Goal: Transaction & Acquisition: Purchase product/service

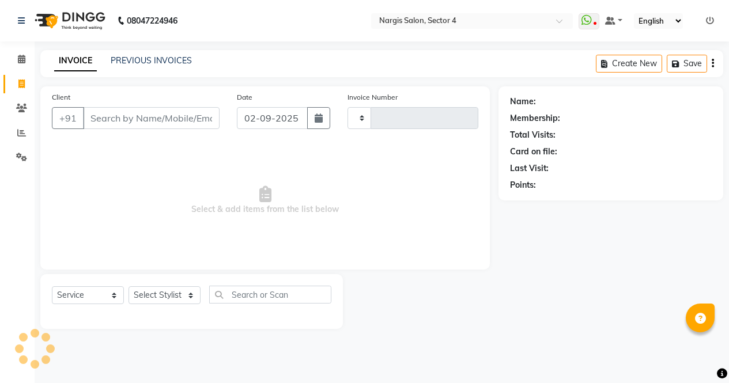
select select "service"
type input "3972"
select select "4130"
click at [157, 59] on link "PREVIOUS INVOICES" at bounding box center [151, 60] width 81 height 10
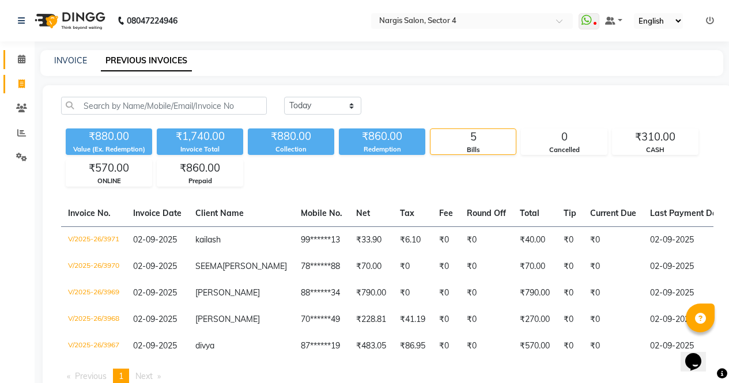
click at [26, 58] on span at bounding box center [22, 59] width 20 height 13
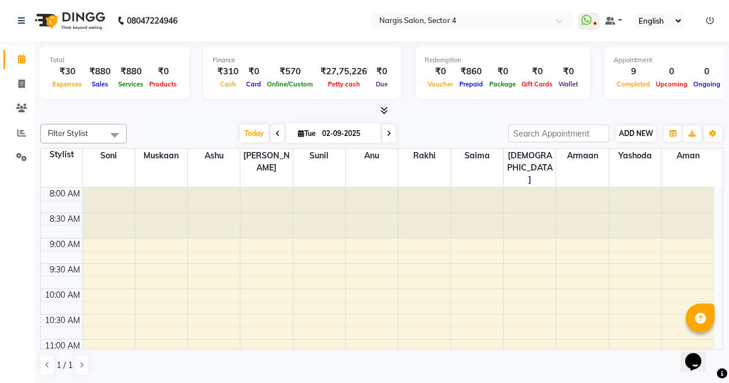
click at [645, 130] on span "ADD NEW" at bounding box center [636, 133] width 34 height 9
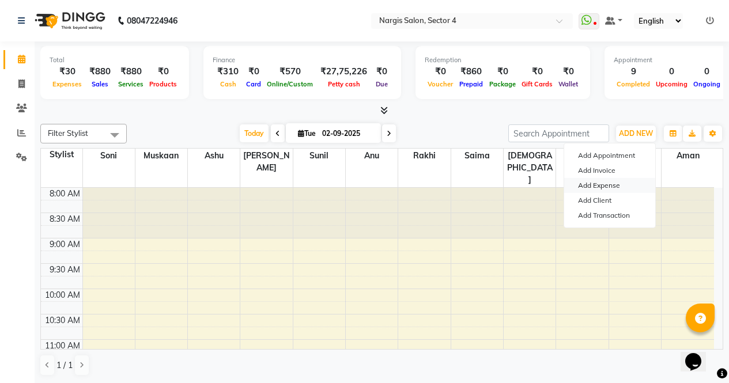
click at [621, 187] on link "Add Expense" at bounding box center [609, 185] width 91 height 15
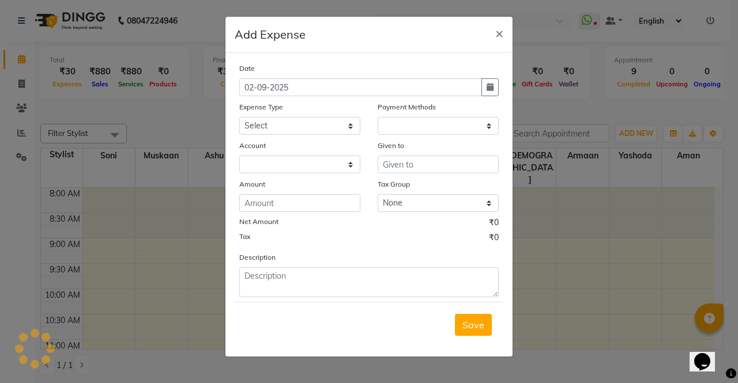
select select "1"
select select "2938"
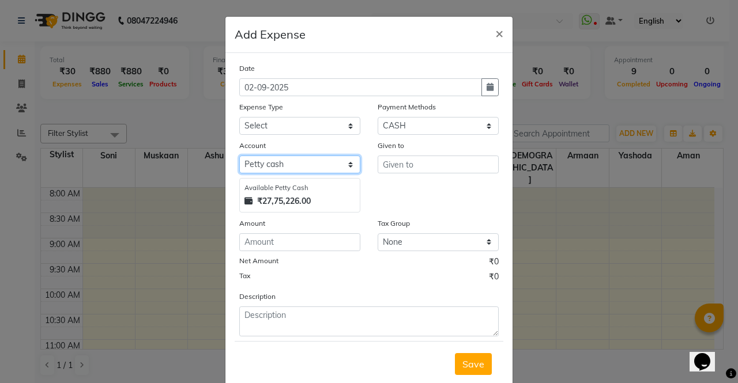
click at [333, 157] on select "Select Petty cash Default account" at bounding box center [299, 165] width 121 height 18
click at [344, 160] on select "Select Petty cash Default account" at bounding box center [299, 165] width 121 height 18
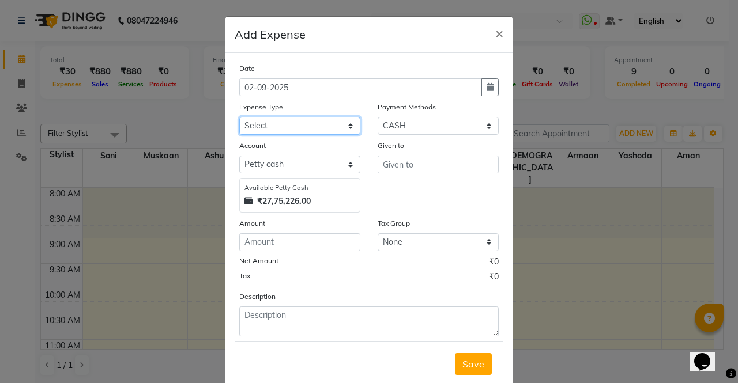
click at [346, 129] on select "Select Advance Salary Bank charges Car maintenance Cash transfer to bank Cash t…" at bounding box center [299, 126] width 121 height 18
select select "18464"
click at [239, 117] on select "Select Advance Salary Bank charges Car maintenance Cash transfer to bank Cash t…" at bounding box center [299, 126] width 121 height 18
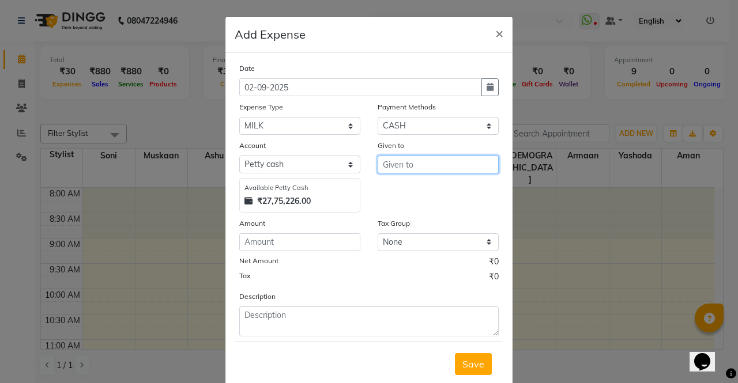
click at [450, 161] on input "text" at bounding box center [438, 165] width 121 height 18
type input "ayush"
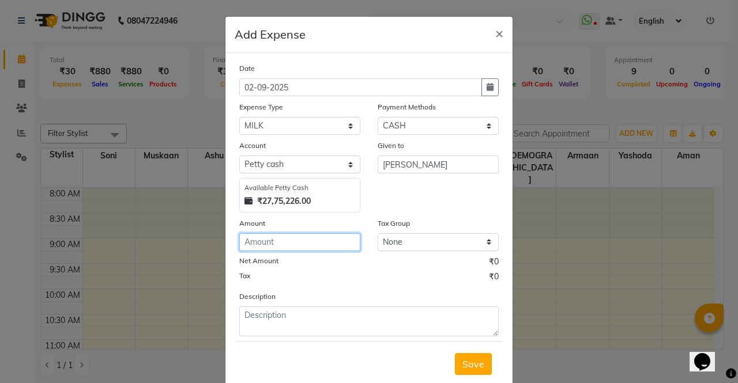
click at [319, 238] on input "number" at bounding box center [299, 242] width 121 height 18
type input "30"
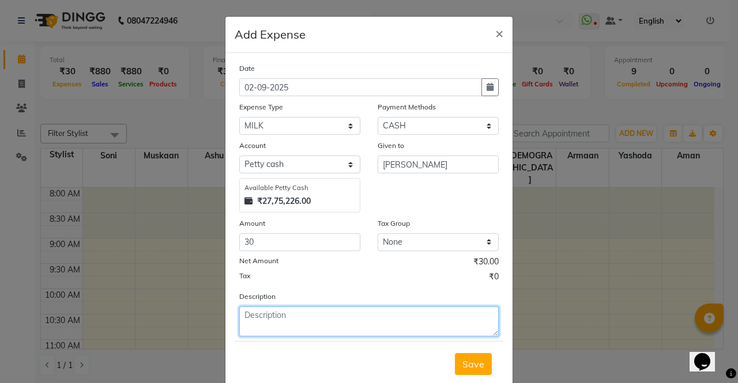
click at [393, 320] on textarea at bounding box center [368, 322] width 259 height 30
type textarea "milk"
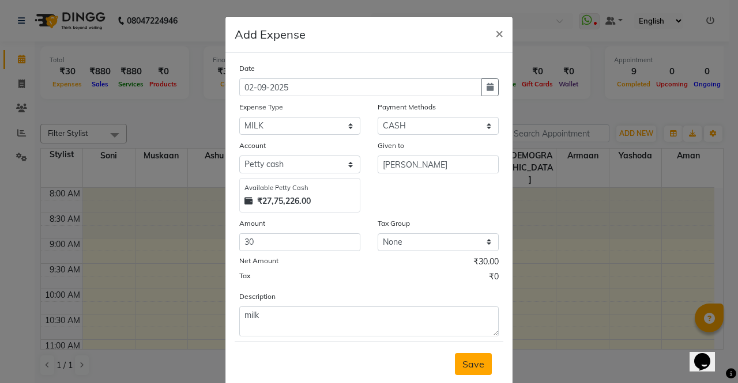
click at [465, 365] on span "Save" at bounding box center [473, 365] width 22 height 12
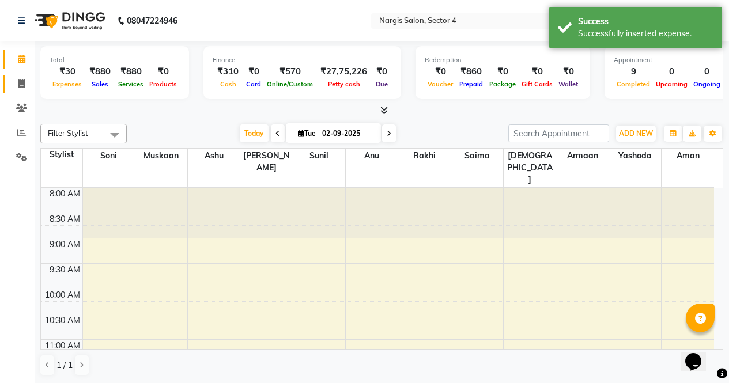
click at [23, 81] on icon at bounding box center [21, 84] width 6 height 9
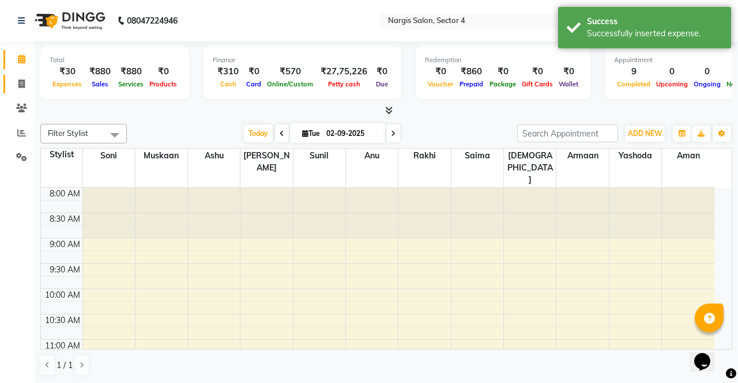
select select "service"
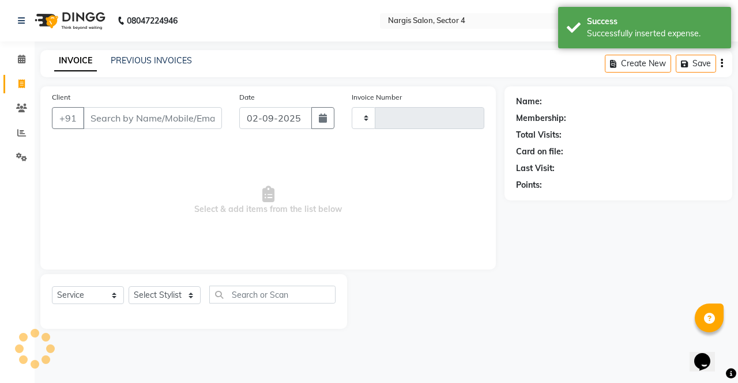
type input "3972"
select select "4130"
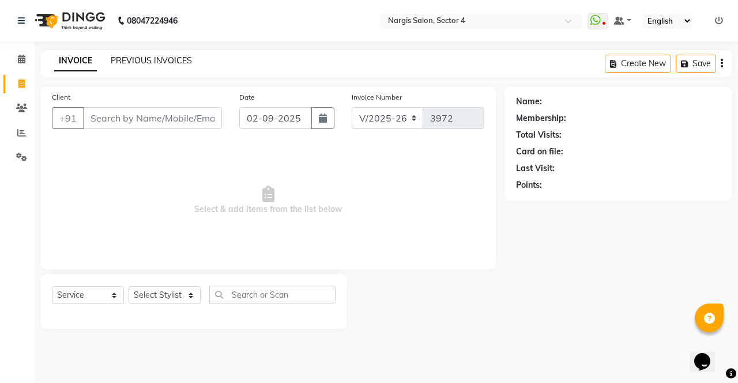
click at [164, 59] on link "PREVIOUS INVOICES" at bounding box center [151, 60] width 81 height 10
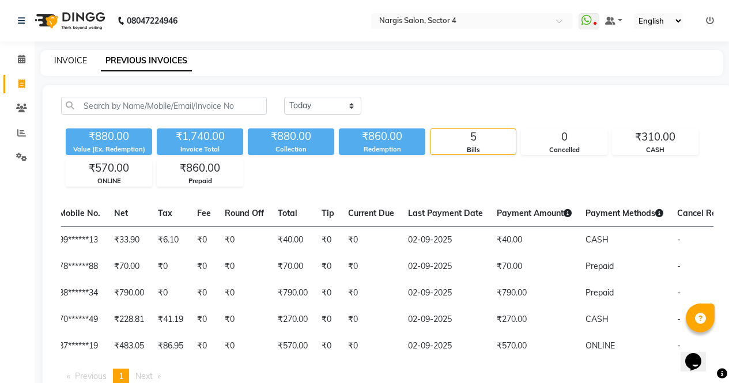
click at [60, 64] on link "INVOICE" at bounding box center [70, 60] width 33 height 10
select select "service"
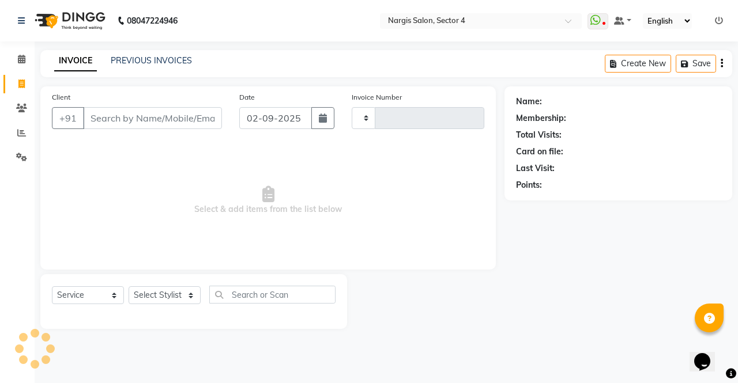
type input "3972"
select select "4130"
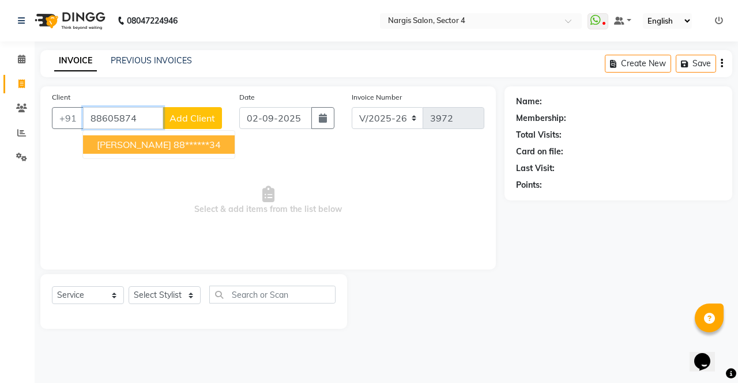
click at [115, 139] on span "[PERSON_NAME]" at bounding box center [134, 145] width 74 height 12
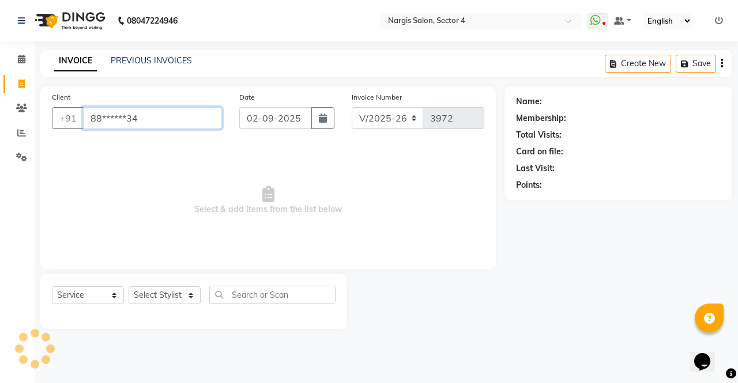
type input "88******34"
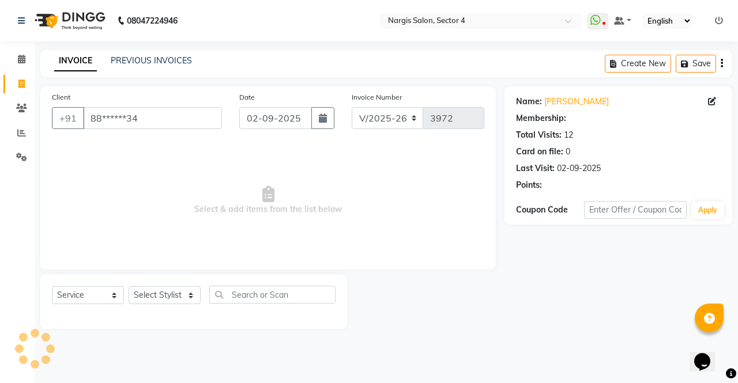
select select "1: Object"
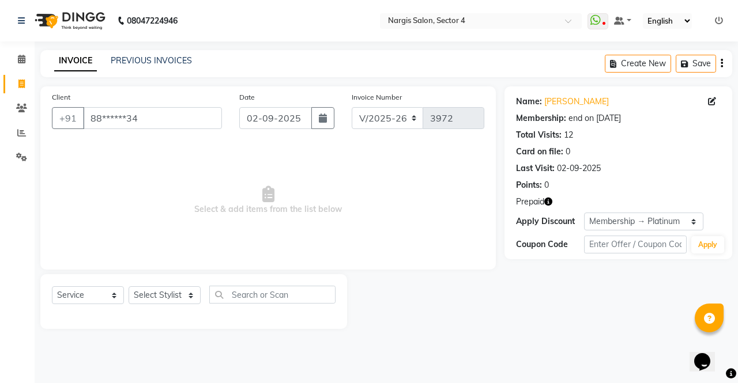
click at [563, 199] on div "Prepaid" at bounding box center [618, 202] width 205 height 12
click at [550, 201] on icon "button" at bounding box center [548, 202] width 8 height 8
click at [507, 330] on main "INVOICE PREVIOUS INVOICES Create New Save Client +91 88******34 Date 02-09-2025…" at bounding box center [386, 198] width 703 height 296
click at [148, 114] on input "88******34" at bounding box center [152, 118] width 139 height 22
click at [545, 202] on icon "button" at bounding box center [548, 202] width 8 height 8
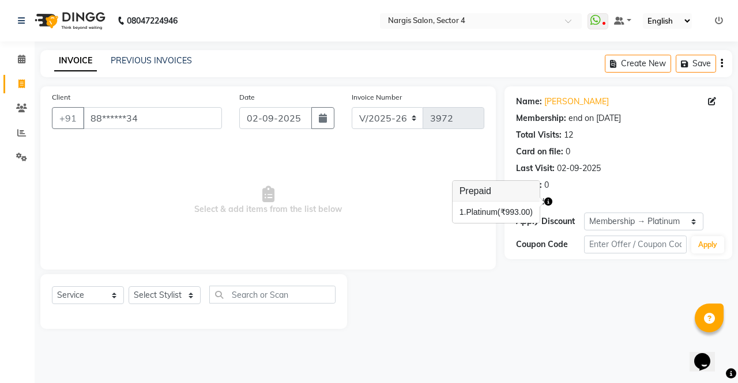
click at [503, 311] on div at bounding box center [425, 301] width 157 height 55
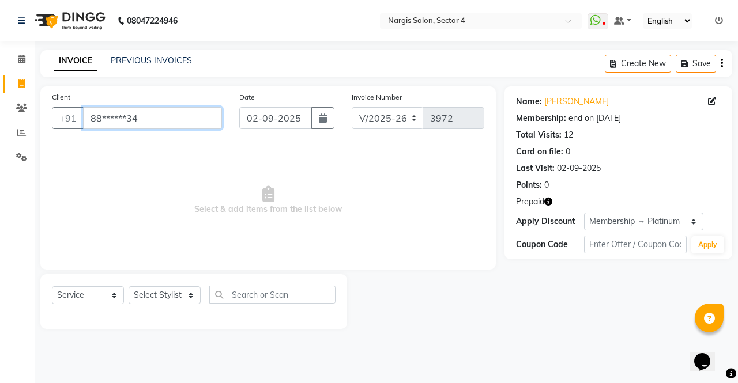
click at [163, 128] on input "88******34" at bounding box center [152, 118] width 139 height 22
type input "8"
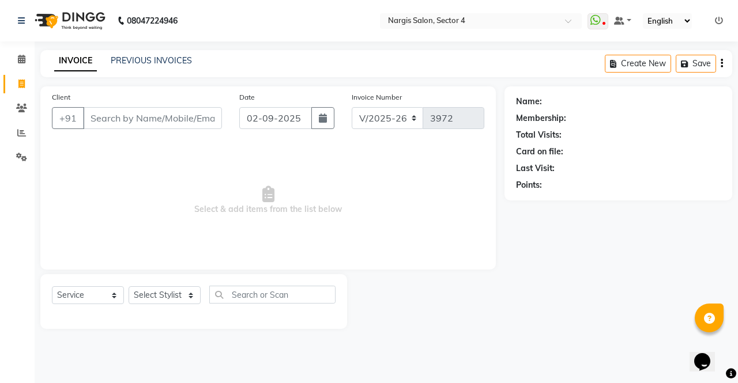
click at [270, 244] on span "Select & add items from the list below" at bounding box center [268, 200] width 432 height 115
click at [167, 293] on select "Select Stylist [PERSON_NAME] [PERSON_NAME] [PERSON_NAME] Front Desk muskaan rak…" at bounding box center [165, 295] width 72 height 18
select select "60384"
click at [129, 286] on select "Select Stylist [PERSON_NAME] [PERSON_NAME] [PERSON_NAME] Front Desk muskaan rak…" at bounding box center [165, 295] width 72 height 18
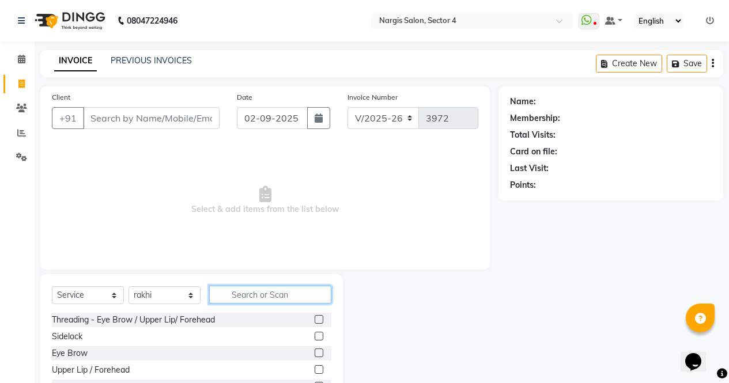
click at [285, 292] on input "text" at bounding box center [270, 295] width 122 height 18
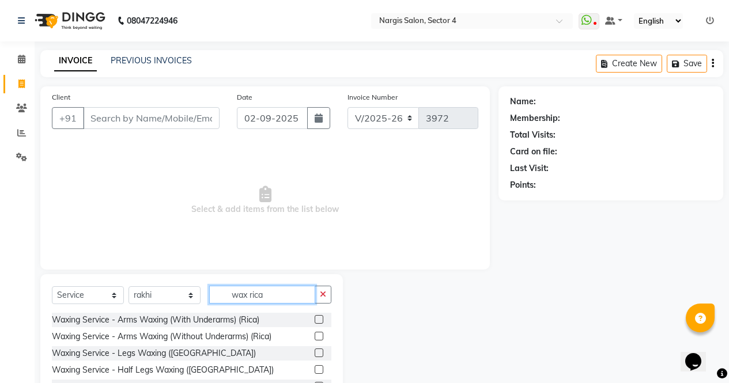
type input "wax rica"
click at [315, 320] on label at bounding box center [319, 319] width 9 height 9
click at [315, 320] on input "checkbox" at bounding box center [318, 319] width 7 height 7
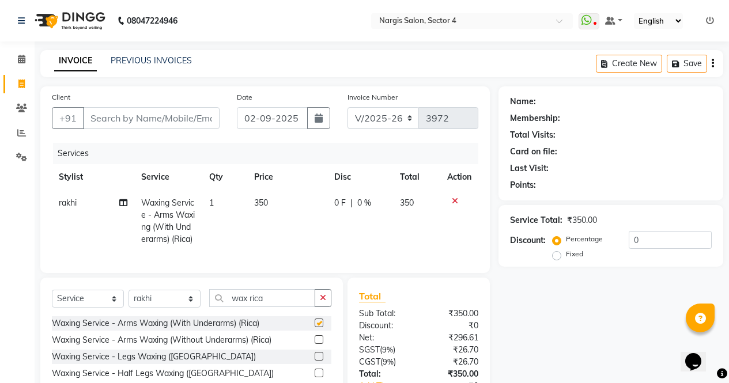
checkbox input "false"
click at [170, 119] on input "Client" at bounding box center [151, 118] width 137 height 22
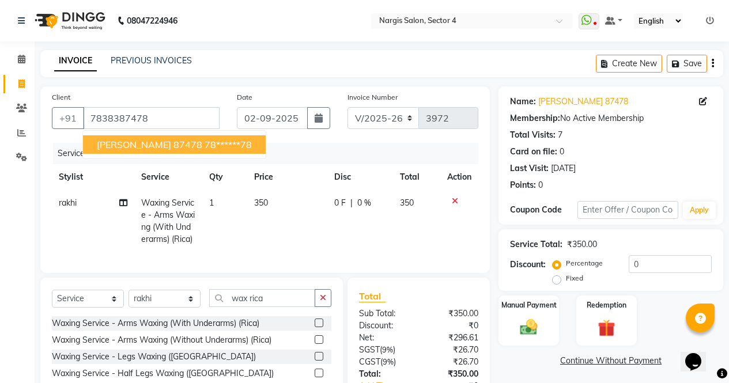
click at [120, 141] on span "SONAM 87478" at bounding box center [149, 145] width 105 height 12
type input "78******78"
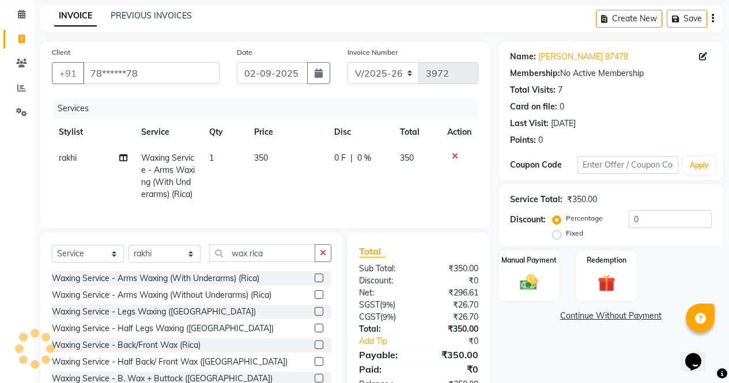
scroll to position [103, 0]
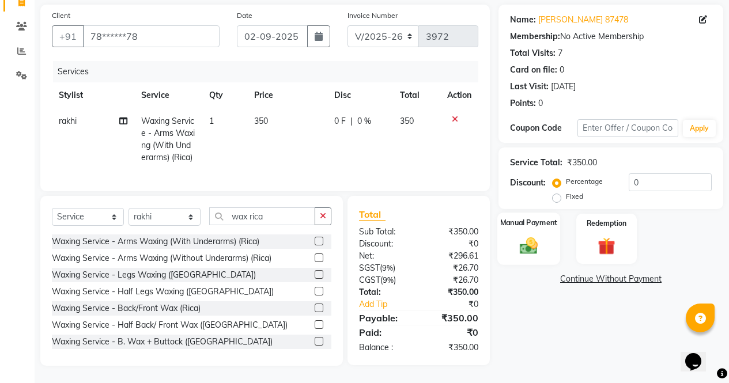
click at [530, 214] on div "Manual Payment" at bounding box center [528, 239] width 63 height 52
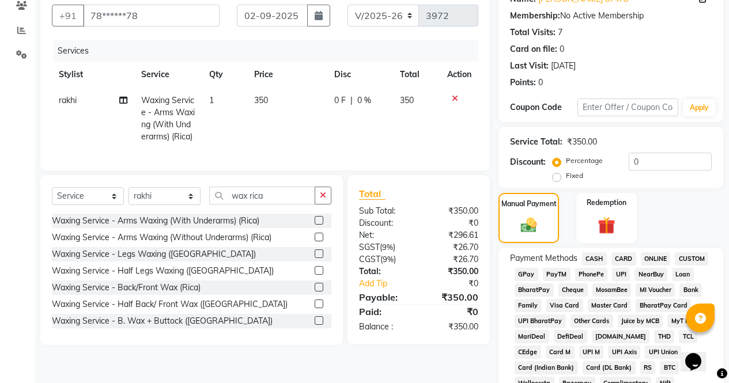
click at [599, 254] on span "CASH" at bounding box center [594, 258] width 25 height 13
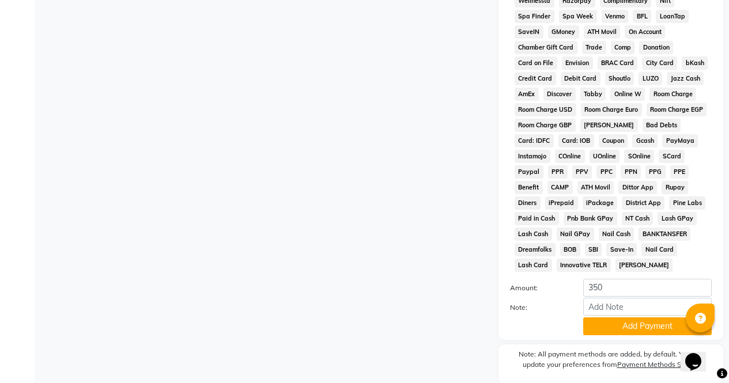
scroll to position [527, 0]
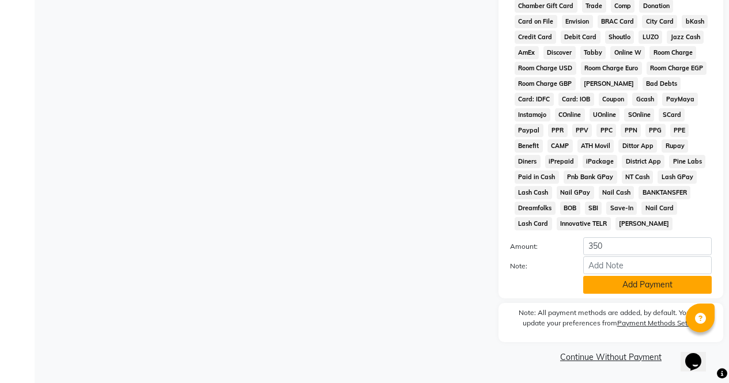
click at [646, 281] on button "Add Payment" at bounding box center [647, 285] width 129 height 18
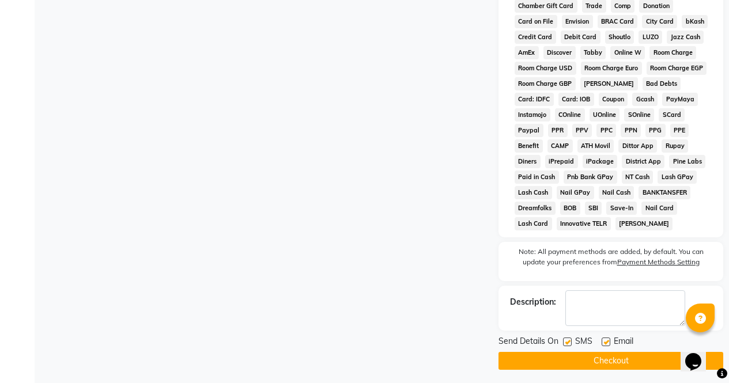
click at [635, 368] on button "Checkout" at bounding box center [611, 361] width 225 height 18
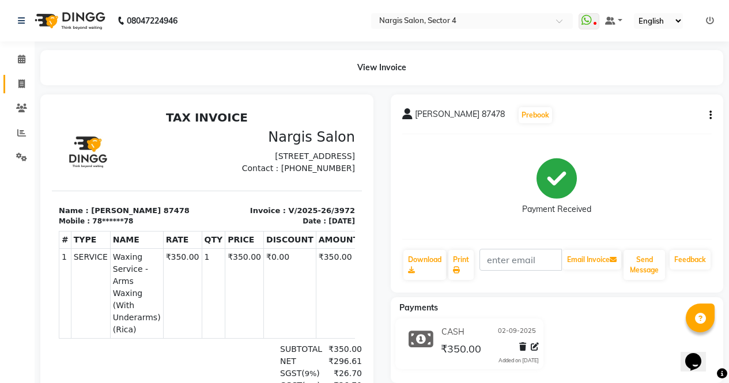
click at [9, 82] on link "Invoice" at bounding box center [17, 84] width 28 height 19
select select "service"
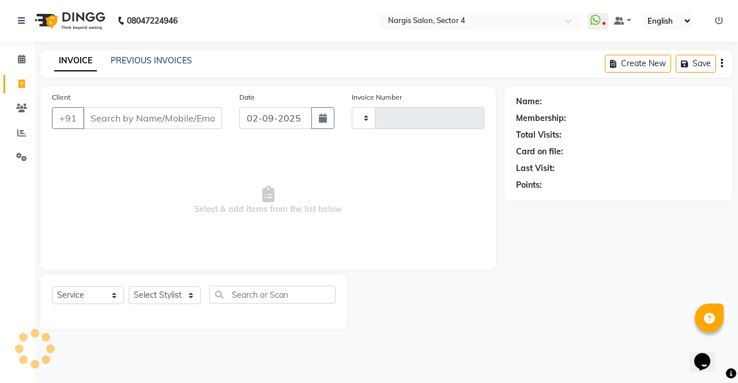
click at [169, 117] on input "Client" at bounding box center [152, 118] width 139 height 22
type input "3973"
select select "4130"
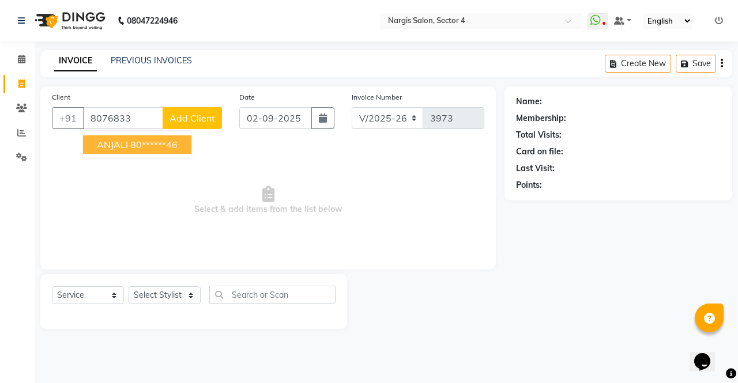
click at [161, 146] on ngb-highlight "80******46" at bounding box center [153, 145] width 47 height 12
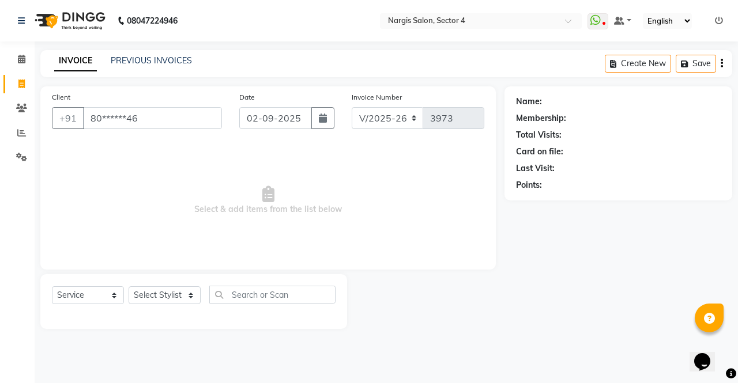
type input "80******46"
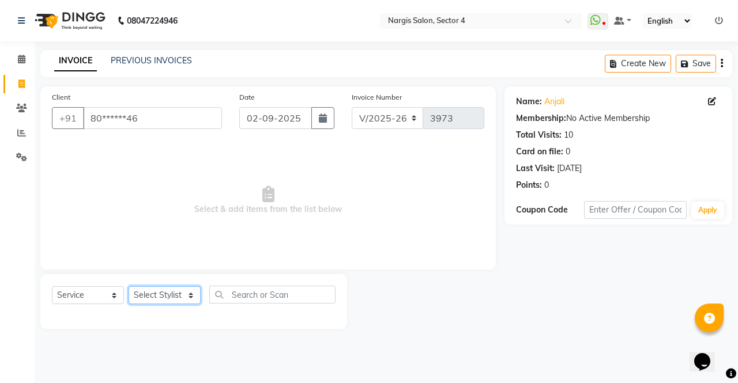
click at [169, 297] on select "Select Stylist [PERSON_NAME] [PERSON_NAME] [PERSON_NAME] Front Desk muskaan rak…" at bounding box center [165, 295] width 72 height 18
select select "60384"
click at [129, 286] on select "Select Stylist [PERSON_NAME] [PERSON_NAME] [PERSON_NAME] Front Desk muskaan rak…" at bounding box center [165, 295] width 72 height 18
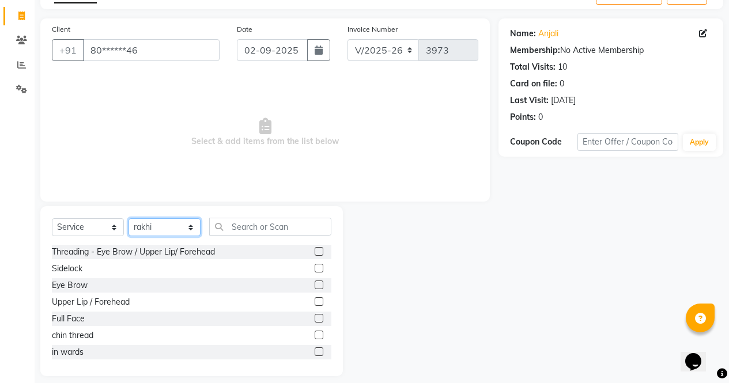
scroll to position [78, 0]
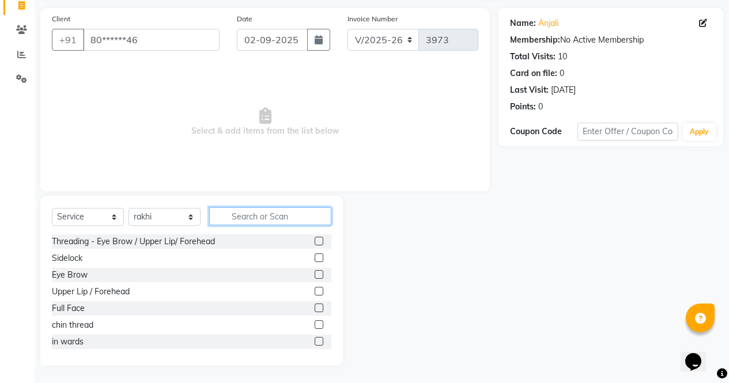
click at [282, 221] on input "text" at bounding box center [270, 217] width 122 height 18
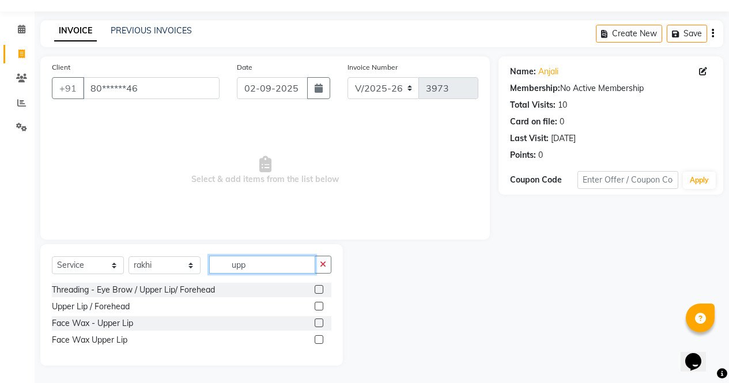
type input "upp"
click at [320, 323] on label at bounding box center [319, 323] width 9 height 9
click at [320, 323] on input "checkbox" at bounding box center [318, 323] width 7 height 7
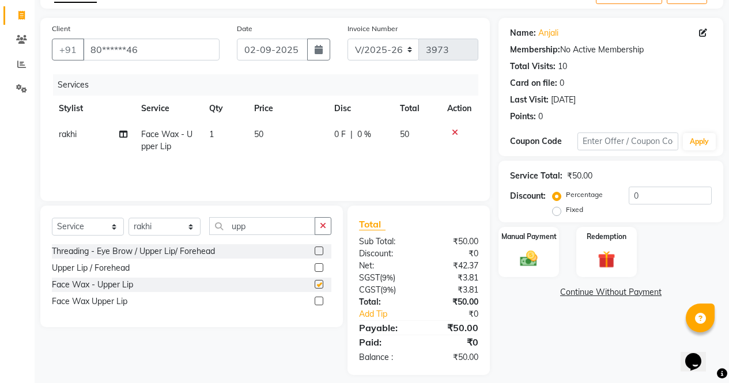
scroll to position [78, 0]
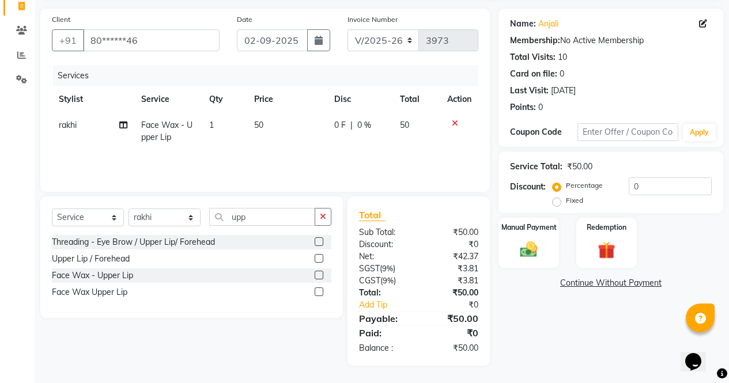
checkbox input "false"
click at [179, 212] on select "Select Stylist [PERSON_NAME] [PERSON_NAME] [PERSON_NAME] Front Desk muskaan rak…" at bounding box center [165, 218] width 72 height 18
click at [129, 209] on select "Select Stylist [PERSON_NAME] [PERSON_NAME] [PERSON_NAME] Front Desk muskaan rak…" at bounding box center [165, 218] width 72 height 18
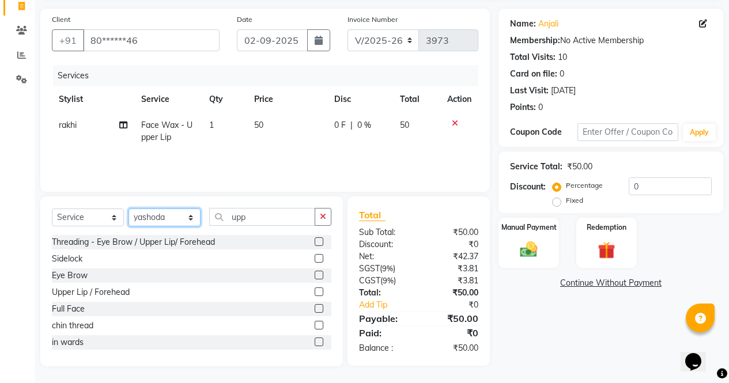
click at [191, 219] on select "Select Stylist [PERSON_NAME] [PERSON_NAME] [PERSON_NAME] Front Desk muskaan rak…" at bounding box center [165, 218] width 72 height 18
select select "60383"
click at [129, 209] on select "Select Stylist [PERSON_NAME] [PERSON_NAME] [PERSON_NAME] Front Desk muskaan rak…" at bounding box center [165, 218] width 72 height 18
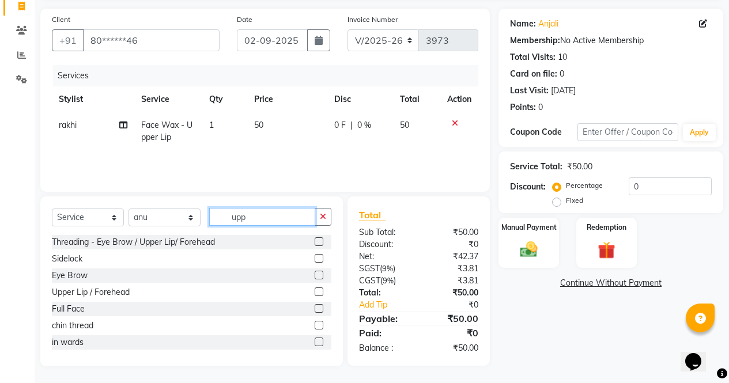
click at [290, 222] on input "upp" at bounding box center [262, 217] width 106 height 18
type input "u"
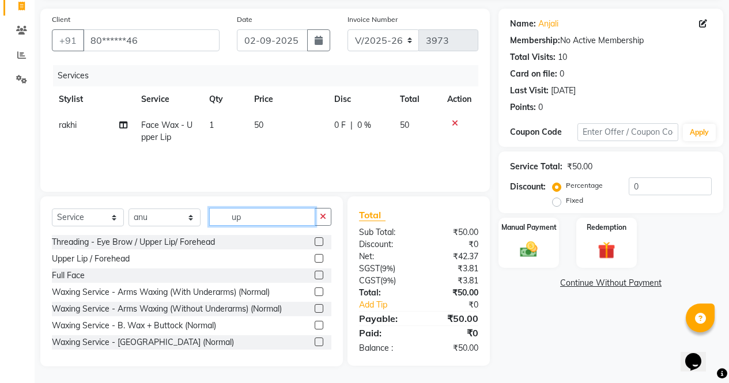
type input "upp"
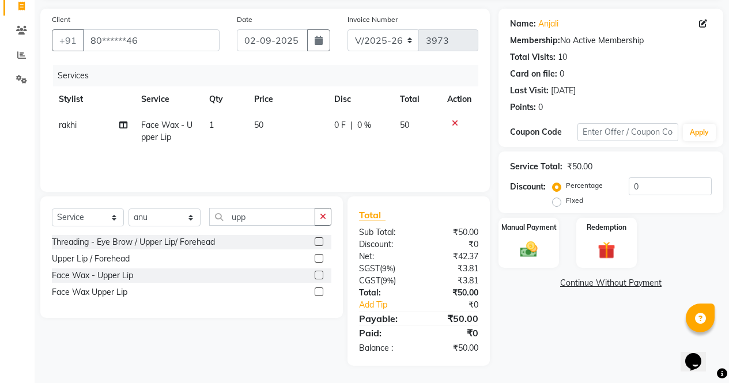
click at [320, 276] on label at bounding box center [319, 275] width 9 height 9
click at [320, 276] on input "checkbox" at bounding box center [318, 275] width 7 height 7
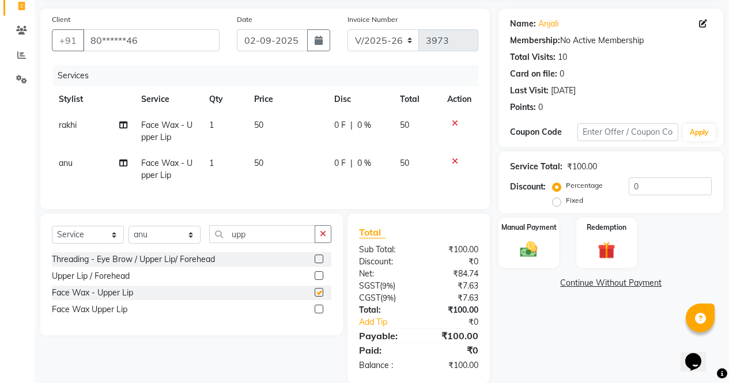
scroll to position [104, 0]
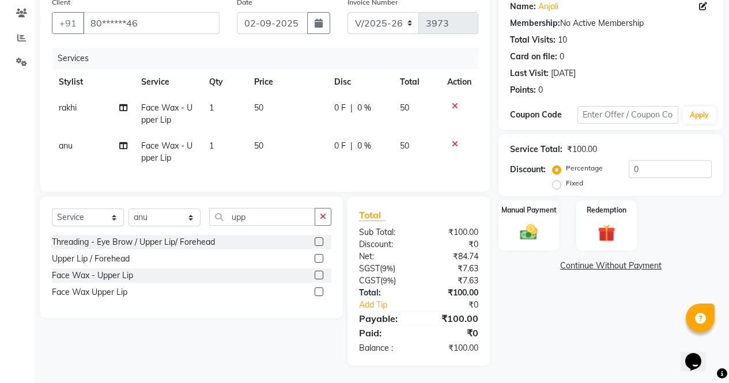
checkbox input "false"
click at [527, 210] on div "Manual Payment" at bounding box center [528, 225] width 63 height 52
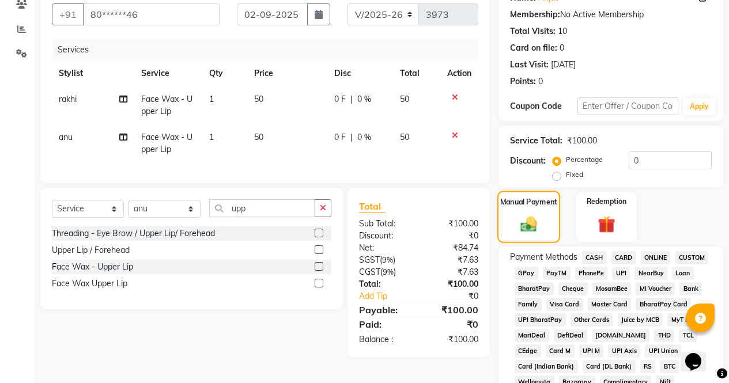
scroll to position [126, 0]
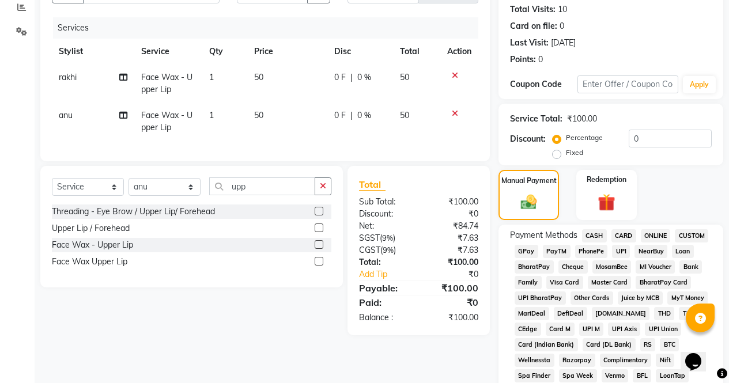
click at [657, 240] on span "ONLINE" at bounding box center [656, 235] width 30 height 13
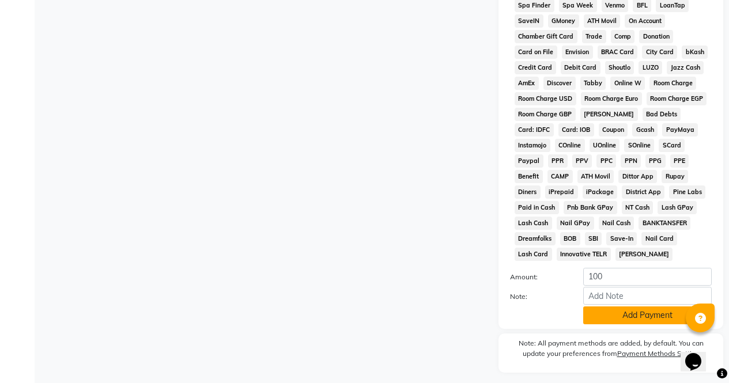
click at [666, 317] on button "Add Payment" at bounding box center [647, 316] width 129 height 18
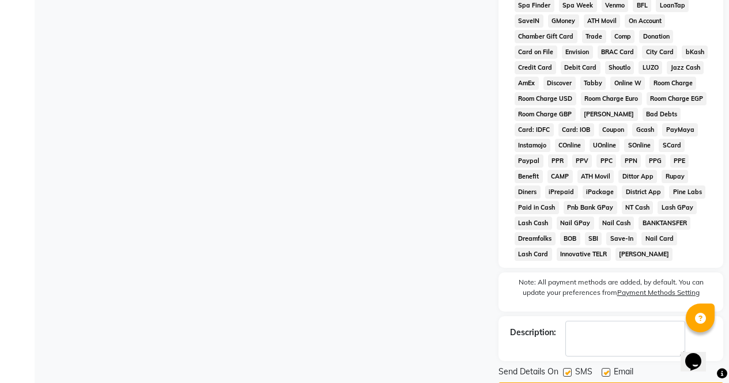
scroll to position [531, 0]
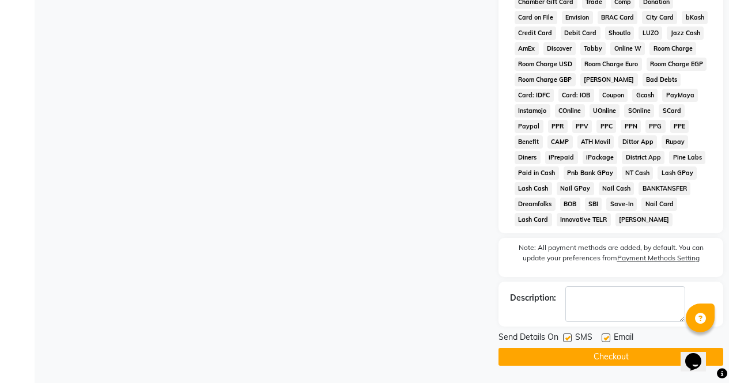
click at [653, 364] on button "Checkout" at bounding box center [611, 357] width 225 height 18
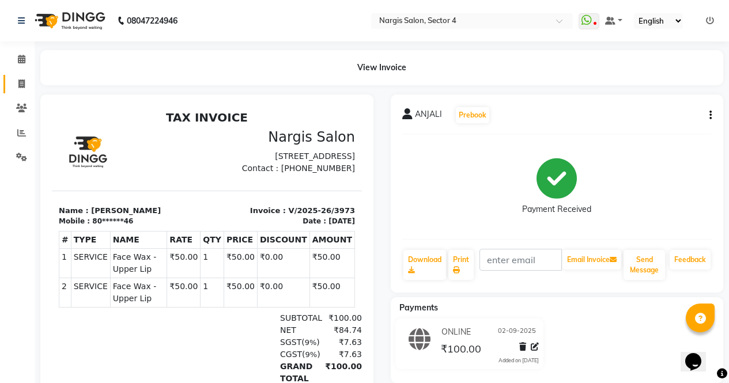
click at [9, 84] on link "Invoice" at bounding box center [17, 84] width 28 height 19
select select "service"
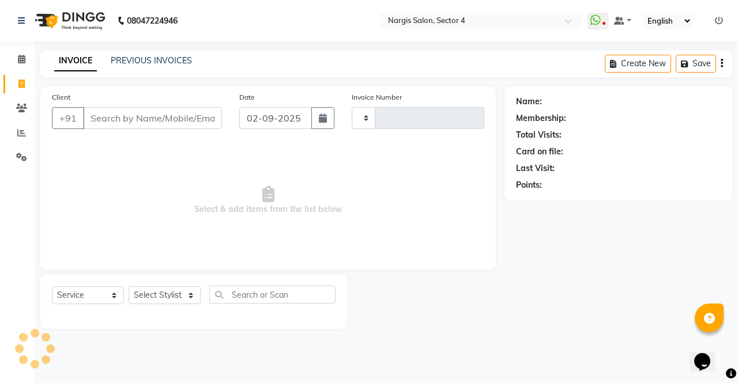
type input "3974"
select select "4130"
click at [167, 62] on link "PREVIOUS INVOICES" at bounding box center [151, 60] width 81 height 10
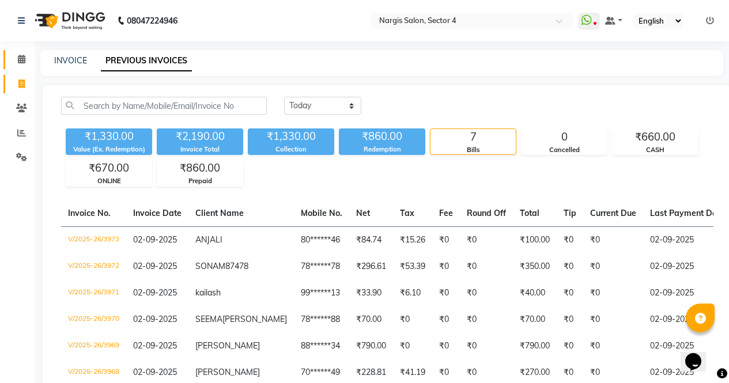
click at [24, 61] on icon at bounding box center [21, 59] width 7 height 9
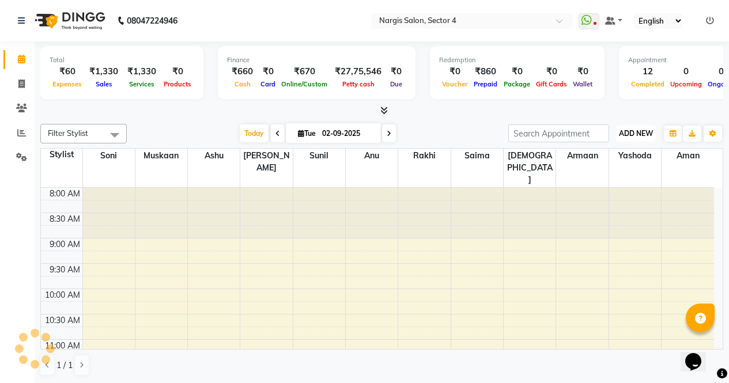
click at [653, 135] on button "ADD NEW Toggle Dropdown" at bounding box center [636, 134] width 40 height 16
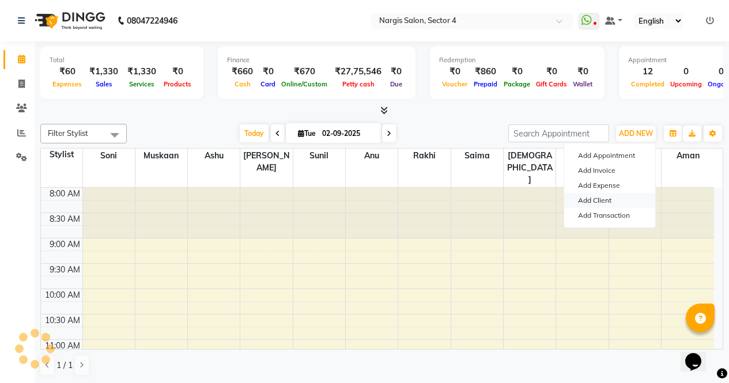
click at [614, 195] on link "Add Client" at bounding box center [609, 200] width 91 height 15
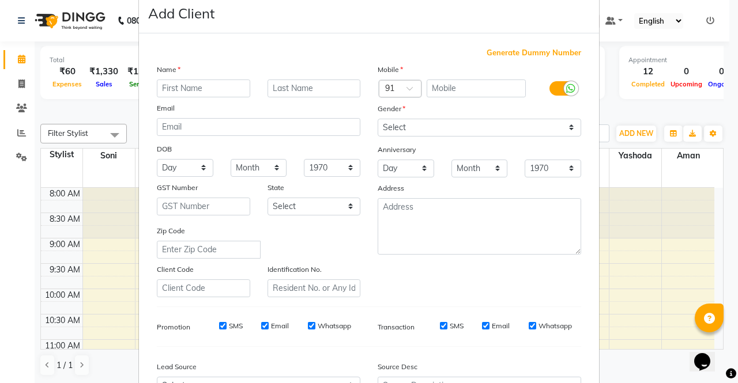
scroll to position [25, 0]
click at [214, 83] on input "text" at bounding box center [203, 87] width 93 height 18
click at [17, 85] on ngb-modal-window "Add Client Generate Dummy Number Name Email DOB Day 01 02 03 04 05 06 07 08 09 …" at bounding box center [369, 191] width 738 height 383
click at [17, 59] on ngb-modal-window "Add Client Generate Dummy Number Name Email DOB Day 01 02 03 04 05 06 07 08 09 …" at bounding box center [369, 191] width 738 height 383
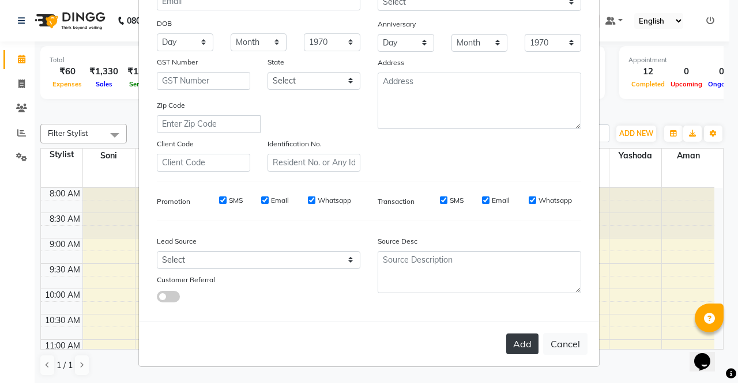
click at [511, 346] on button "Add" at bounding box center [522, 344] width 32 height 21
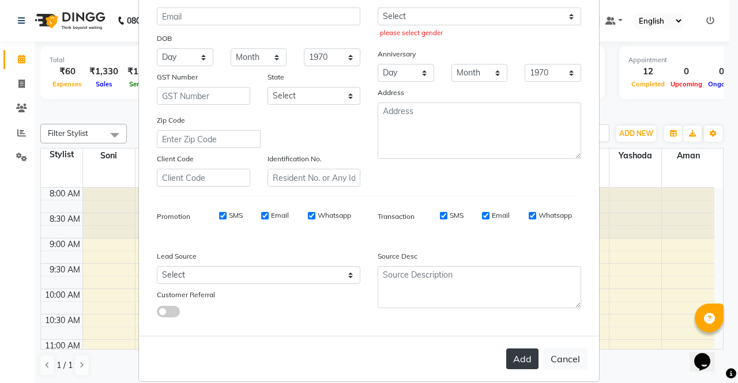
scroll to position [164, 0]
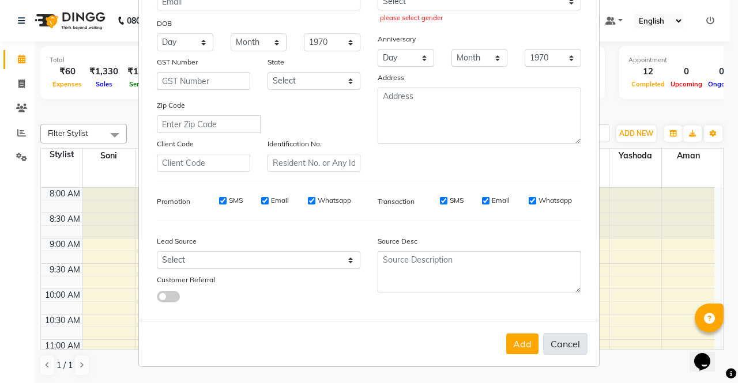
click at [553, 353] on button "Cancel" at bounding box center [565, 344] width 44 height 22
select select
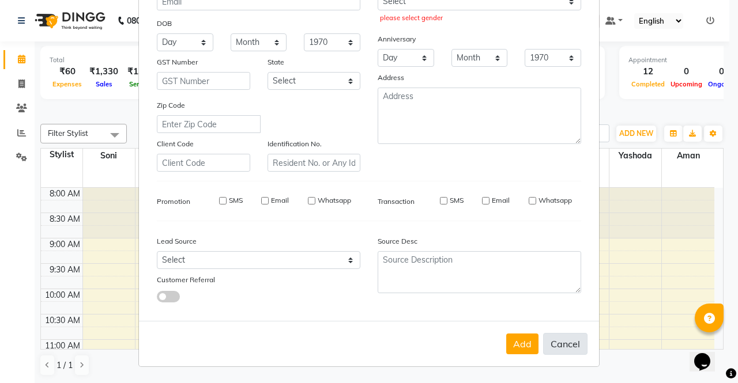
select select
checkbox input "false"
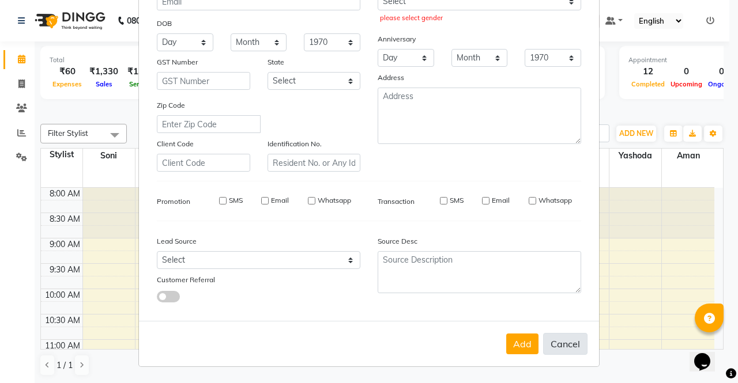
checkbox input "false"
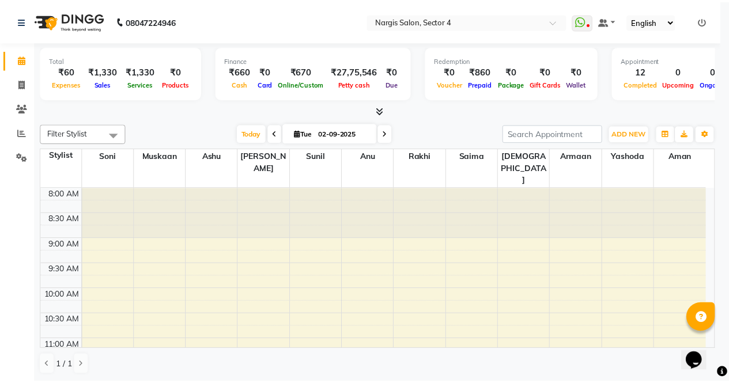
scroll to position [161, 0]
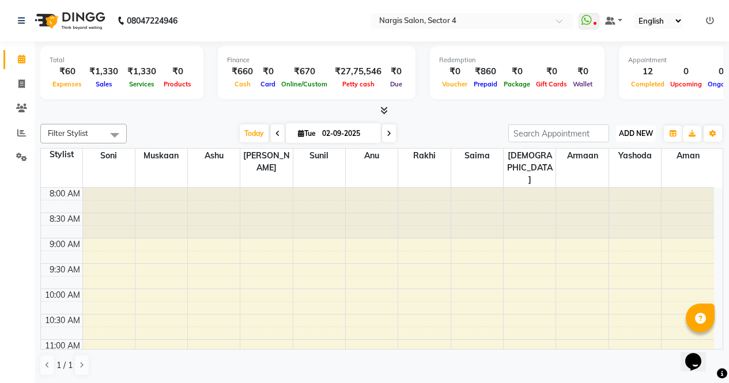
click at [637, 131] on span "ADD NEW" at bounding box center [636, 133] width 34 height 9
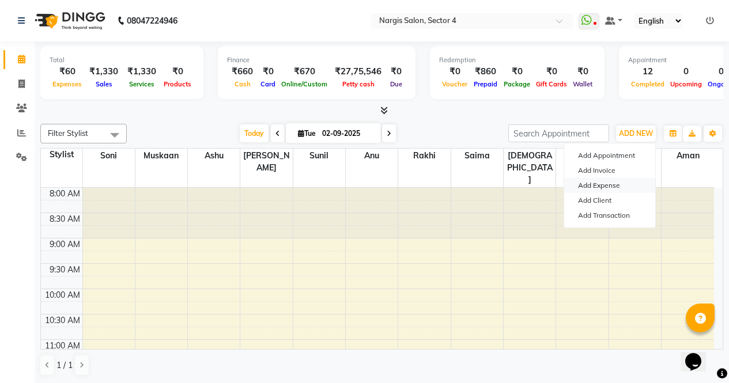
click at [620, 190] on link "Add Expense" at bounding box center [609, 185] width 91 height 15
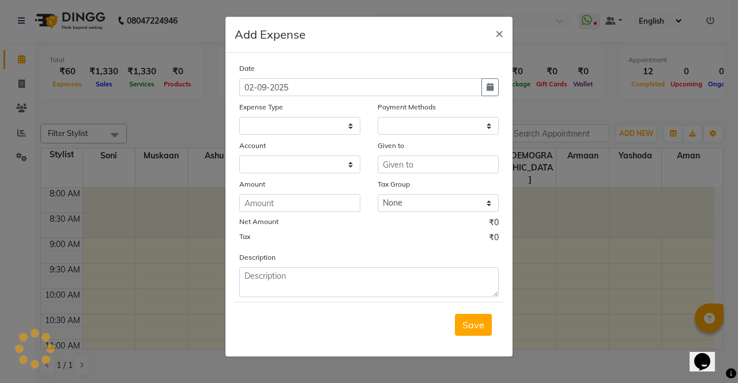
select select
select select "1"
select select "2938"
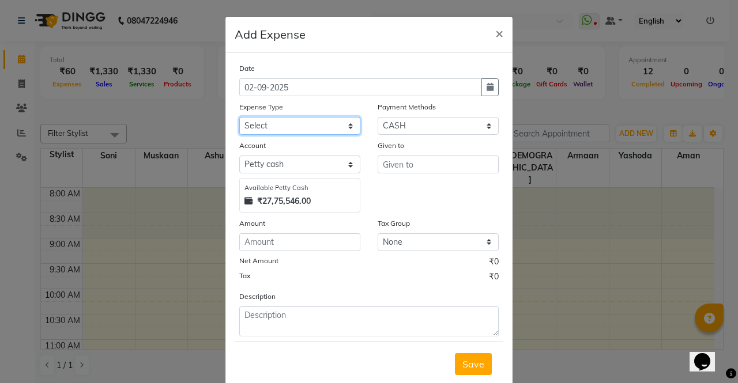
click at [320, 125] on select "Select Advance Salary Bank charges Car maintenance Cash transfer to bank Cash t…" at bounding box center [299, 126] width 121 height 18
select select "18446"
click at [239, 117] on select "Select Advance Salary Bank charges Car maintenance Cash transfer to bank Cash t…" at bounding box center [299, 126] width 121 height 18
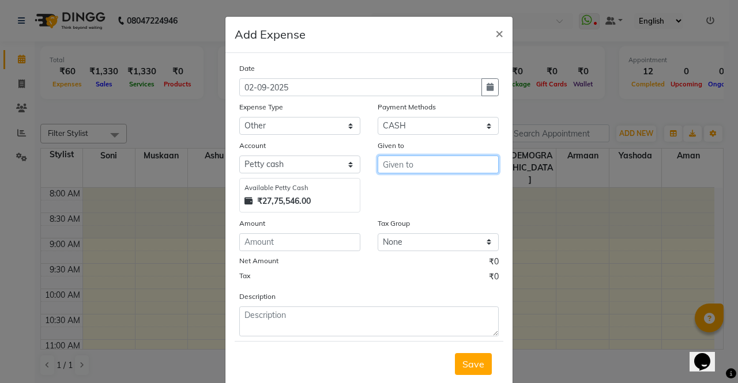
click at [444, 161] on input "text" at bounding box center [438, 165] width 121 height 18
type input "ayush"
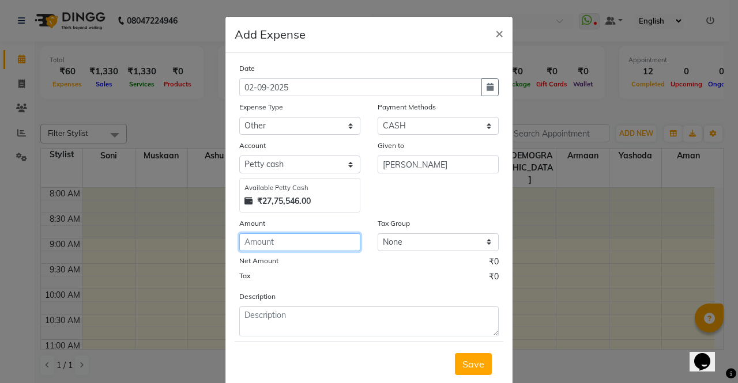
click at [337, 243] on input "number" at bounding box center [299, 242] width 121 height 18
type input "70"
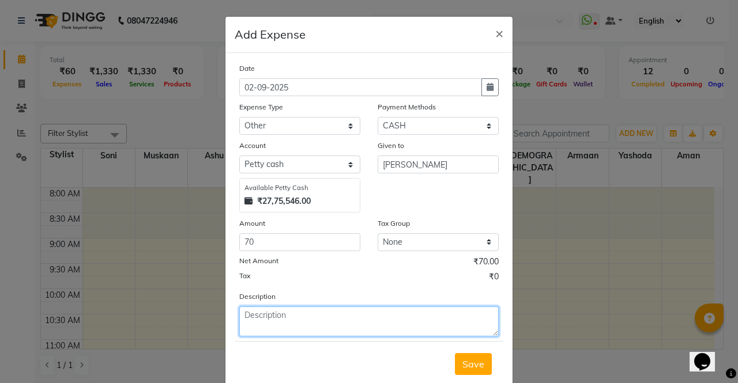
click at [366, 334] on textarea at bounding box center [368, 322] width 259 height 30
type textarea "vim bar shop"
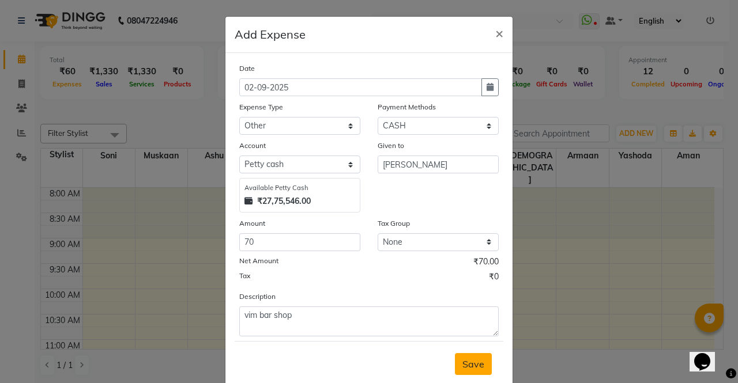
click at [469, 363] on span "Save" at bounding box center [473, 365] width 22 height 12
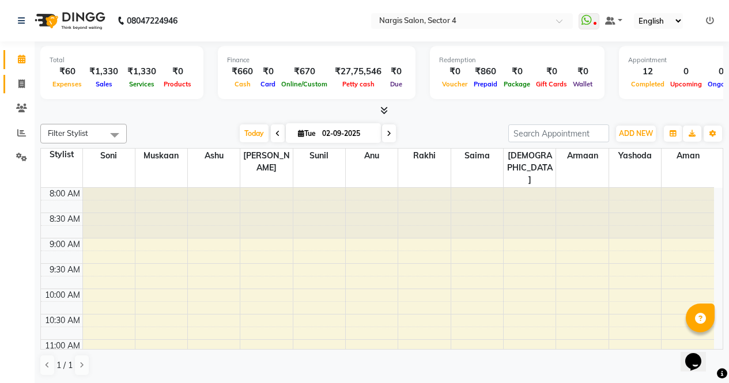
click at [18, 86] on icon at bounding box center [21, 84] width 6 height 9
select select "service"
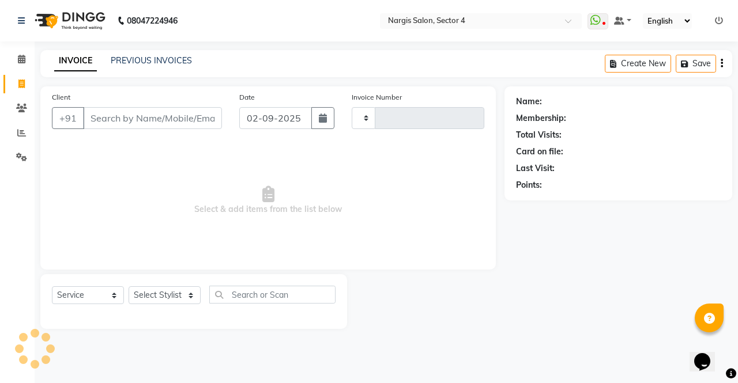
type input "3974"
select select "4130"
click at [162, 63] on link "PREVIOUS INVOICES" at bounding box center [151, 60] width 81 height 10
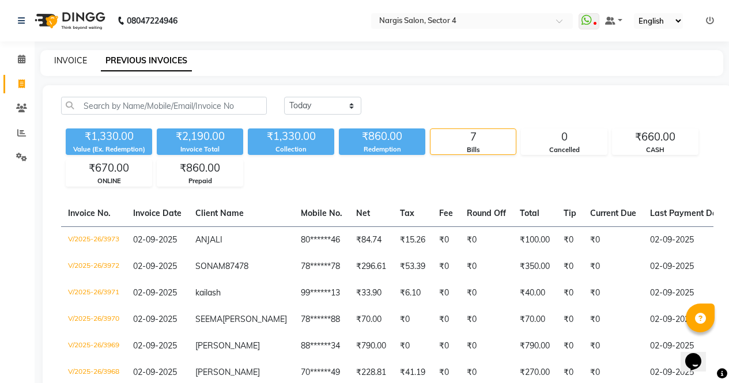
click at [77, 63] on link "INVOICE" at bounding box center [70, 60] width 33 height 10
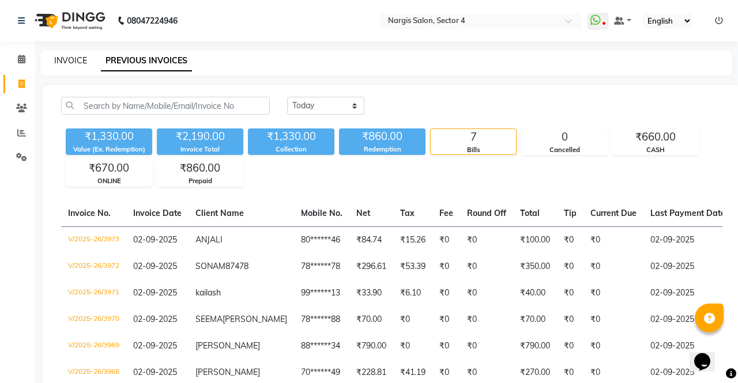
select select "service"
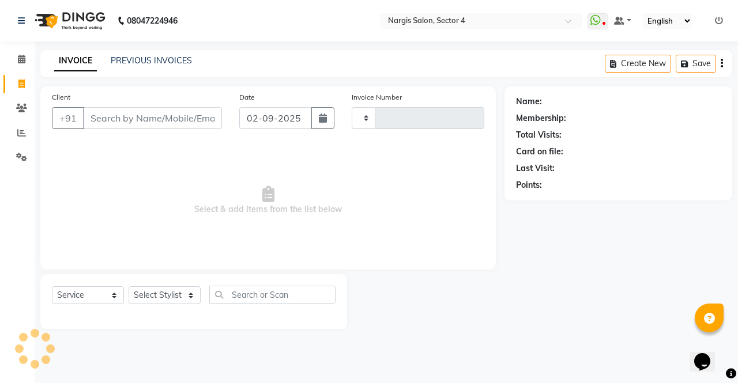
type input "3974"
select select "4130"
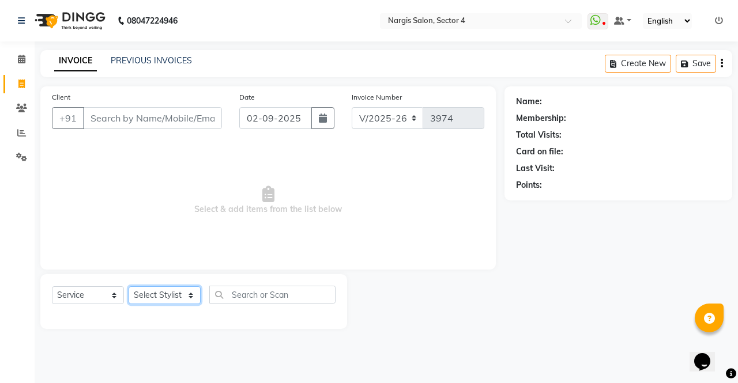
click at [181, 302] on select "Select Stylist" at bounding box center [165, 295] width 72 height 18
click at [175, 301] on select "Select Stylist [PERSON_NAME] [PERSON_NAME] [PERSON_NAME] Front Desk muskaan rak…" at bounding box center [165, 295] width 72 height 18
click at [174, 298] on select "Select Stylist [PERSON_NAME] [PERSON_NAME] [PERSON_NAME] Front Desk muskaan rak…" at bounding box center [165, 295] width 72 height 18
select select "60384"
click at [129, 286] on select "Select Stylist [PERSON_NAME] [PERSON_NAME] [PERSON_NAME] Front Desk muskaan rak…" at bounding box center [165, 295] width 72 height 18
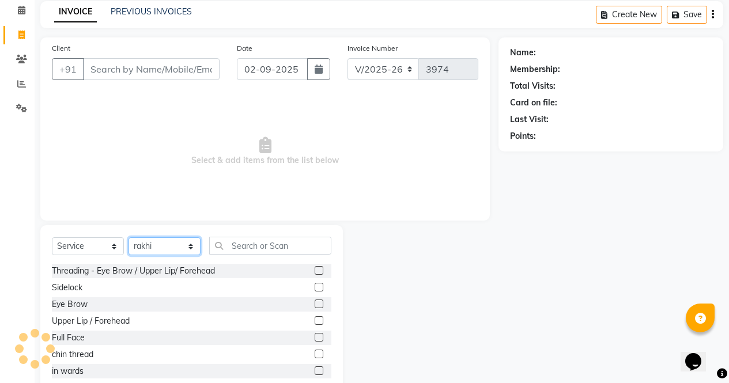
scroll to position [78, 0]
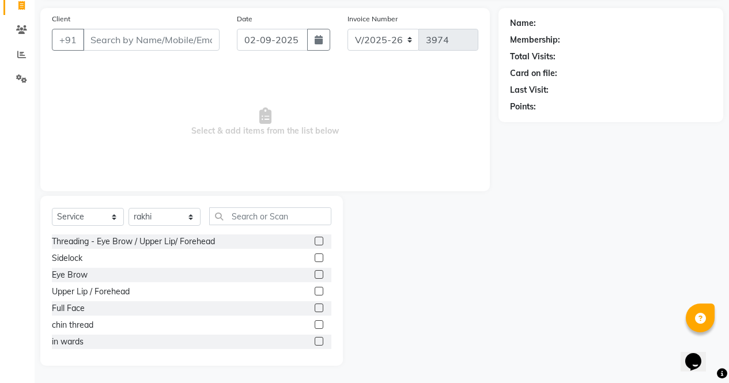
click at [315, 274] on label at bounding box center [319, 274] width 9 height 9
click at [315, 274] on input "checkbox" at bounding box center [318, 274] width 7 height 7
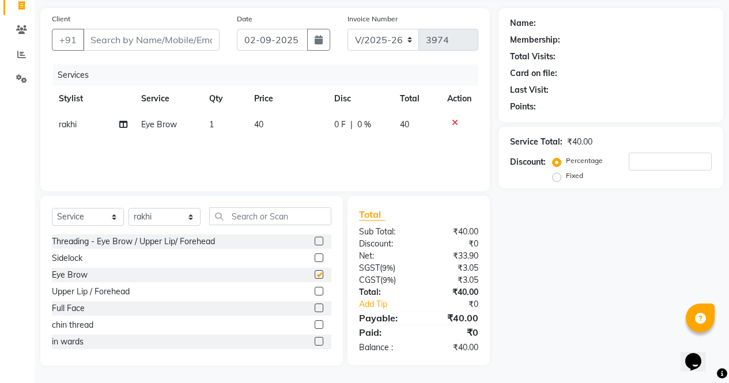
checkbox input "false"
click at [176, 217] on select "Select Stylist [PERSON_NAME] [PERSON_NAME] [PERSON_NAME] Front Desk muskaan rak…" at bounding box center [165, 217] width 72 height 18
select select "86619"
click at [129, 208] on select "Select Stylist [PERSON_NAME] [PERSON_NAME] [PERSON_NAME] Front Desk muskaan rak…" at bounding box center [165, 217] width 72 height 18
click at [315, 241] on label at bounding box center [319, 241] width 9 height 9
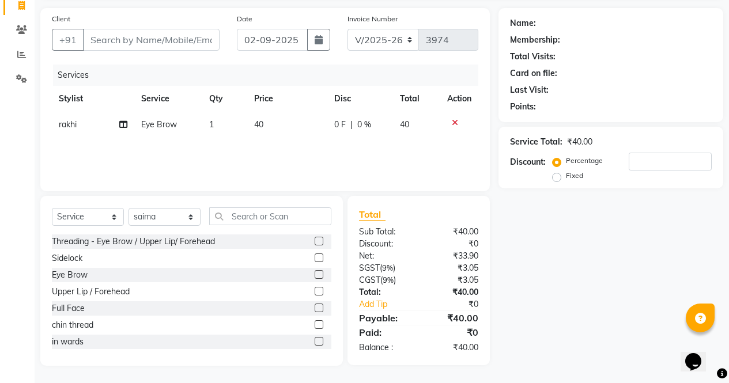
click at [315, 241] on input "checkbox" at bounding box center [318, 241] width 7 height 7
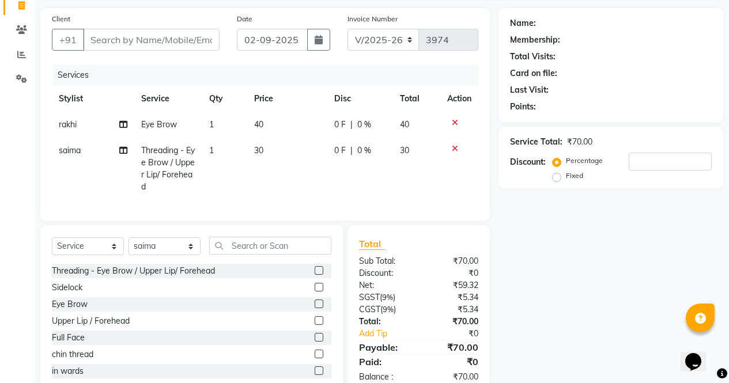
click at [315, 275] on label at bounding box center [319, 270] width 9 height 9
click at [315, 275] on input "checkbox" at bounding box center [318, 270] width 7 height 7
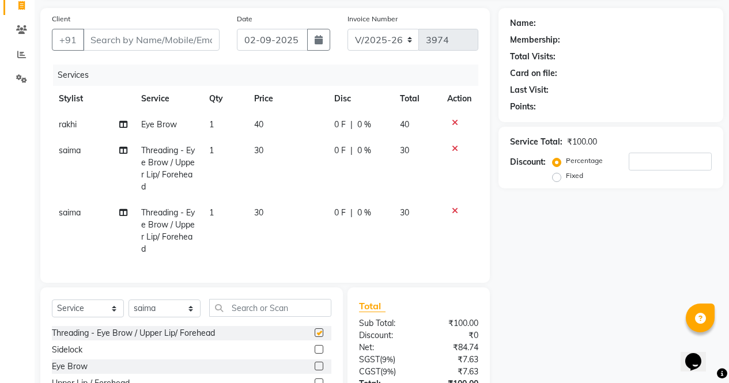
checkbox input "false"
click at [176, 44] on input "Client" at bounding box center [151, 40] width 137 height 22
type input "9"
type input "0"
click at [108, 43] on input "9911389798" at bounding box center [122, 40] width 78 height 22
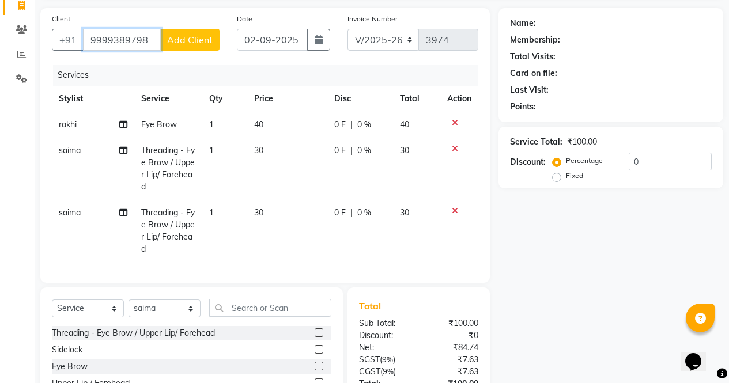
click at [149, 43] on input "9999389798" at bounding box center [122, 40] width 78 height 22
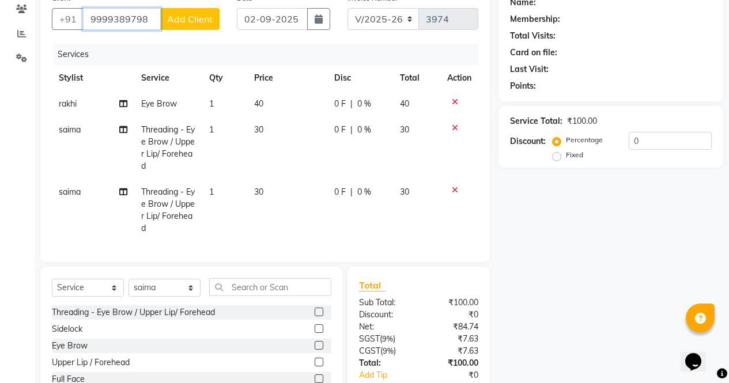
scroll to position [97, 0]
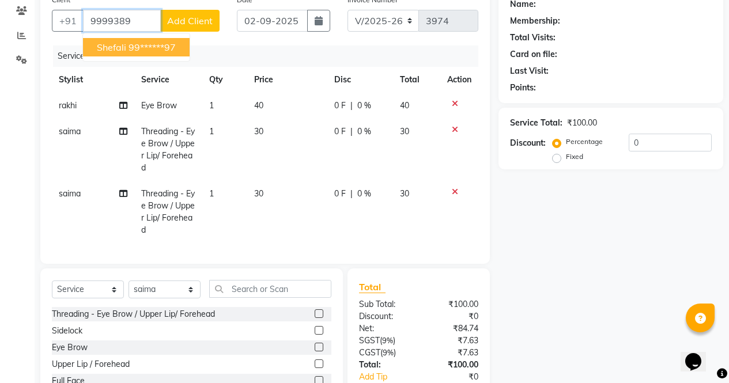
click at [176, 48] on ngb-highlight "99******97" at bounding box center [152, 48] width 47 height 12
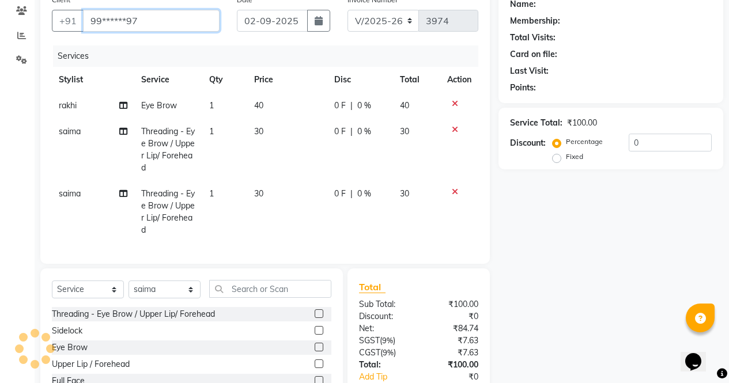
type input "99******97"
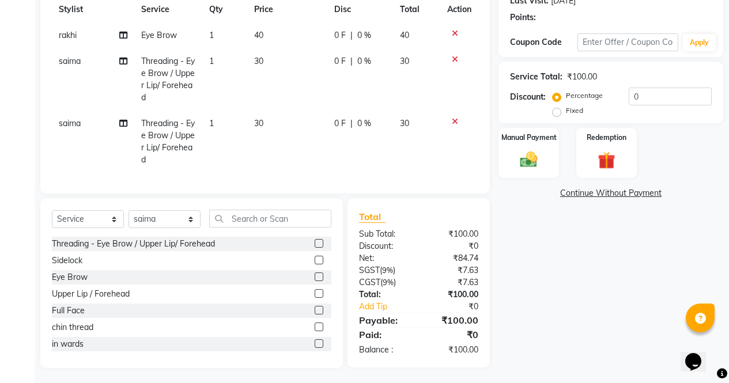
scroll to position [179, 0]
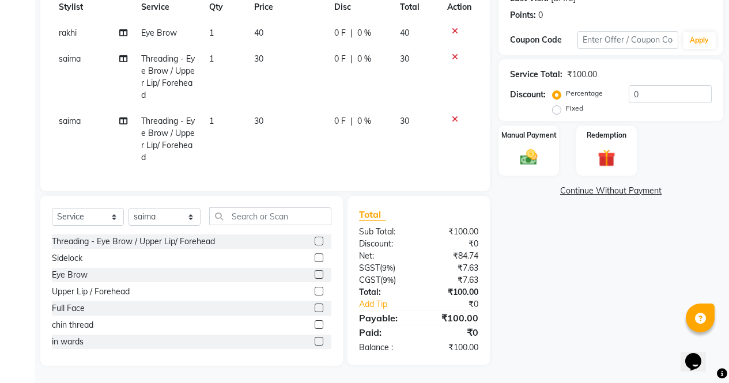
click at [539, 149] on img at bounding box center [529, 158] width 28 height 20
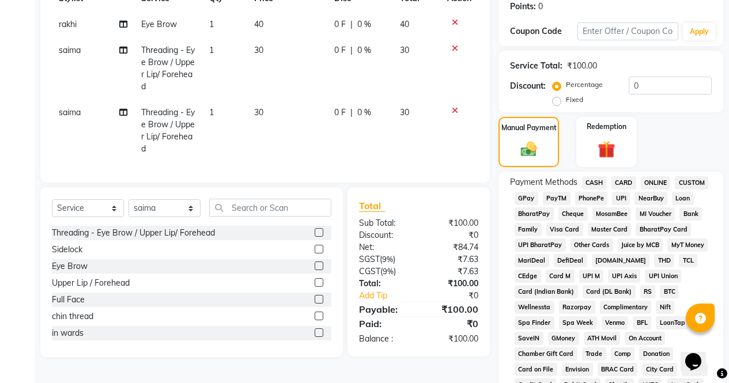
click at [659, 180] on span "ONLINE" at bounding box center [656, 182] width 30 height 13
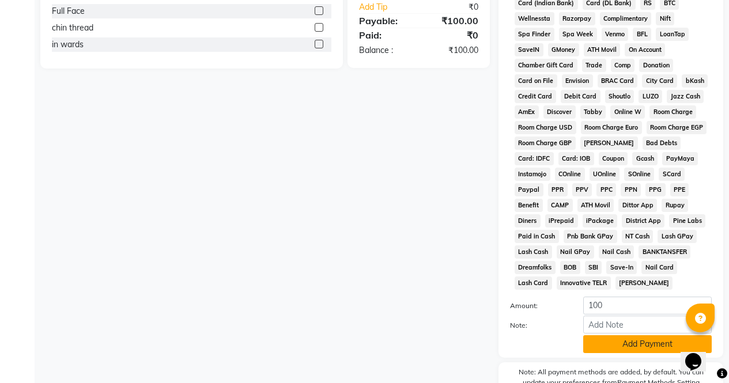
click at [650, 351] on button "Add Payment" at bounding box center [647, 344] width 129 height 18
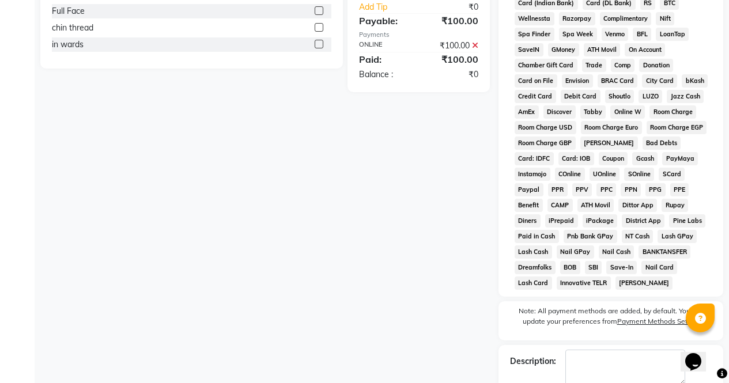
scroll to position [531, 0]
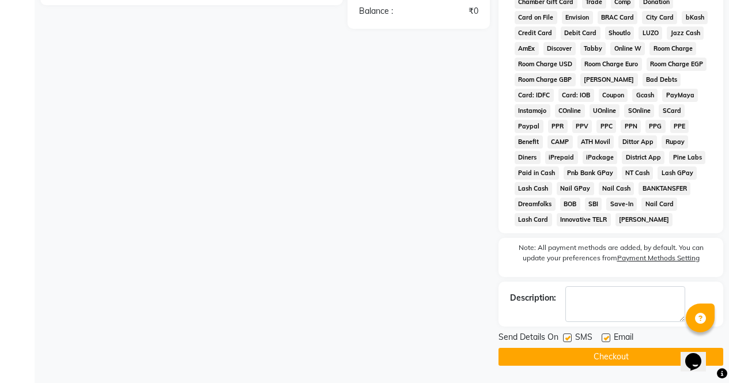
click at [652, 364] on button "Checkout" at bounding box center [611, 357] width 225 height 18
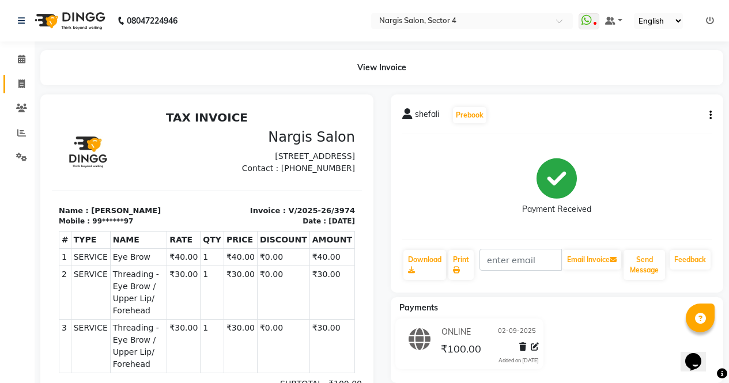
click at [24, 80] on icon at bounding box center [21, 84] width 6 height 9
select select "service"
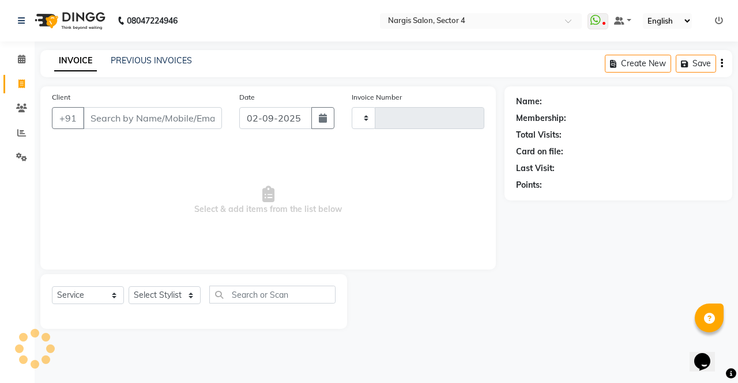
type input "3975"
click at [20, 60] on icon at bounding box center [21, 59] width 7 height 9
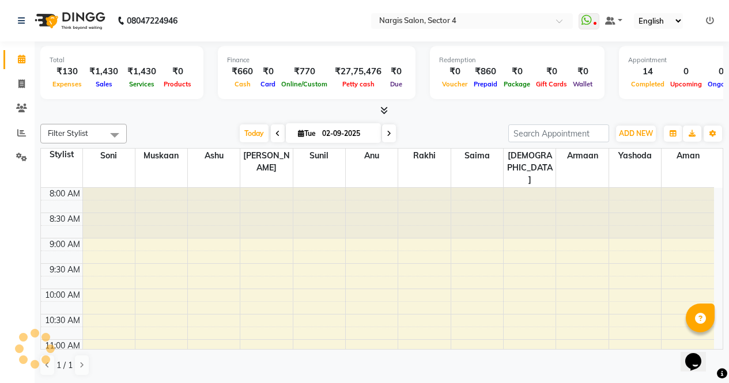
scroll to position [473, 0]
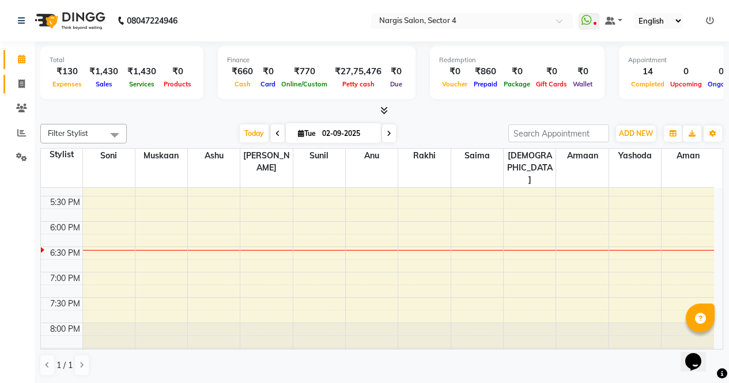
click at [25, 82] on span at bounding box center [22, 84] width 20 height 13
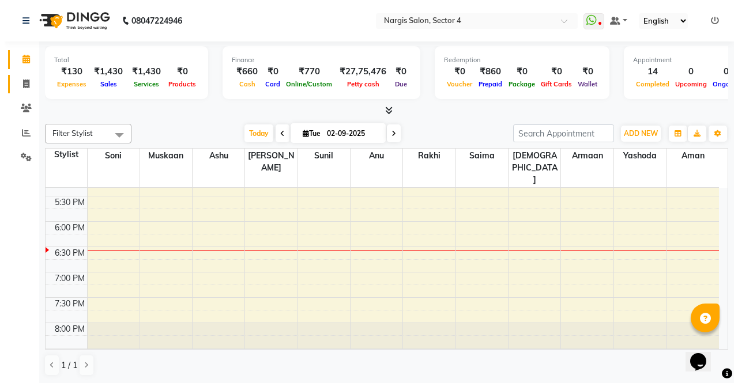
select select "service"
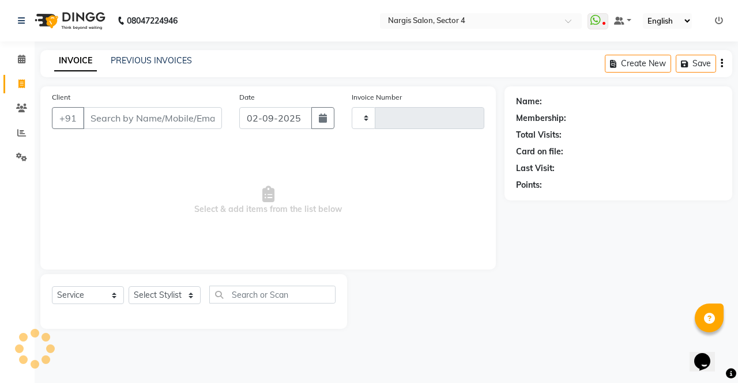
type input "3975"
select select "4130"
click at [168, 119] on input "Client" at bounding box center [152, 118] width 139 height 22
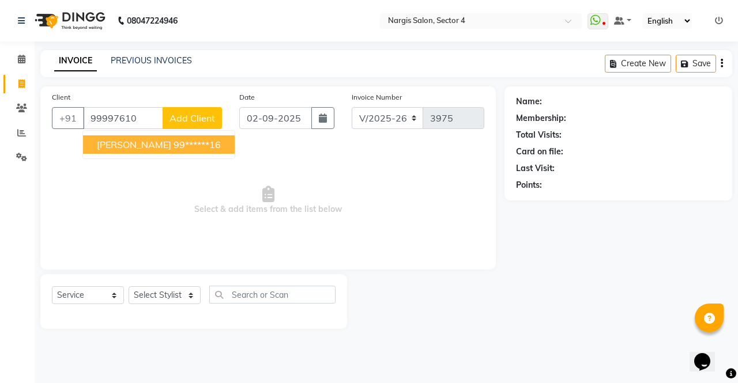
click at [218, 144] on ngb-highlight "99******16" at bounding box center [197, 145] width 47 height 12
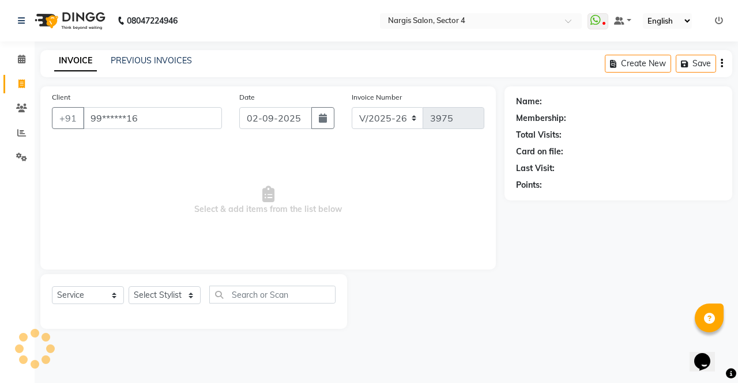
type input "99******16"
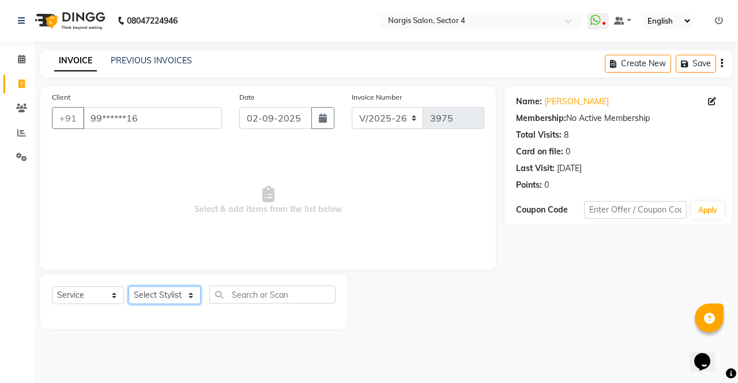
click at [181, 295] on select "Select Stylist [PERSON_NAME] [PERSON_NAME] [PERSON_NAME] Front Desk muskaan rak…" at bounding box center [165, 295] width 72 height 18
select select "62008"
click at [129, 286] on select "Select Stylist [PERSON_NAME] [PERSON_NAME] [PERSON_NAME] Front Desk muskaan rak…" at bounding box center [165, 295] width 72 height 18
click at [103, 301] on select "Select Service Product Membership Package Voucher Prepaid Gift Card" at bounding box center [88, 295] width 72 height 18
click at [52, 286] on select "Select Service Product Membership Package Voucher Prepaid Gift Card" at bounding box center [88, 295] width 72 height 18
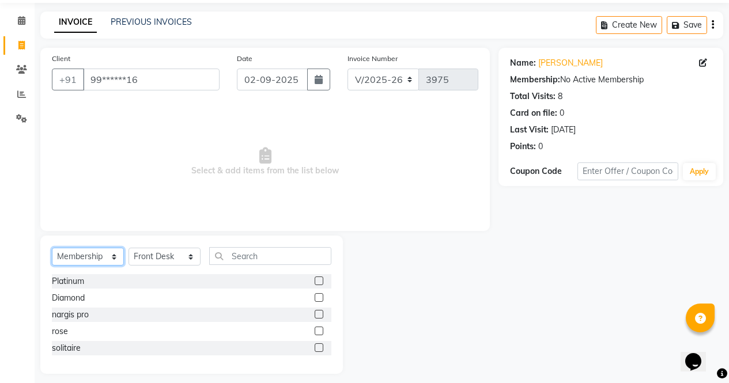
scroll to position [47, 0]
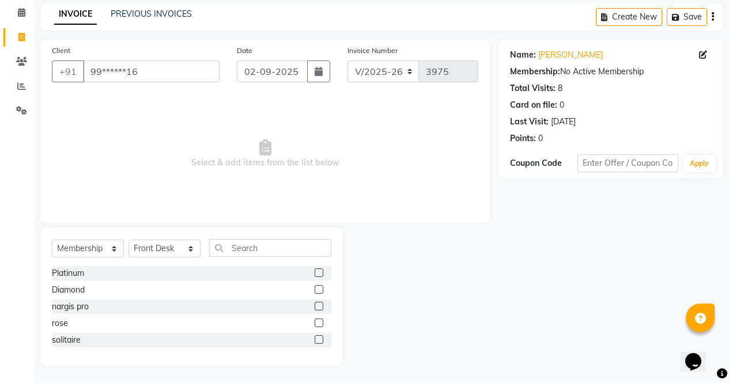
click at [315, 272] on label at bounding box center [319, 273] width 9 height 9
click at [315, 272] on input "checkbox" at bounding box center [318, 273] width 7 height 7
select select "select"
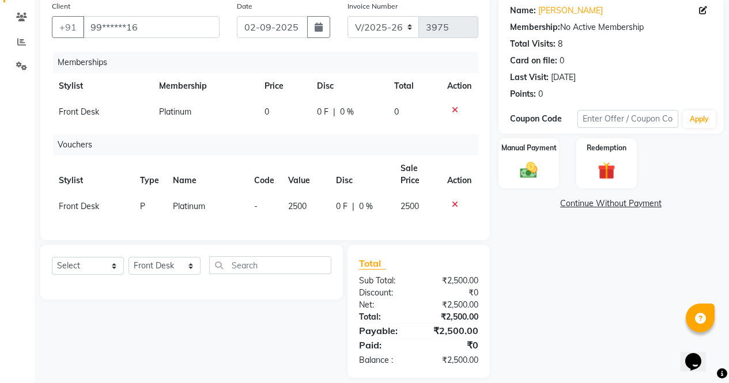
scroll to position [100, 0]
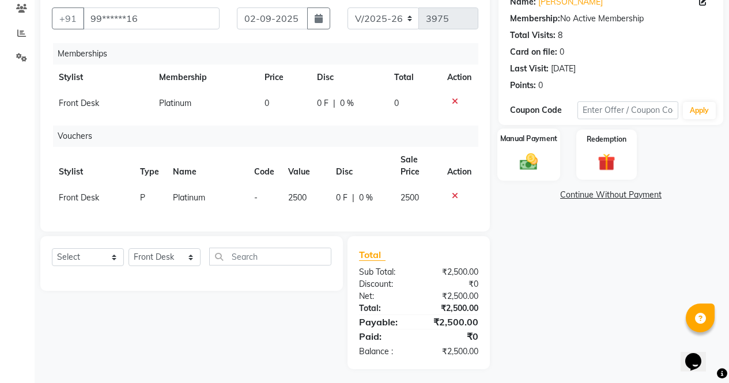
click at [535, 147] on div "Manual Payment" at bounding box center [528, 155] width 63 height 52
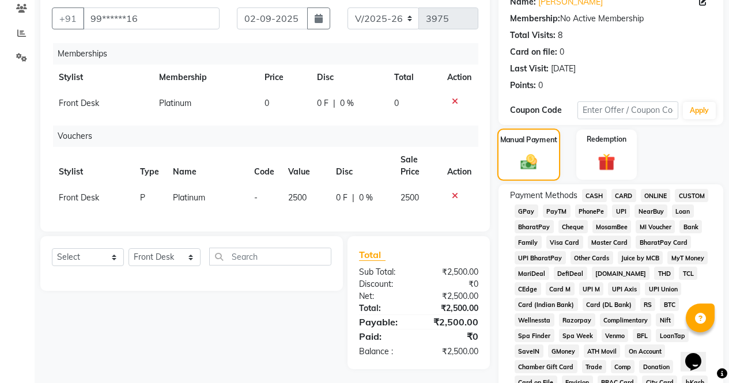
click at [599, 196] on span "CASH" at bounding box center [594, 195] width 25 height 13
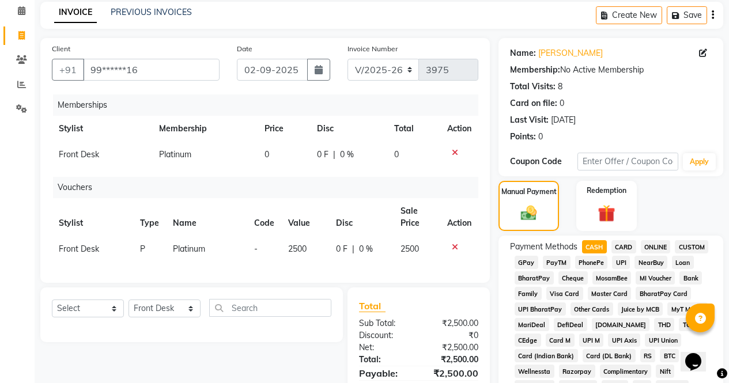
scroll to position [48, 0]
click at [656, 246] on span "ONLINE" at bounding box center [656, 247] width 30 height 13
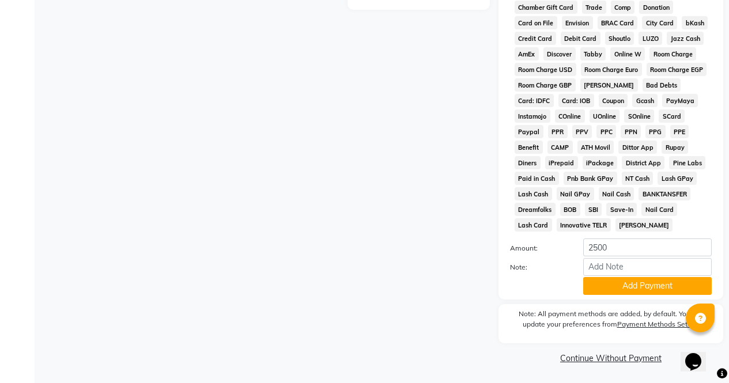
scroll to position [461, 0]
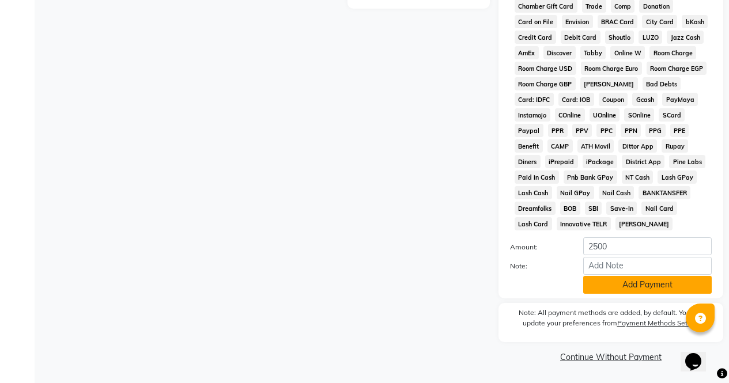
click at [661, 285] on button "Add Payment" at bounding box center [647, 285] width 129 height 18
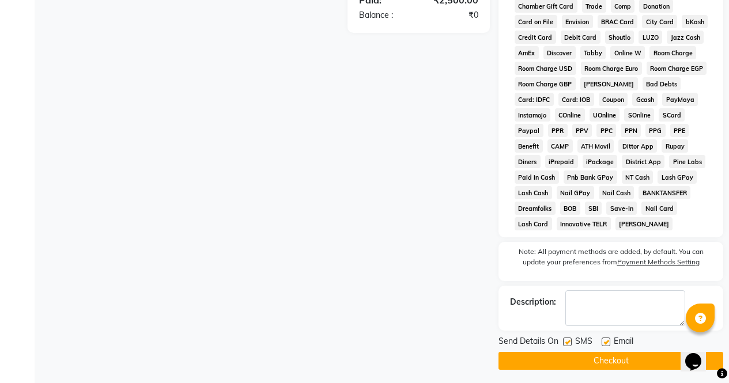
click at [653, 359] on button "Checkout" at bounding box center [611, 361] width 225 height 18
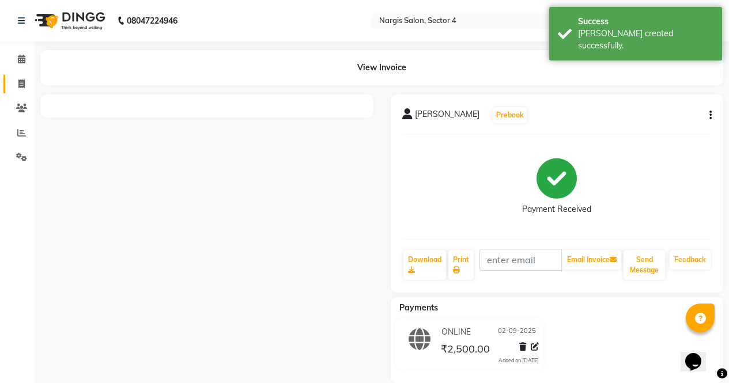
click at [13, 81] on span at bounding box center [22, 84] width 20 height 13
select select "service"
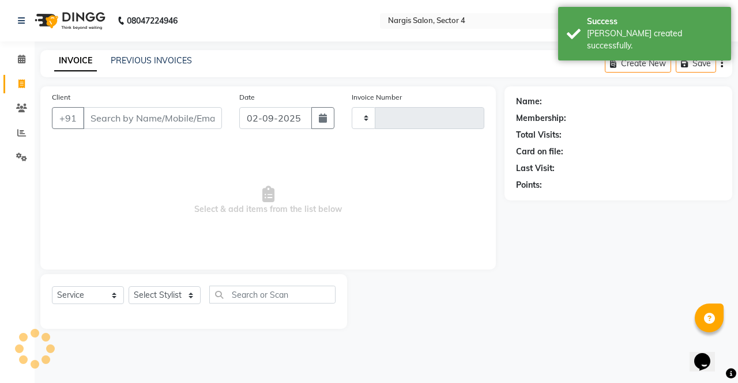
type input "3976"
select select "4130"
click at [164, 119] on input "Client" at bounding box center [152, 118] width 139 height 22
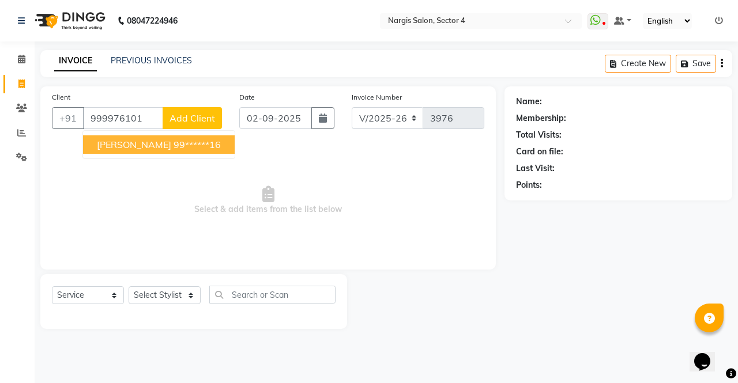
click at [221, 148] on ngb-highlight "99******16" at bounding box center [197, 145] width 47 height 12
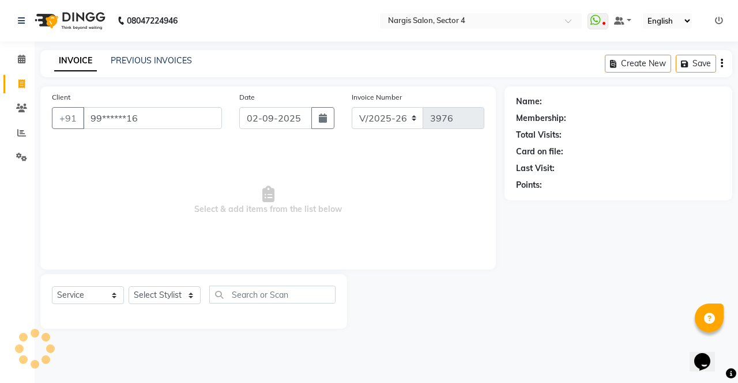
type input "99******16"
select select "1: Object"
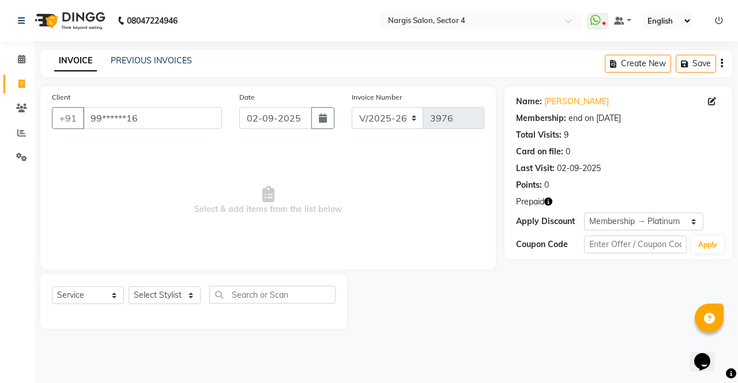
click at [551, 201] on icon "button" at bounding box center [548, 202] width 8 height 8
click at [165, 303] on select "Select Stylist [PERSON_NAME] [PERSON_NAME] [PERSON_NAME] Front Desk muskaan rak…" at bounding box center [165, 295] width 72 height 18
select select "60383"
click at [129, 286] on select "Select Stylist [PERSON_NAME] [PERSON_NAME] [PERSON_NAME] Front Desk muskaan rak…" at bounding box center [165, 295] width 72 height 18
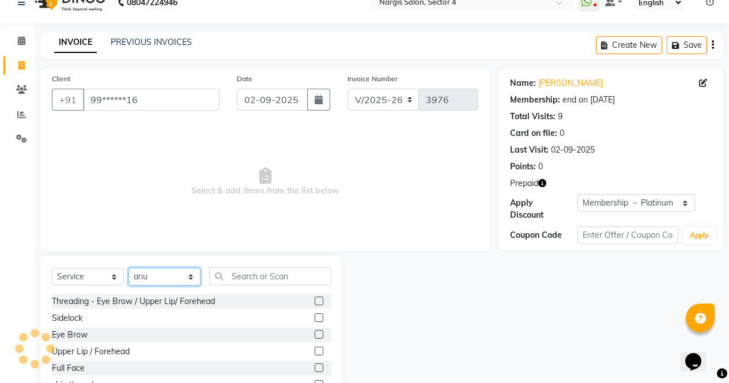
scroll to position [69, 0]
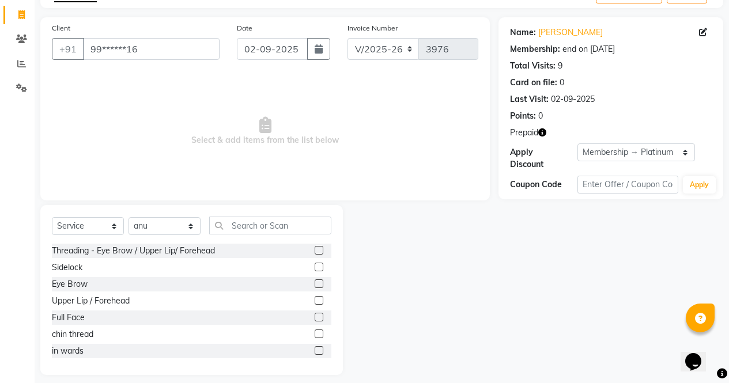
click at [315, 285] on label at bounding box center [319, 284] width 9 height 9
click at [315, 285] on input "checkbox" at bounding box center [318, 284] width 7 height 7
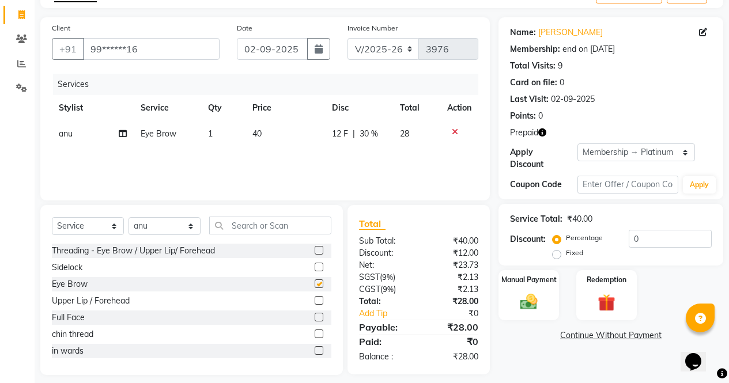
checkbox input "false"
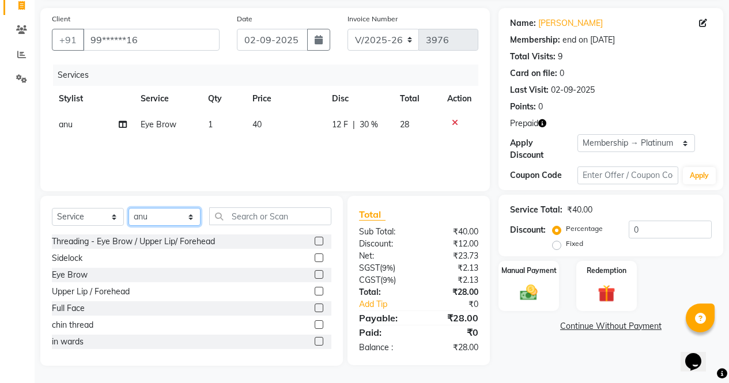
click at [183, 210] on select "Select Stylist [PERSON_NAME] [PERSON_NAME] [PERSON_NAME] Front Desk muskaan rak…" at bounding box center [165, 217] width 72 height 18
select select "86619"
click at [129, 208] on select "Select Stylist [PERSON_NAME] [PERSON_NAME] [PERSON_NAME] Front Desk muskaan rak…" at bounding box center [165, 217] width 72 height 18
click at [315, 242] on label at bounding box center [319, 241] width 9 height 9
click at [315, 242] on input "checkbox" at bounding box center [318, 241] width 7 height 7
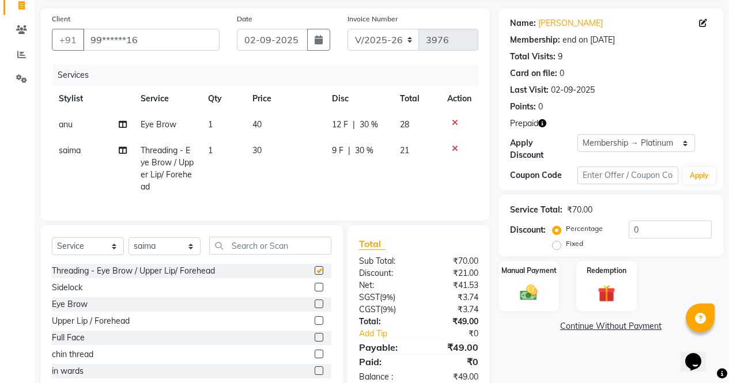
checkbox input "false"
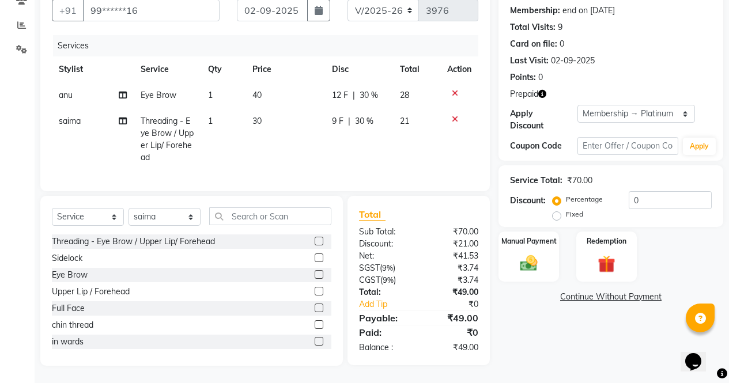
scroll to position [112, 0]
click at [538, 253] on img at bounding box center [528, 263] width 29 height 21
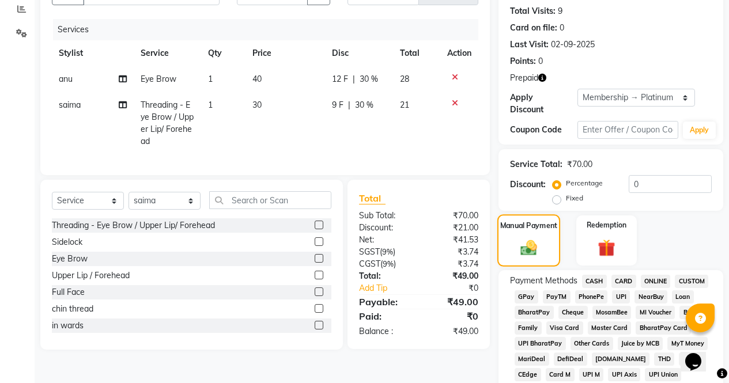
scroll to position [125, 0]
click at [611, 236] on img at bounding box center [606, 247] width 29 height 22
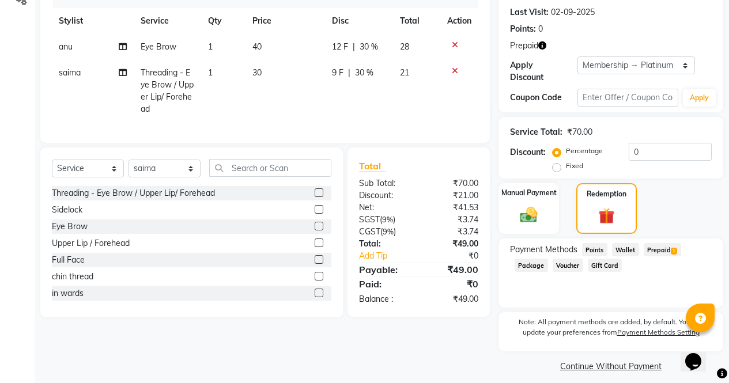
click at [662, 245] on span "Prepaid 1" at bounding box center [662, 249] width 37 height 13
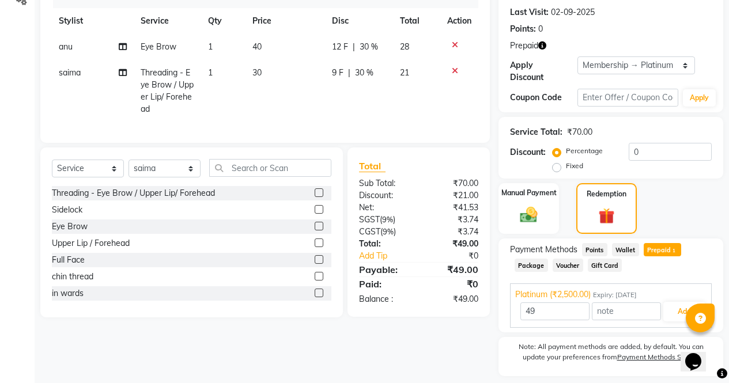
scroll to position [181, 0]
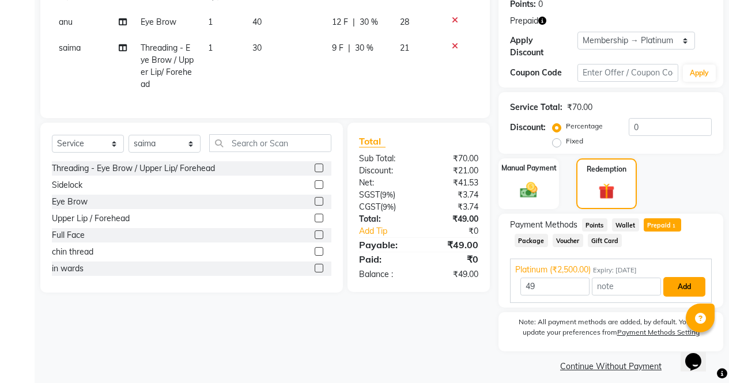
click at [692, 283] on button "Add" at bounding box center [684, 287] width 42 height 20
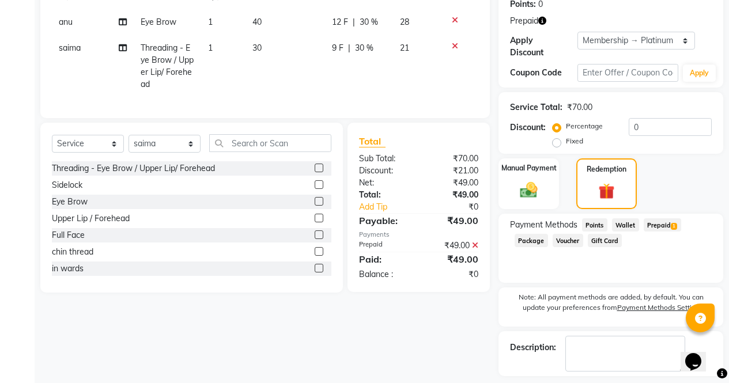
scroll to position [221, 0]
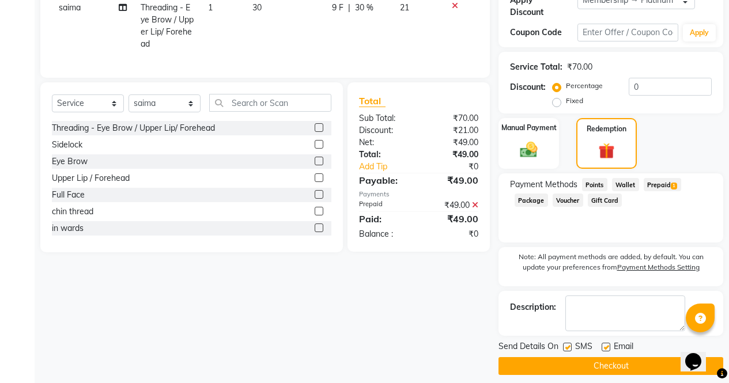
click at [649, 366] on button "Checkout" at bounding box center [611, 366] width 225 height 18
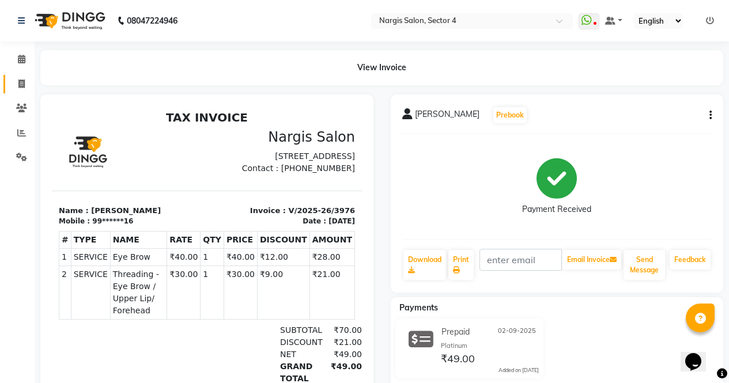
click at [22, 82] on icon at bounding box center [21, 84] width 6 height 9
select select "service"
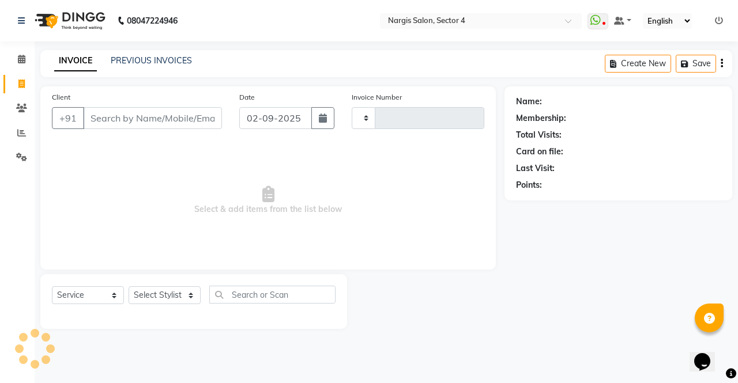
type input "3977"
select select "4130"
click at [180, 62] on link "PREVIOUS INVOICES" at bounding box center [151, 60] width 81 height 10
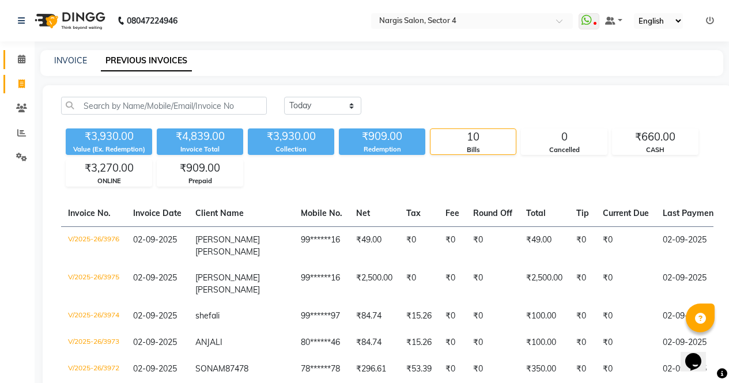
click at [29, 54] on span at bounding box center [22, 59] width 20 height 13
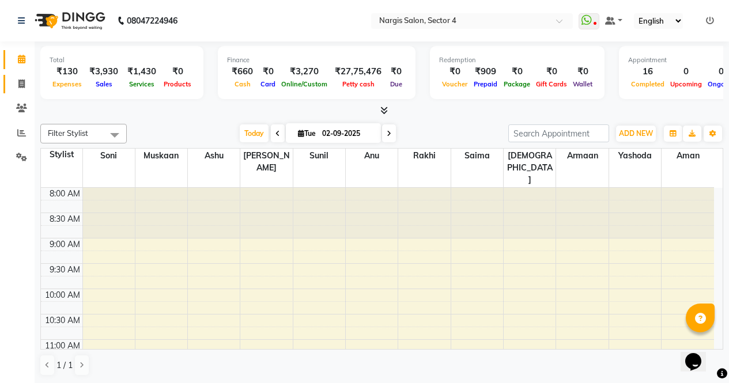
click at [25, 82] on span at bounding box center [22, 84] width 20 height 13
select select "service"
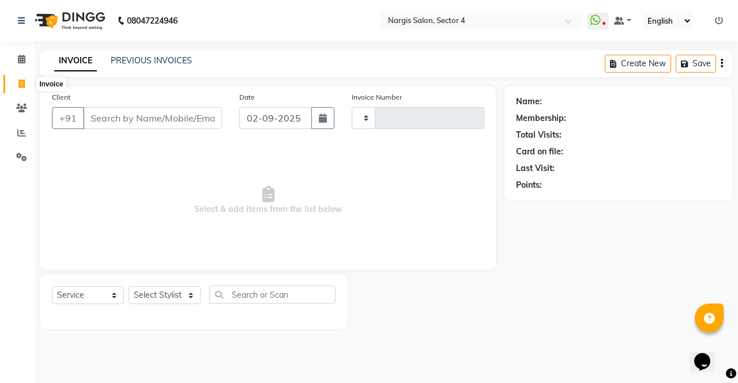
type input "3977"
select select "4130"
click at [154, 65] on link "PREVIOUS INVOICES" at bounding box center [151, 60] width 81 height 10
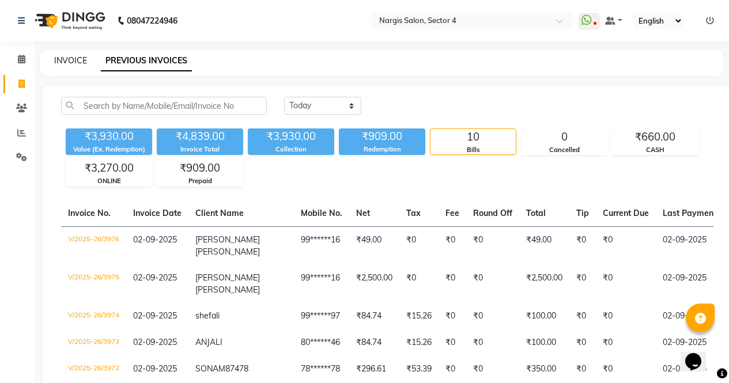
click at [69, 56] on link "INVOICE" at bounding box center [70, 60] width 33 height 10
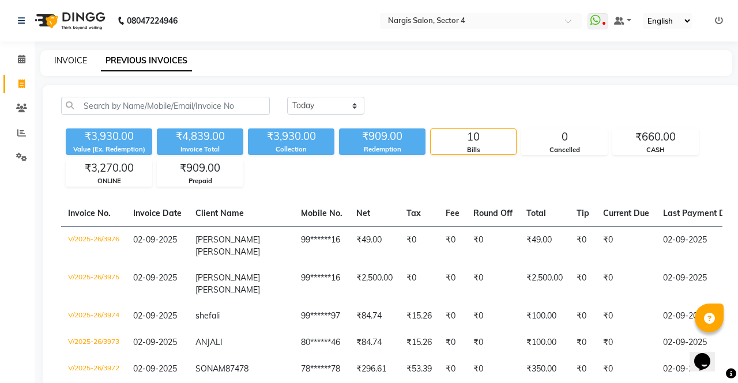
select select "4130"
select select "service"
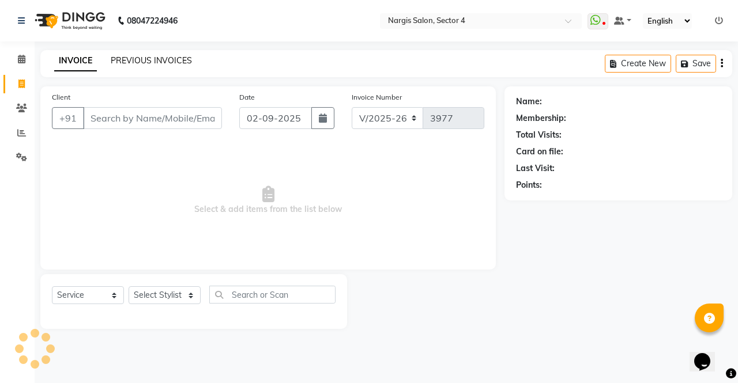
click at [178, 59] on link "PREVIOUS INVOICES" at bounding box center [151, 60] width 81 height 10
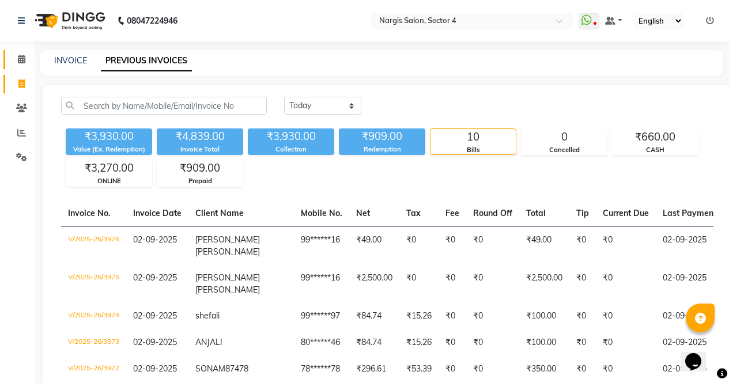
click at [21, 58] on icon at bounding box center [21, 59] width 7 height 9
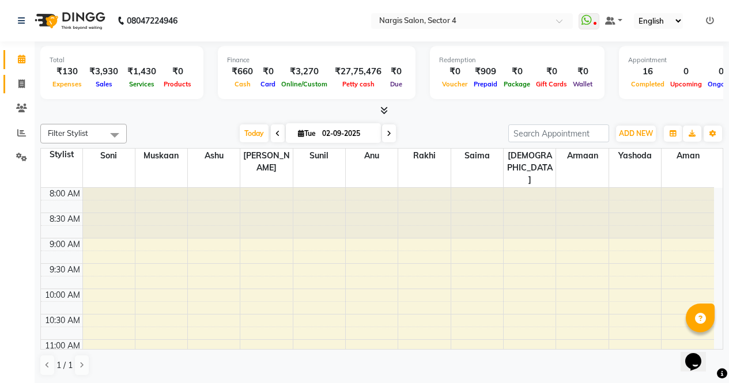
click at [24, 84] on icon at bounding box center [21, 84] width 6 height 9
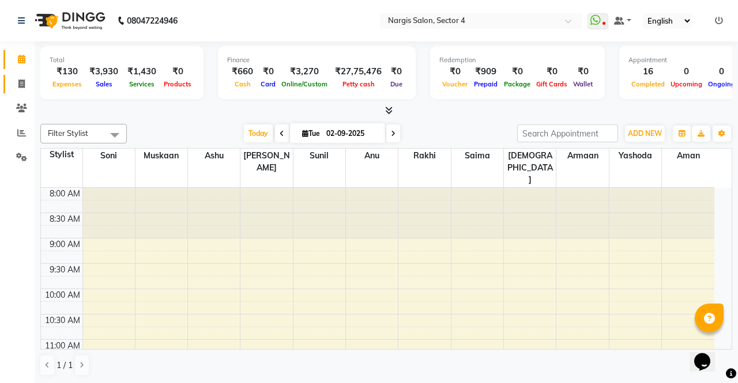
select select "service"
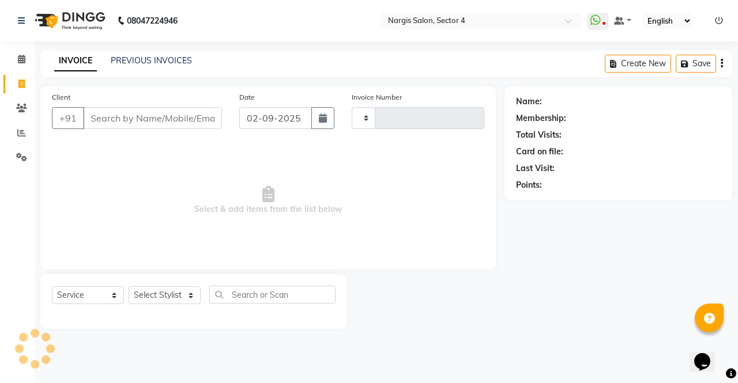
type input "3977"
select select "4130"
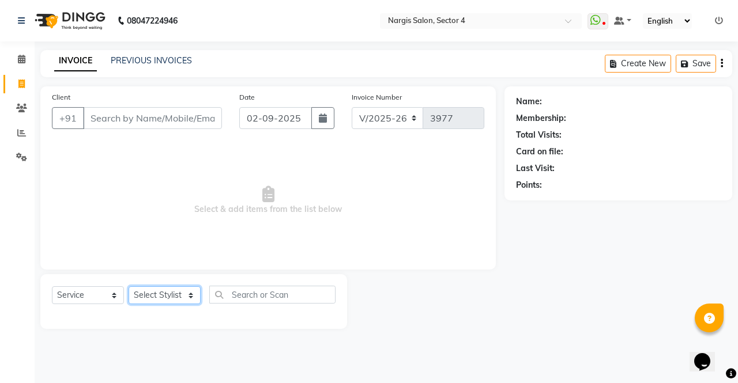
click at [175, 291] on select "Select Stylist [PERSON_NAME] [PERSON_NAME] [PERSON_NAME] Front Desk muskaan rak…" at bounding box center [165, 295] width 72 height 18
select select "86619"
click at [129, 286] on select "Select Stylist [PERSON_NAME] [PERSON_NAME] [PERSON_NAME] Front Desk muskaan rak…" at bounding box center [165, 295] width 72 height 18
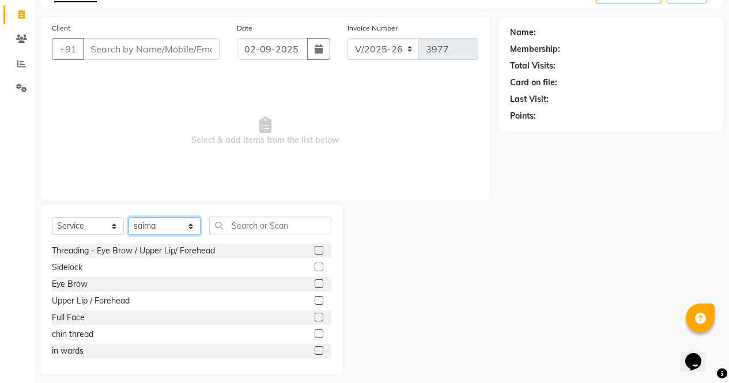
scroll to position [78, 0]
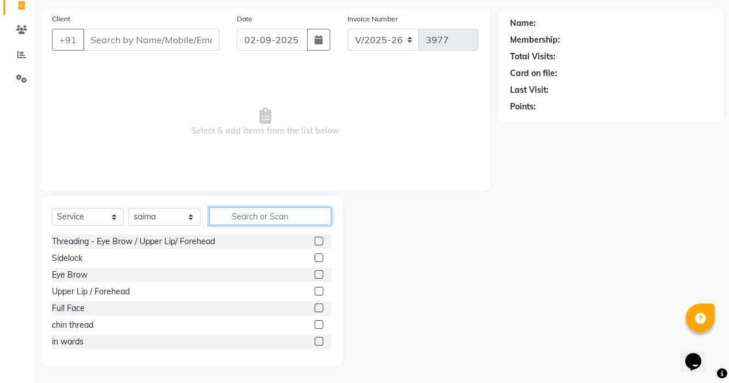
click at [284, 218] on input "text" at bounding box center [270, 217] width 122 height 18
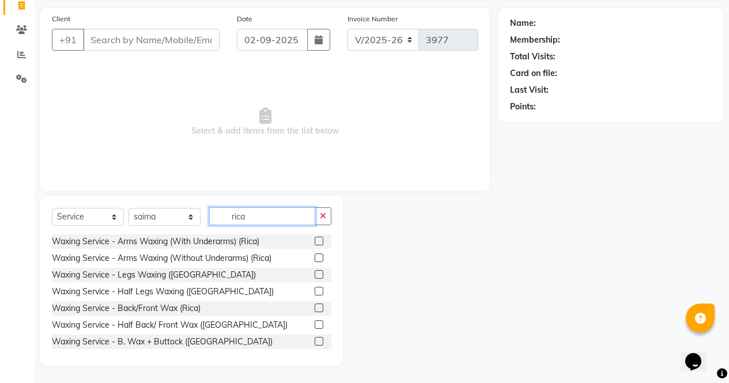
type input "rica"
click at [315, 275] on label at bounding box center [319, 274] width 9 height 9
click at [315, 275] on input "checkbox" at bounding box center [318, 274] width 7 height 7
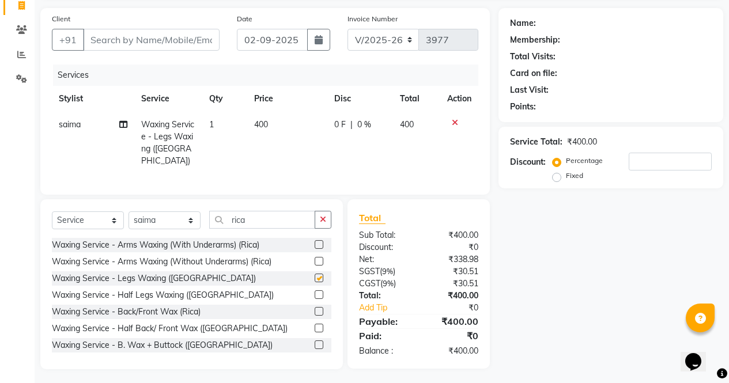
checkbox input "false"
click at [456, 121] on icon at bounding box center [455, 123] width 6 height 8
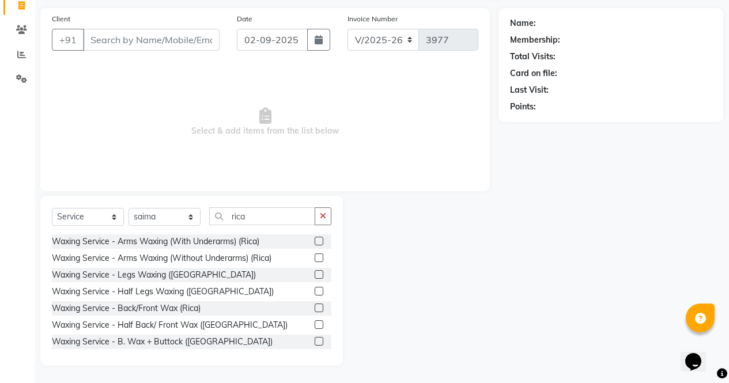
click at [315, 292] on label at bounding box center [319, 291] width 9 height 9
click at [315, 292] on input "checkbox" at bounding box center [318, 291] width 7 height 7
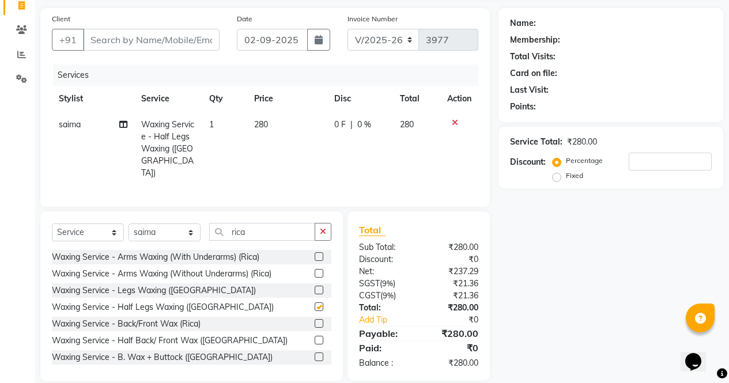
checkbox input "false"
click at [315, 252] on label at bounding box center [319, 256] width 9 height 9
click at [315, 254] on input "checkbox" at bounding box center [318, 257] width 7 height 7
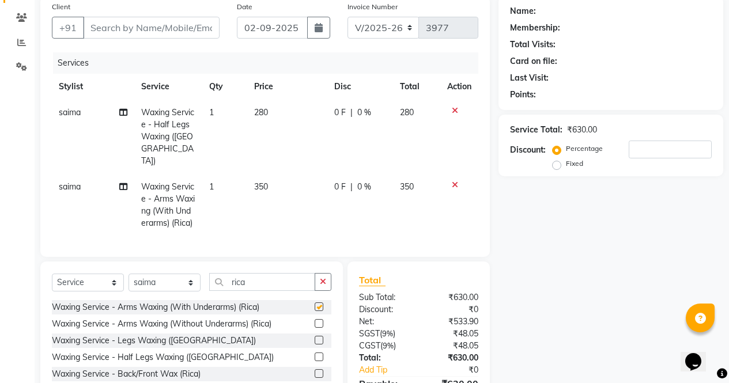
checkbox input "false"
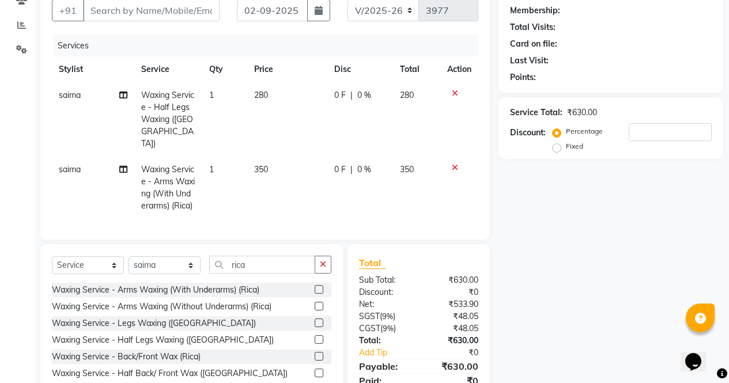
scroll to position [110, 0]
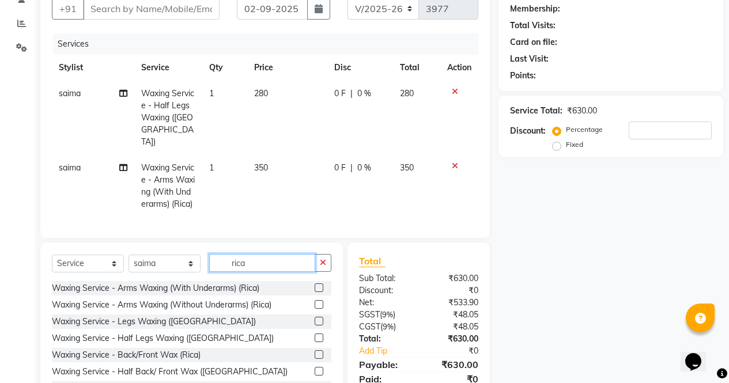
click at [270, 255] on input "rica" at bounding box center [262, 263] width 106 height 18
type input "r"
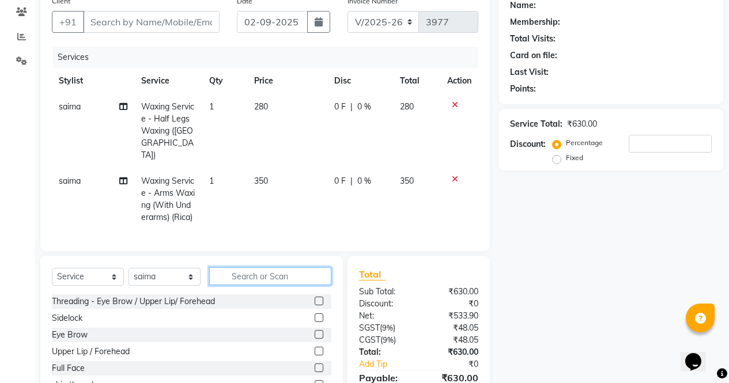
scroll to position [97, 0]
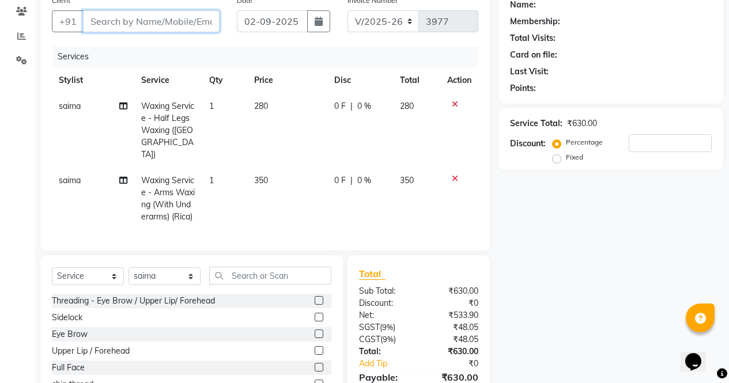
click at [175, 21] on input "Client" at bounding box center [151, 21] width 137 height 22
type input "8"
type input "0"
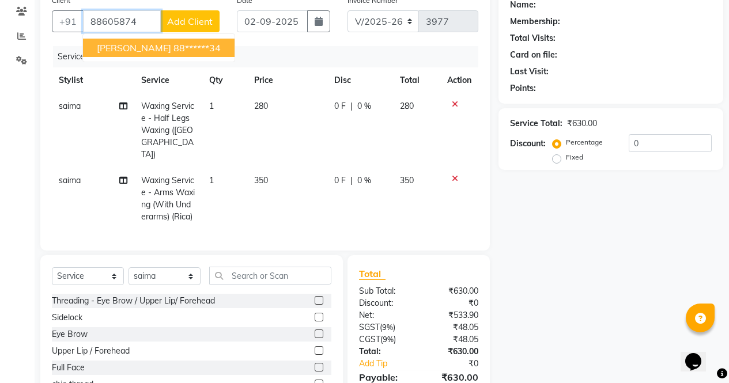
click at [174, 47] on ngb-highlight "88******34" at bounding box center [197, 48] width 47 height 12
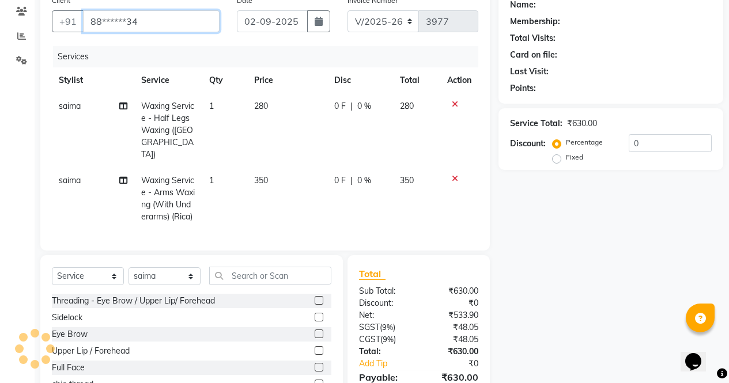
type input "88******34"
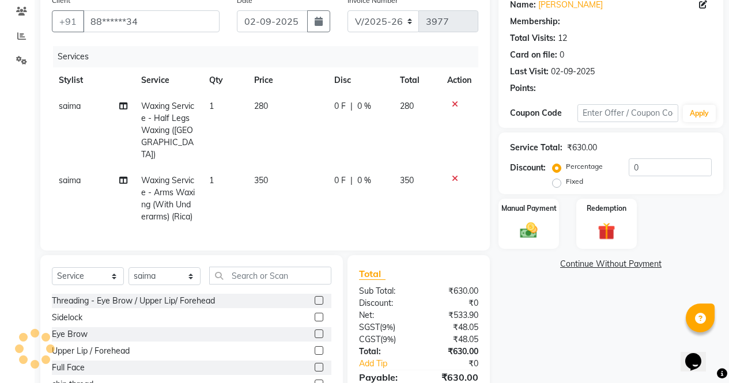
select select "1: Object"
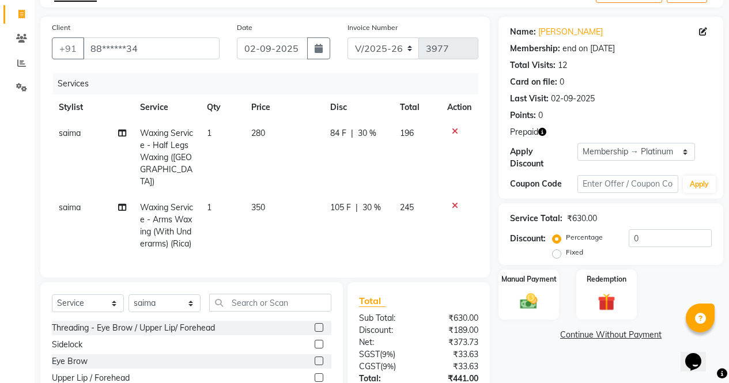
scroll to position [68, 0]
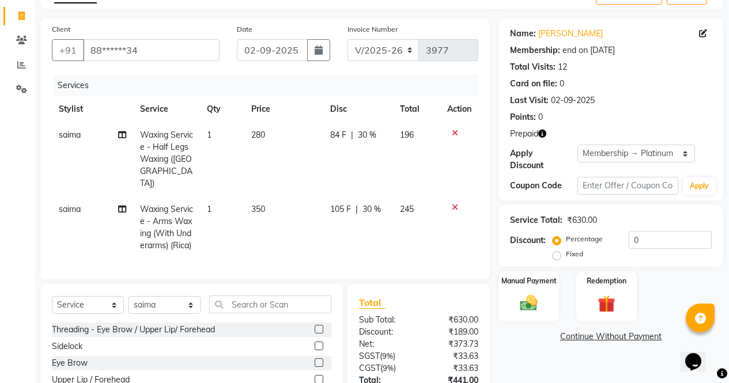
click at [544, 134] on icon "button" at bounding box center [542, 134] width 8 height 8
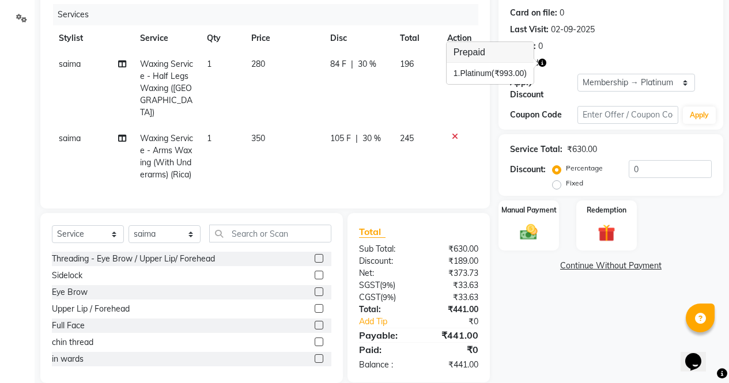
scroll to position [144, 0]
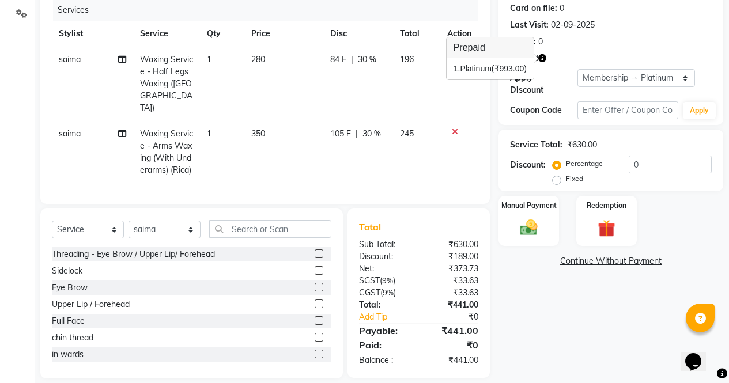
click at [546, 58] on icon "button" at bounding box center [542, 58] width 8 height 8
click at [529, 58] on span "Prepaid" at bounding box center [524, 58] width 28 height 12
click at [540, 58] on icon "button" at bounding box center [542, 58] width 8 height 8
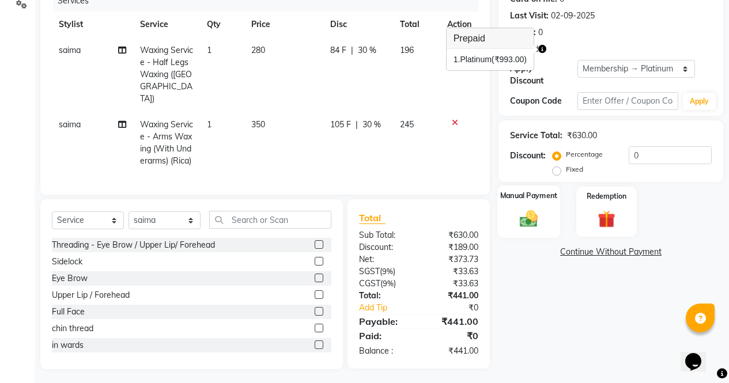
click at [541, 208] on img at bounding box center [528, 218] width 29 height 21
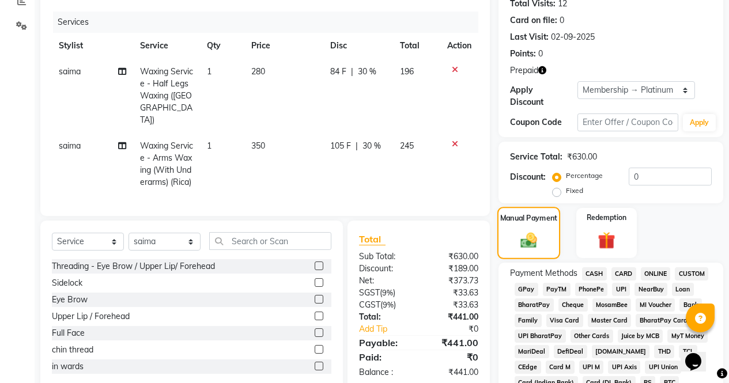
scroll to position [133, 0]
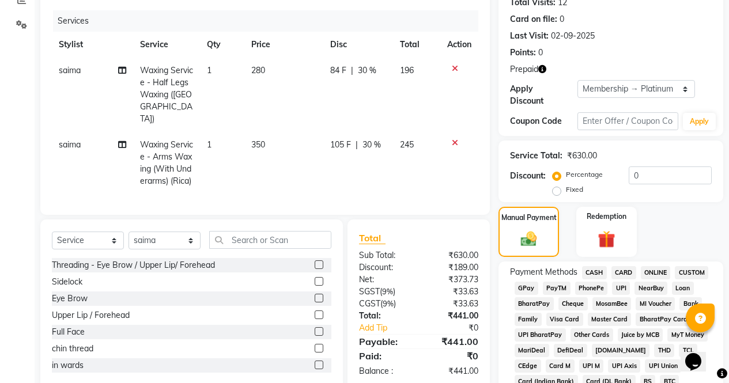
click at [684, 221] on div "Manual Payment Redemption" at bounding box center [611, 232] width 242 height 50
click at [612, 244] on div "Redemption" at bounding box center [606, 232] width 63 height 52
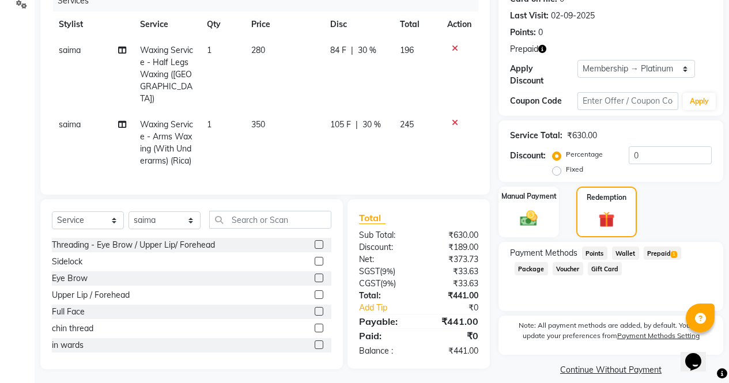
click at [668, 247] on span "Prepaid 1" at bounding box center [662, 253] width 37 height 13
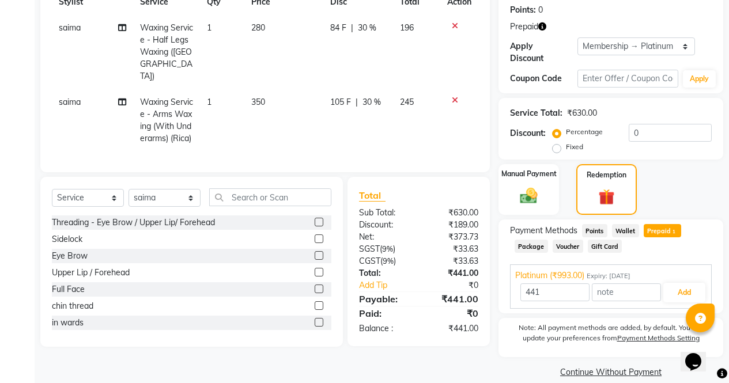
scroll to position [181, 0]
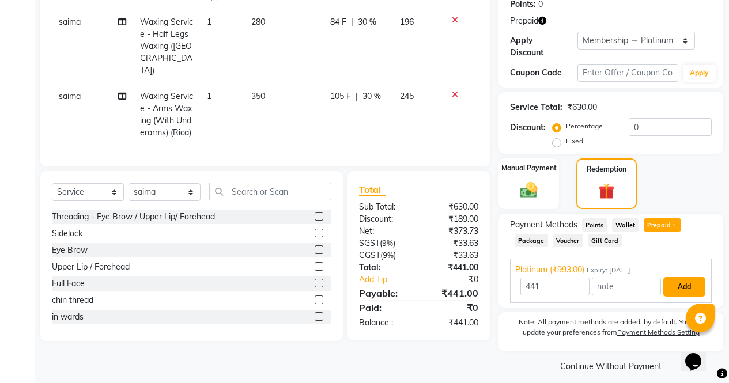
click at [688, 277] on button "Add" at bounding box center [684, 287] width 42 height 20
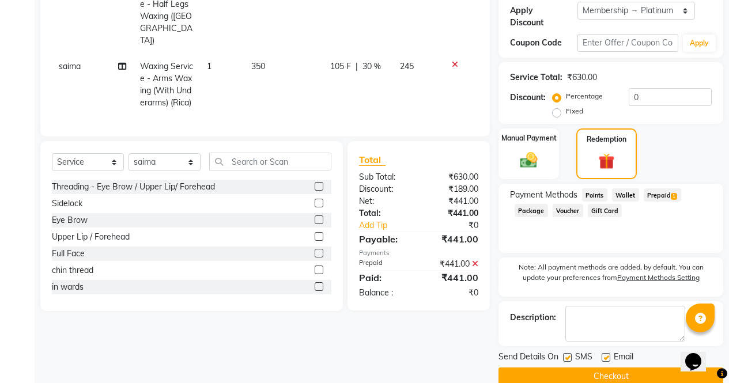
scroll to position [221, 0]
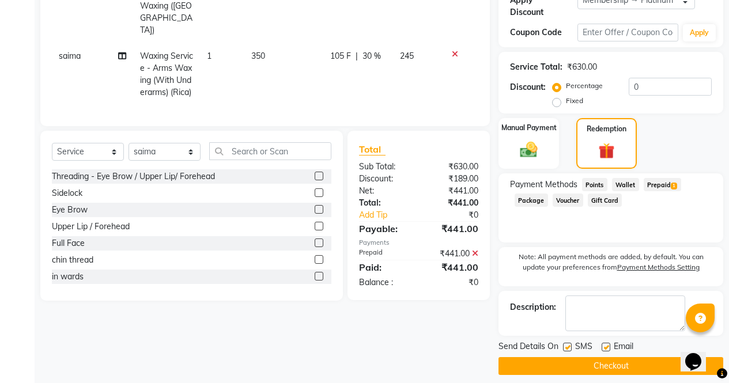
click at [647, 359] on button "Checkout" at bounding box center [611, 366] width 225 height 18
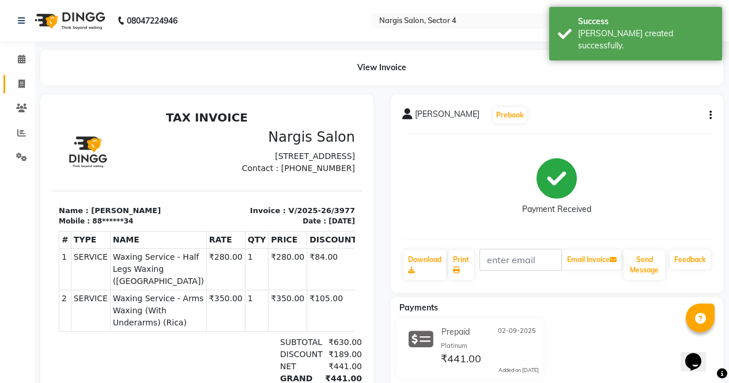
click at [28, 84] on span at bounding box center [22, 84] width 20 height 13
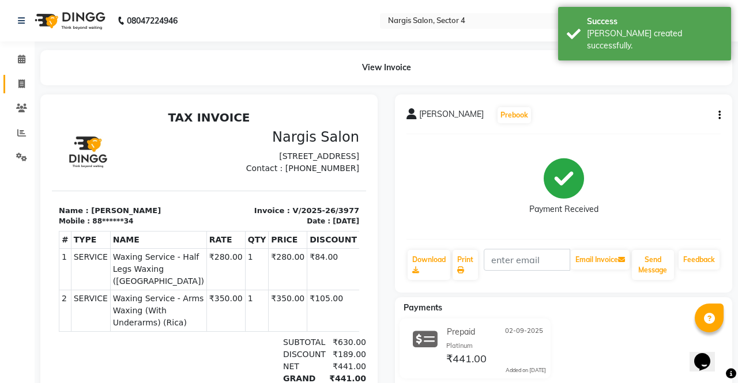
select select "service"
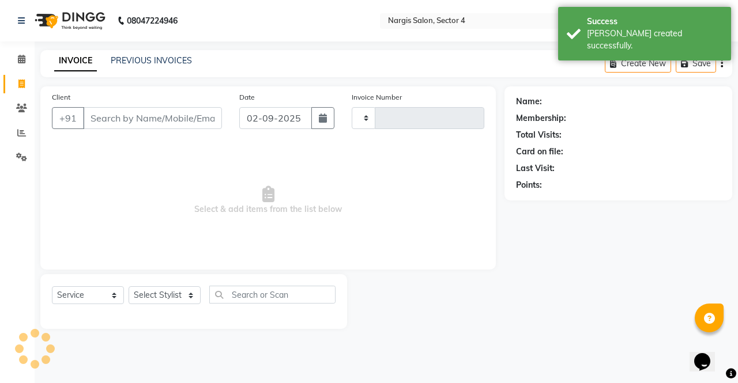
type input "3978"
select select "4130"
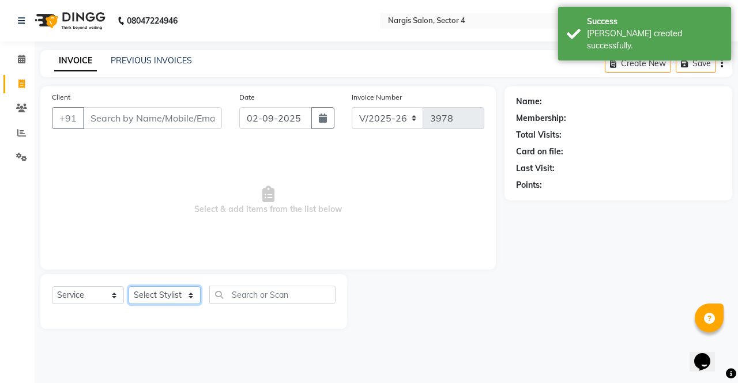
click at [187, 290] on select "Select Stylist [PERSON_NAME] [PERSON_NAME] [PERSON_NAME] Front Desk muskaan rak…" at bounding box center [165, 295] width 72 height 18
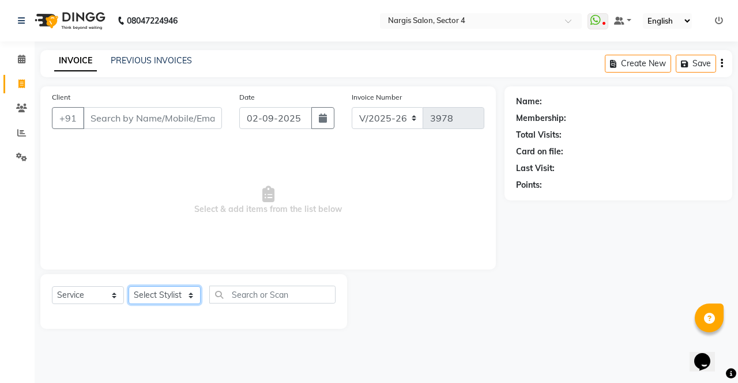
select select "60383"
click at [129, 286] on select "Select Stylist [PERSON_NAME] [PERSON_NAME] [PERSON_NAME] Front Desk muskaan rak…" at bounding box center [165, 295] width 72 height 18
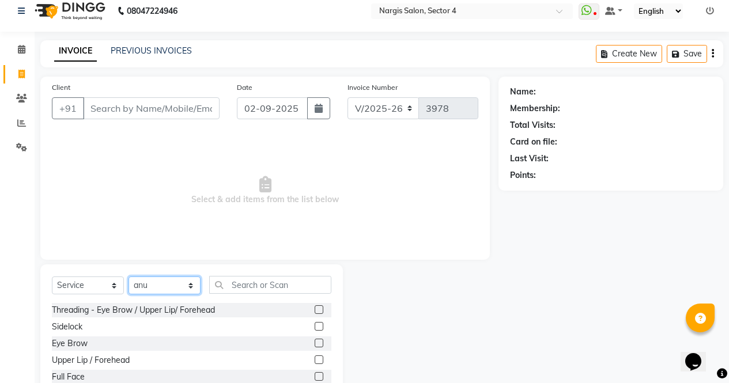
scroll to position [78, 0]
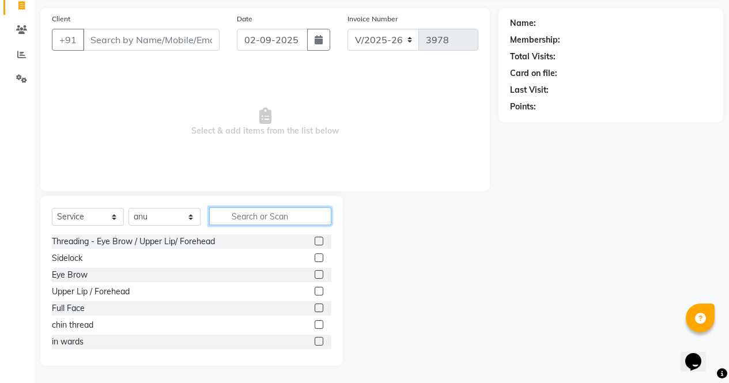
click at [271, 218] on input "text" at bounding box center [270, 217] width 122 height 18
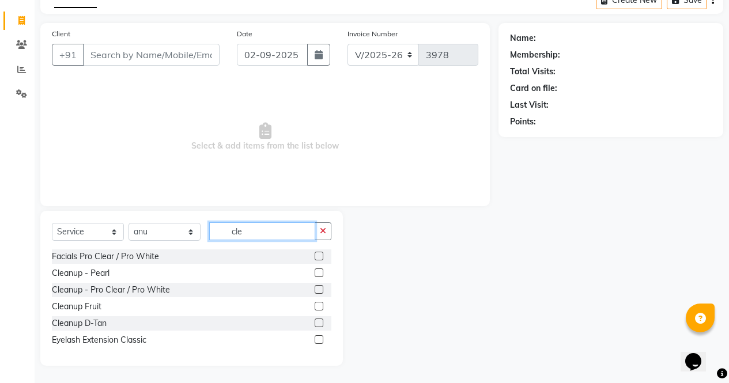
scroll to position [47, 0]
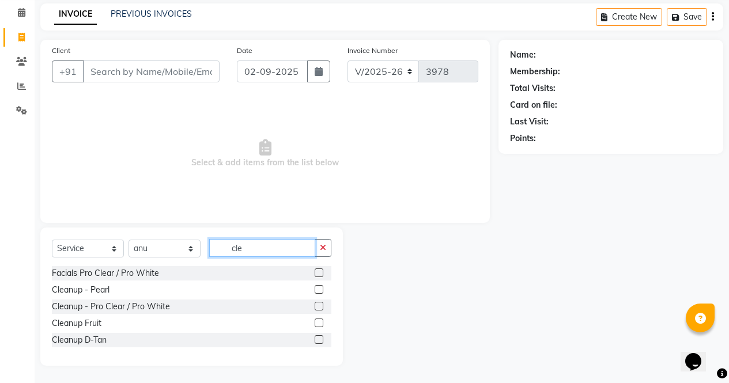
type input "cle"
click at [320, 273] on label at bounding box center [319, 273] width 9 height 9
click at [320, 273] on input "checkbox" at bounding box center [318, 273] width 7 height 7
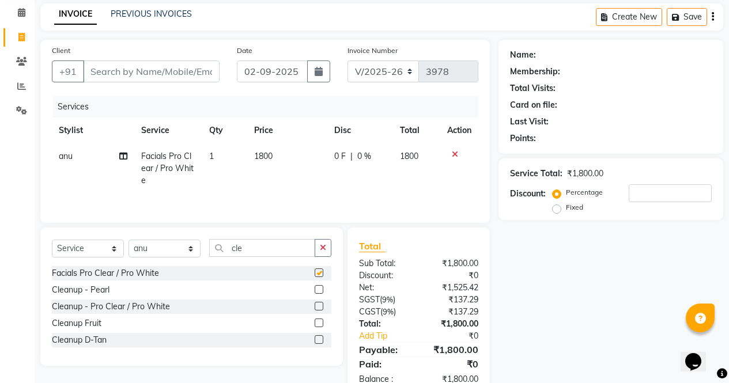
checkbox input "false"
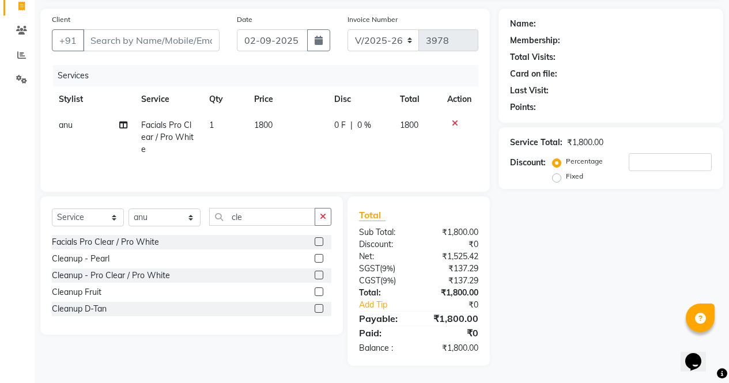
click at [452, 126] on icon at bounding box center [455, 123] width 6 height 8
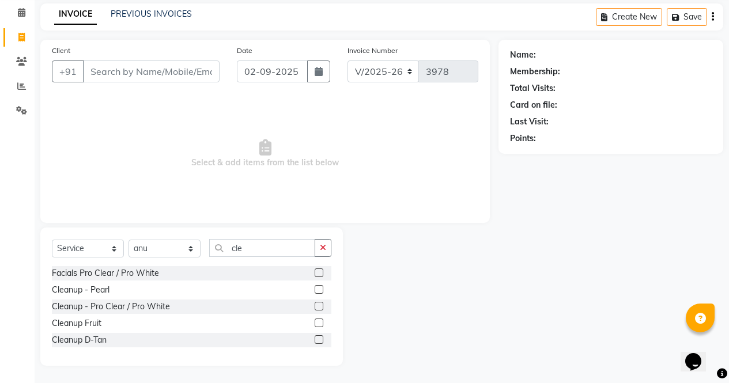
click at [320, 340] on label at bounding box center [319, 339] width 9 height 9
click at [320, 340] on input "checkbox" at bounding box center [318, 340] width 7 height 7
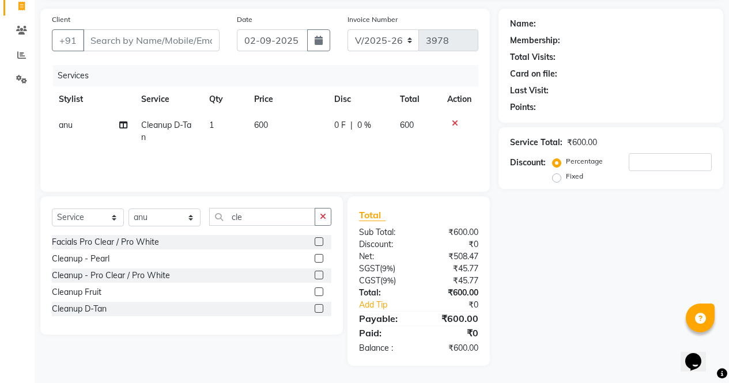
checkbox input "false"
click at [180, 43] on input "Client" at bounding box center [151, 40] width 137 height 22
click at [175, 41] on input "Client" at bounding box center [151, 40] width 137 height 22
type input "8"
type input "0"
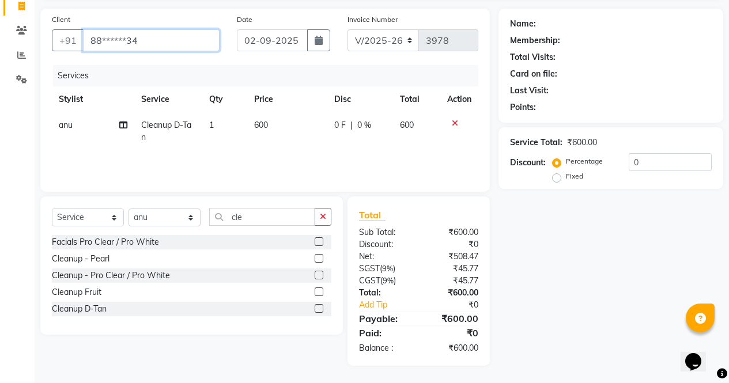
type input "88******34"
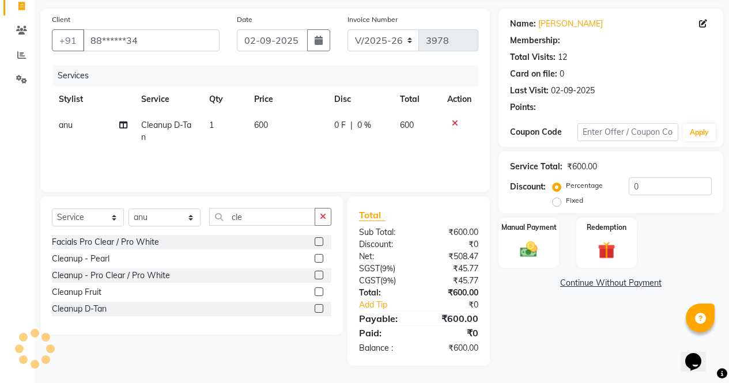
select select "1: Object"
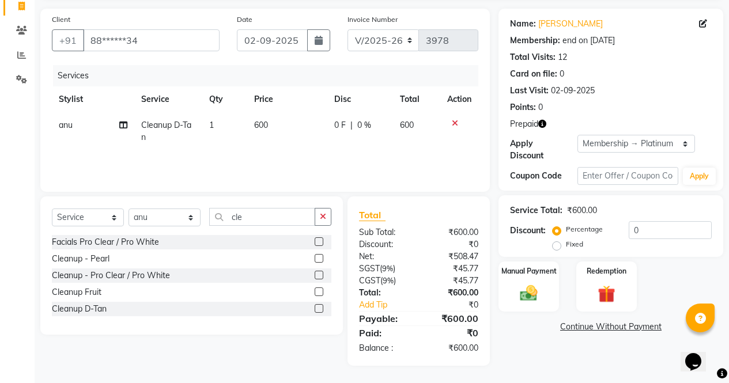
click at [536, 284] on img at bounding box center [529, 294] width 28 height 20
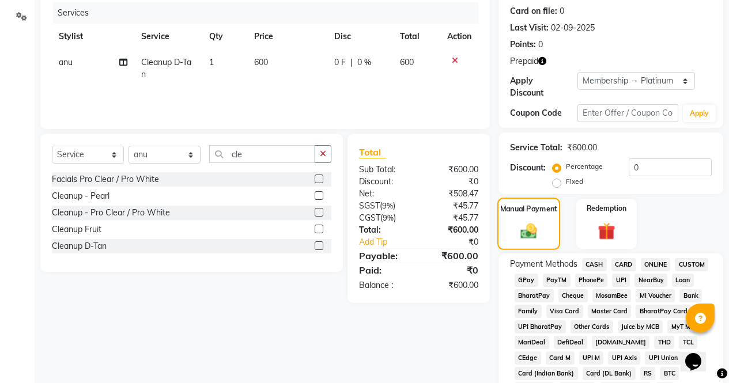
scroll to position [150, 0]
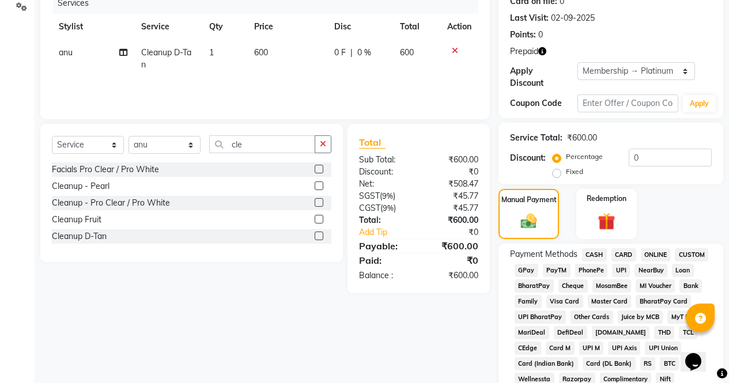
click at [595, 248] on span "CASH" at bounding box center [594, 254] width 25 height 13
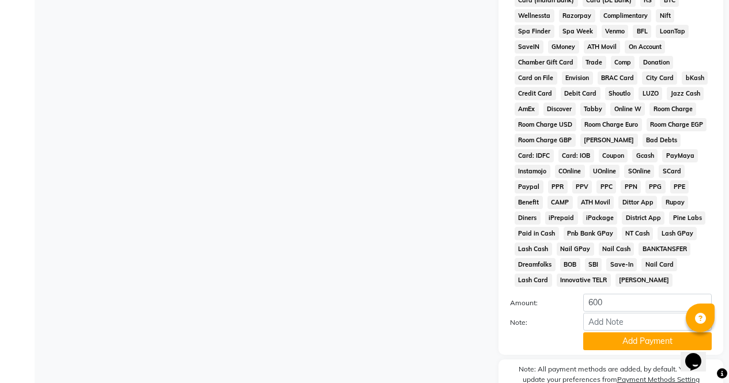
scroll to position [561, 0]
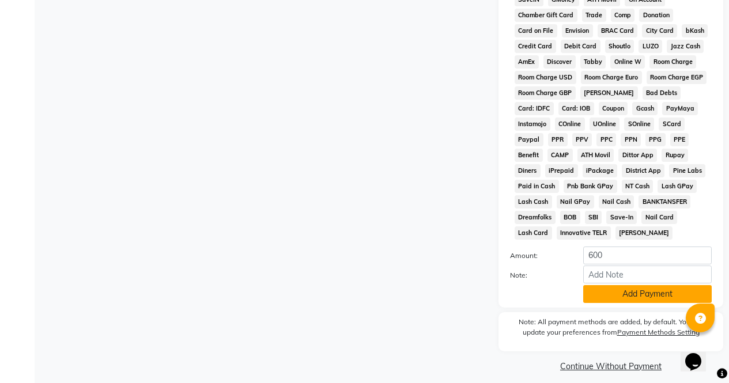
click at [676, 288] on button "Add Payment" at bounding box center [647, 294] width 129 height 18
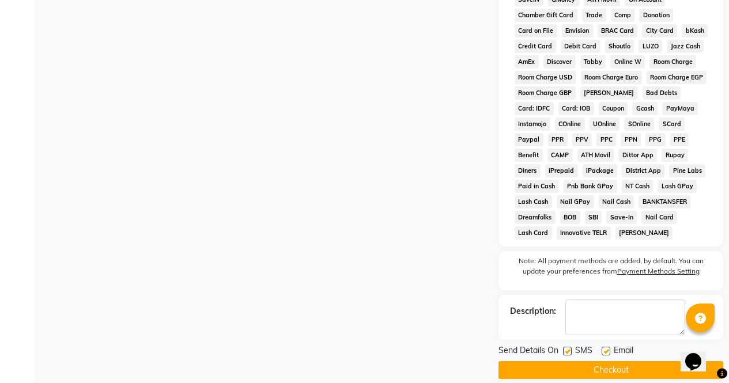
click at [651, 361] on button "Checkout" at bounding box center [611, 370] width 225 height 18
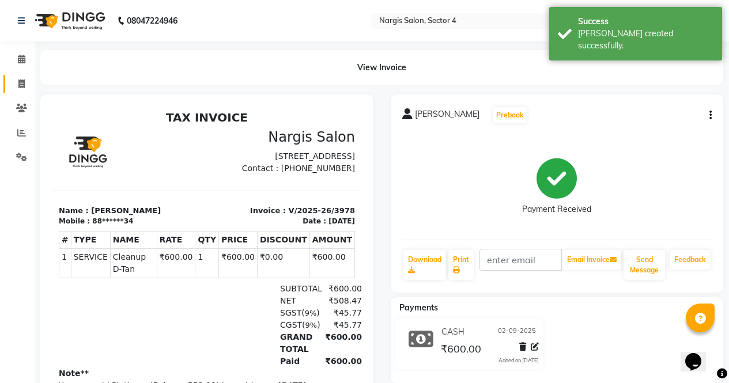
click at [21, 89] on span at bounding box center [22, 84] width 20 height 13
select select "service"
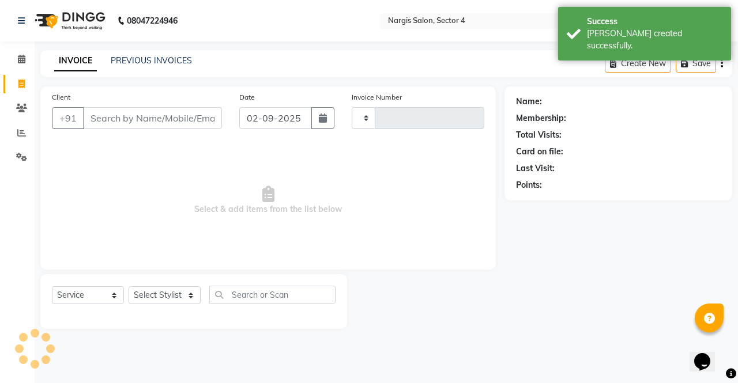
type input "3979"
select select "4130"
click at [183, 118] on input "Client" at bounding box center [152, 118] width 139 height 22
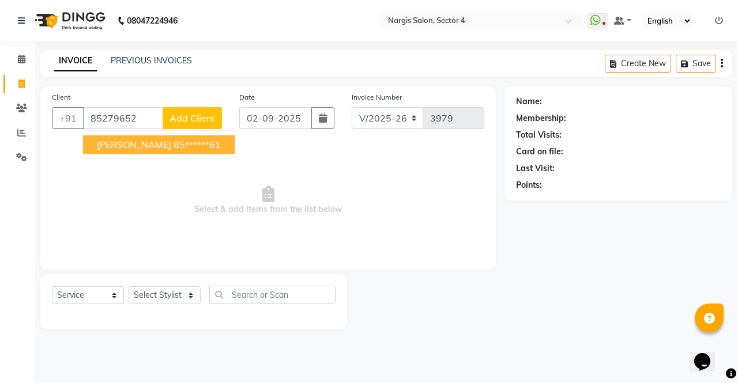
click at [174, 144] on ngb-highlight "85******61" at bounding box center [197, 145] width 47 height 12
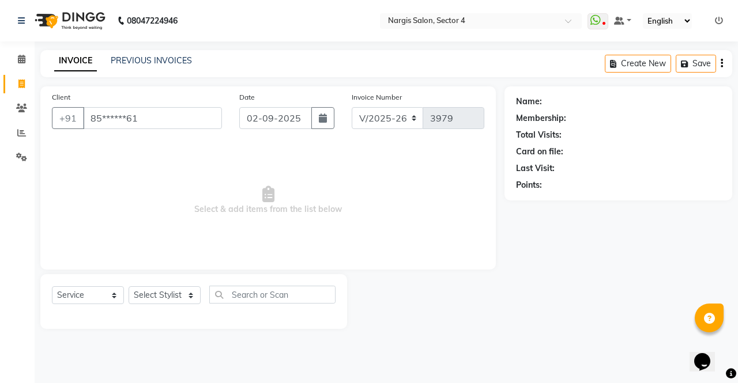
type input "85******61"
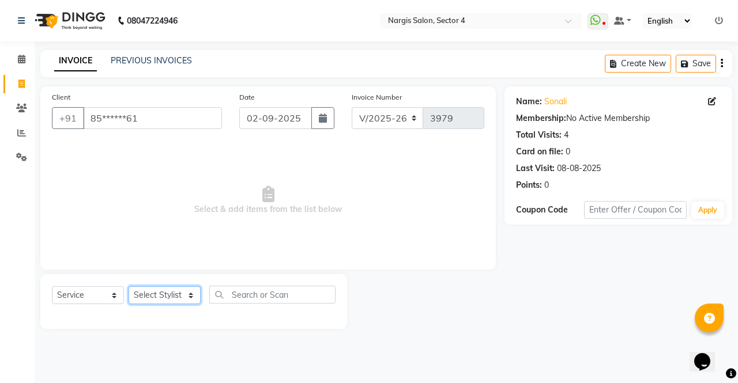
click at [168, 292] on select "Select Stylist [PERSON_NAME] [PERSON_NAME] [PERSON_NAME] Front Desk muskaan rak…" at bounding box center [165, 295] width 72 height 18
select select "28206"
click at [129, 286] on select "Select Stylist [PERSON_NAME] [PERSON_NAME] [PERSON_NAME] Front Desk muskaan rak…" at bounding box center [165, 295] width 72 height 18
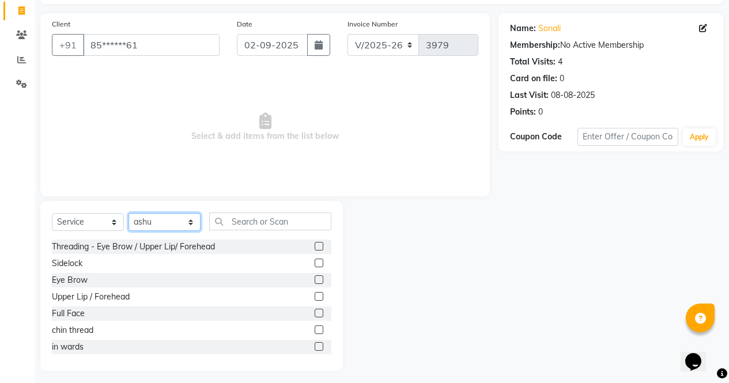
scroll to position [78, 0]
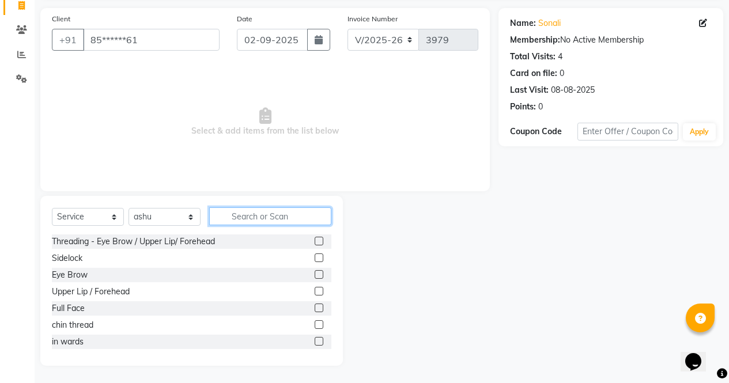
click at [287, 217] on input "text" at bounding box center [270, 217] width 122 height 18
type input "n"
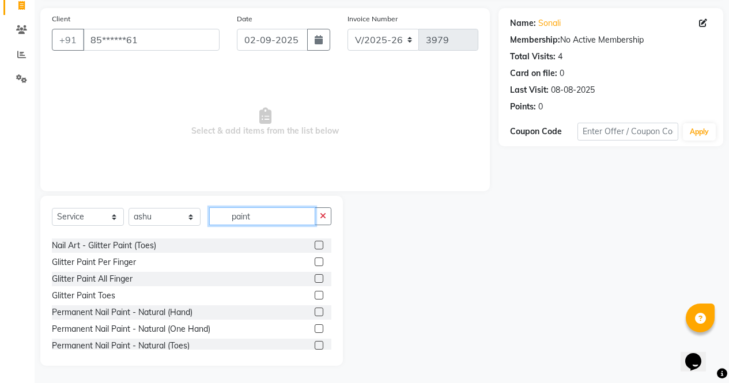
scroll to position [31, 0]
type input "paint"
click at [315, 311] on label at bounding box center [319, 311] width 9 height 9
click at [315, 311] on input "checkbox" at bounding box center [318, 311] width 7 height 7
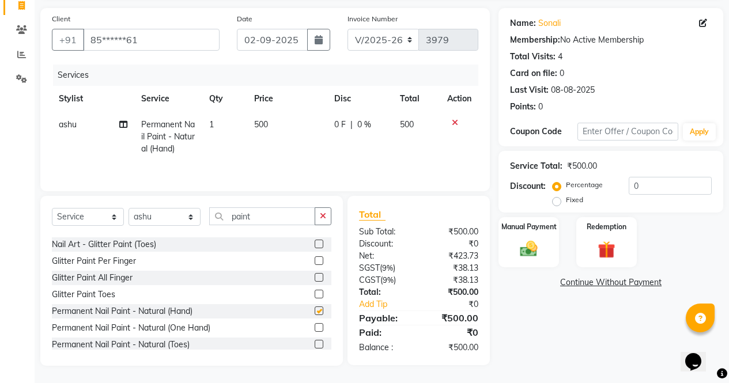
checkbox input "false"
click at [539, 254] on img at bounding box center [529, 249] width 28 height 20
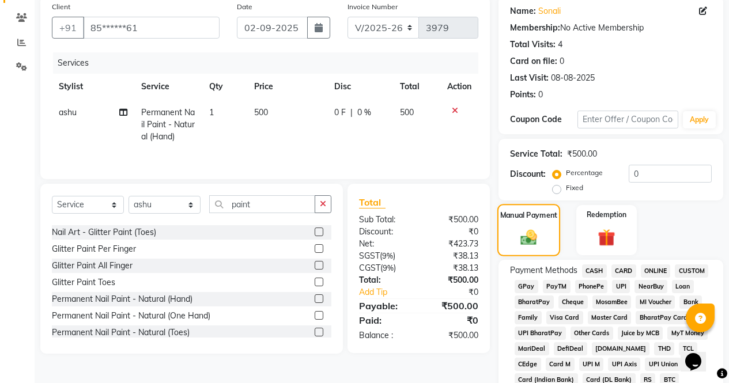
scroll to position [104, 0]
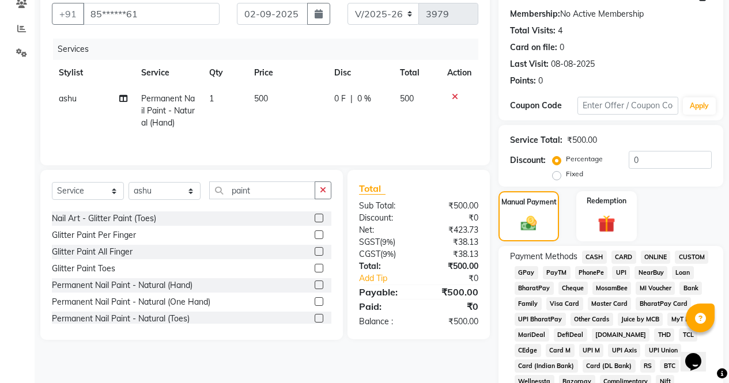
click at [658, 258] on span "ONLINE" at bounding box center [656, 257] width 30 height 13
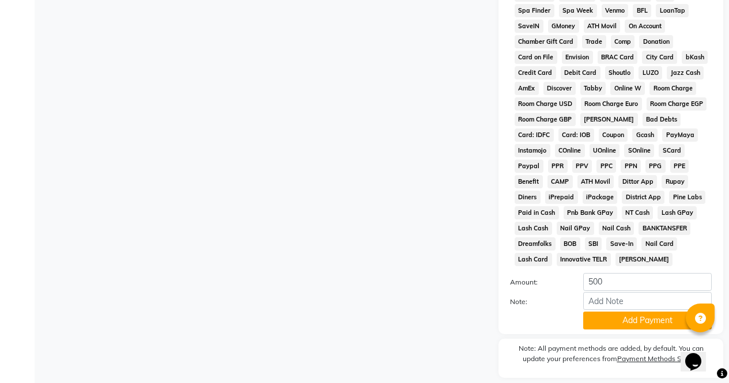
scroll to position [527, 0]
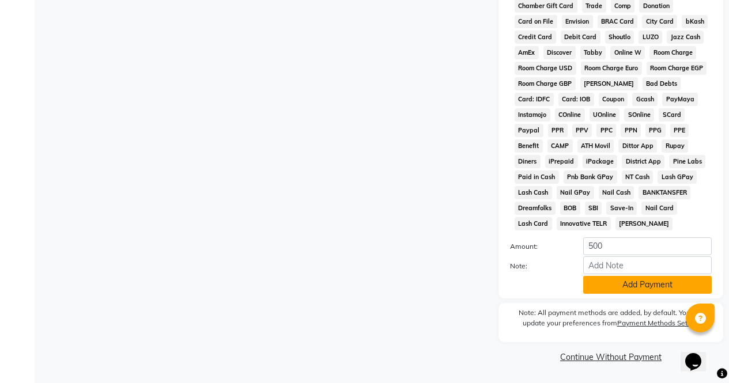
click at [682, 291] on button "Add Payment" at bounding box center [647, 285] width 129 height 18
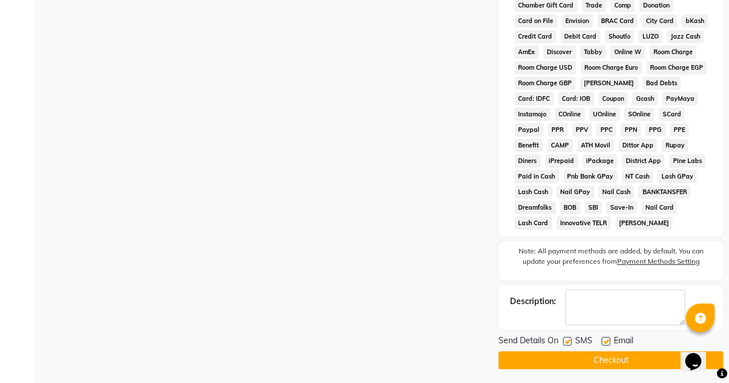
scroll to position [531, 0]
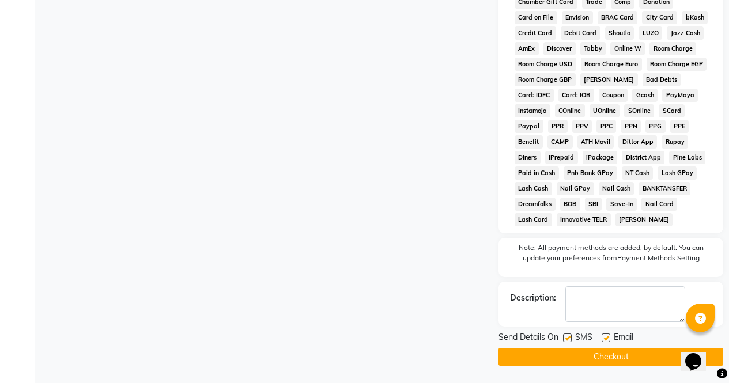
click at [659, 364] on button "Checkout" at bounding box center [611, 357] width 225 height 18
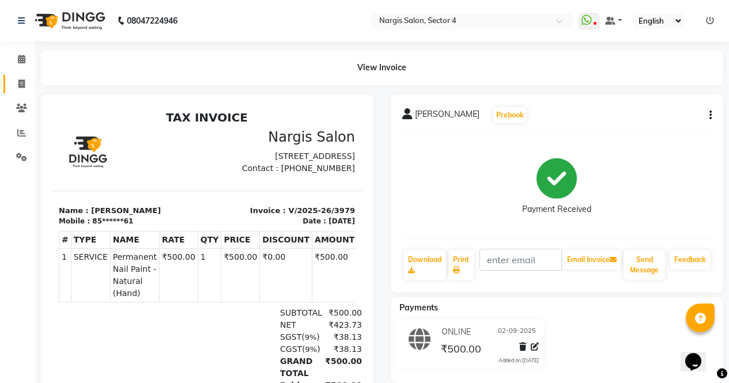
click at [22, 93] on link "Invoice" at bounding box center [17, 84] width 28 height 19
select select "service"
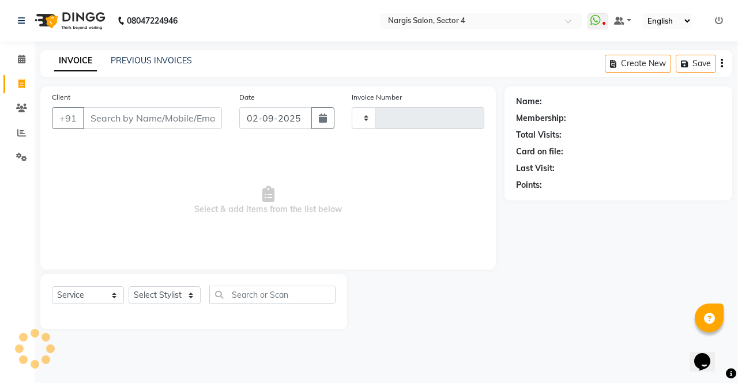
type input "3980"
click at [159, 57] on link "PREVIOUS INVOICES" at bounding box center [151, 60] width 81 height 10
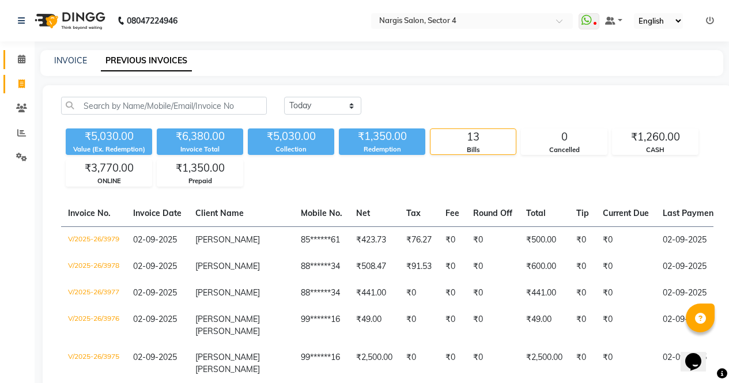
click at [22, 55] on icon at bounding box center [21, 59] width 7 height 9
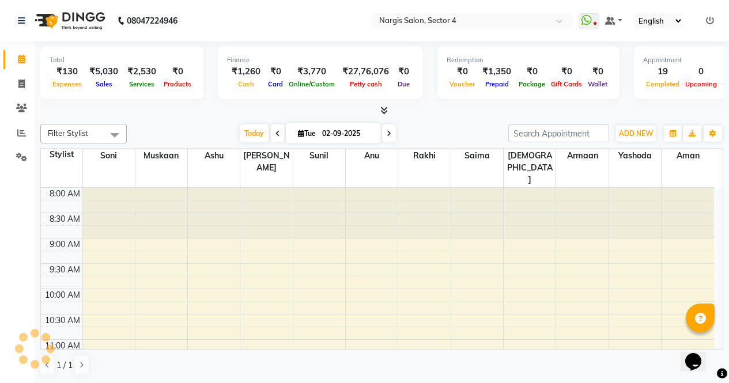
scroll to position [451, 0]
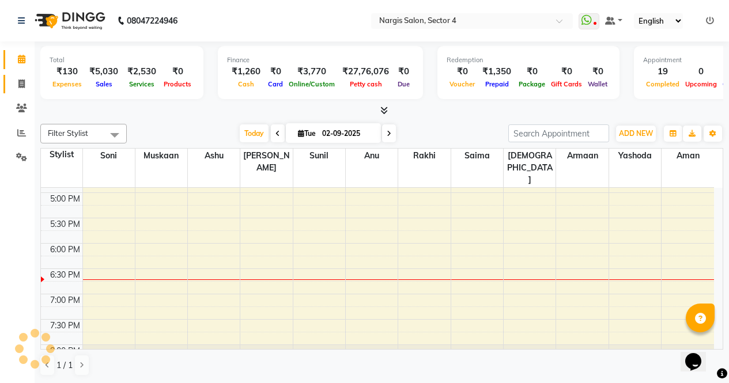
click at [13, 80] on span at bounding box center [22, 84] width 20 height 13
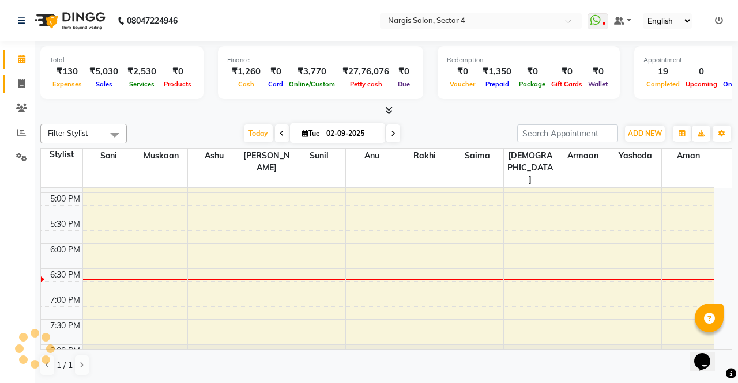
select select "4130"
select select "service"
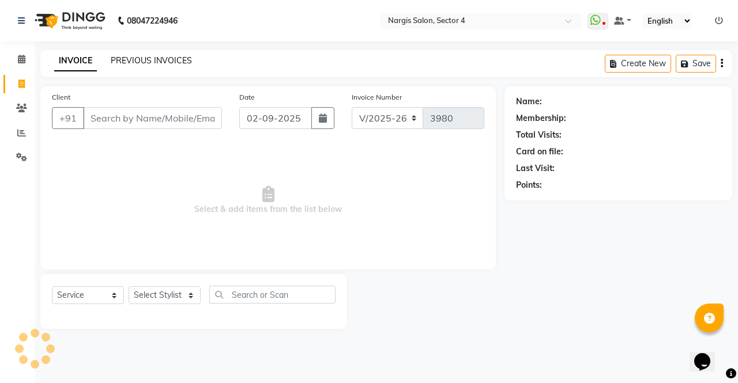
click at [173, 58] on link "PREVIOUS INVOICES" at bounding box center [151, 60] width 81 height 10
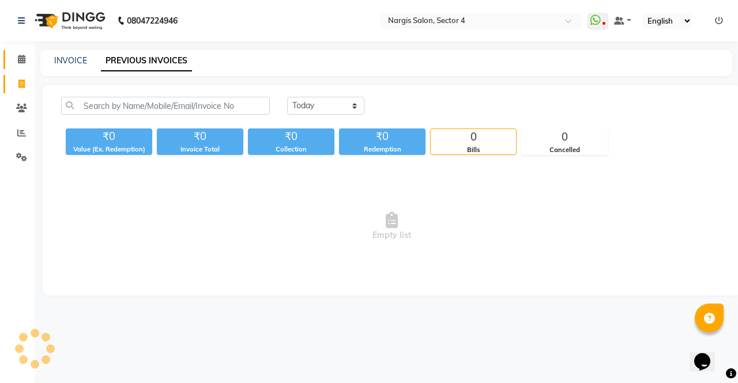
click at [18, 63] on icon at bounding box center [21, 59] width 7 height 9
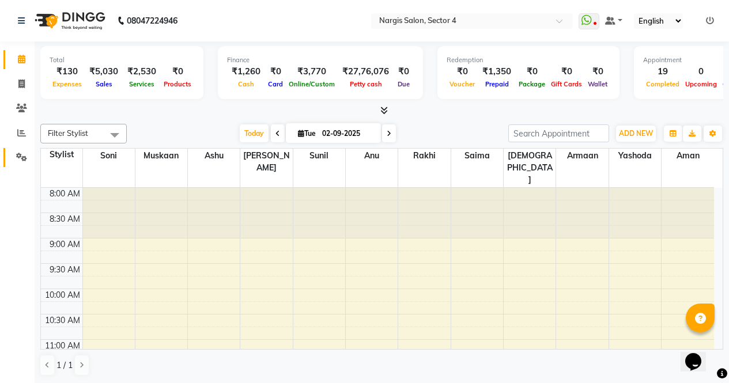
click at [20, 165] on link "Settings" at bounding box center [17, 157] width 28 height 19
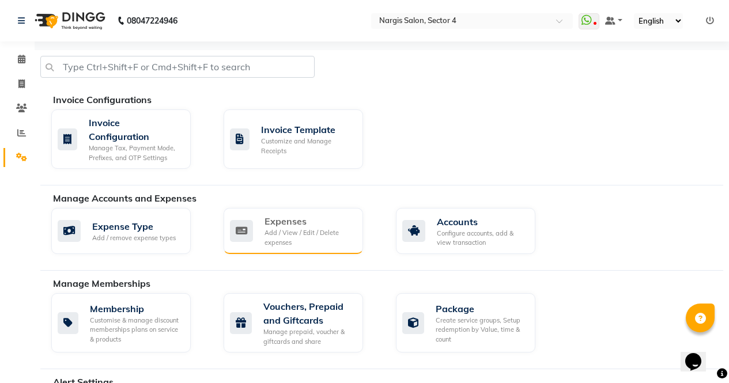
click at [313, 228] on div "Add / View / Edit / Delete expenses" at bounding box center [309, 237] width 89 height 19
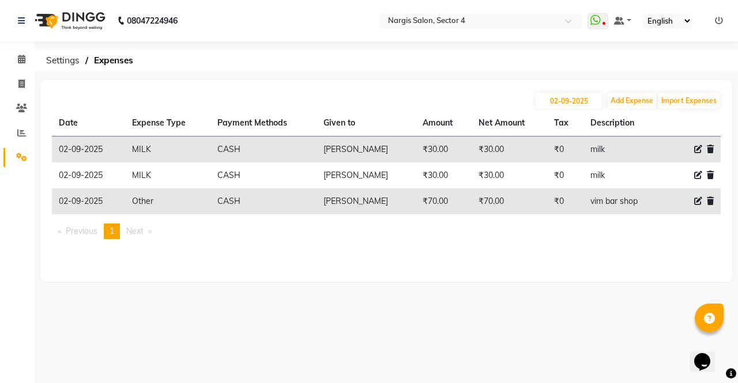
click at [710, 146] on icon at bounding box center [710, 149] width 7 height 8
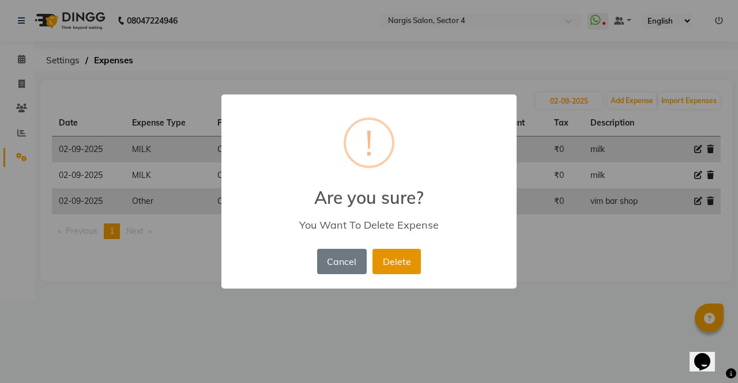
click at [399, 259] on button "Delete" at bounding box center [396, 261] width 48 height 25
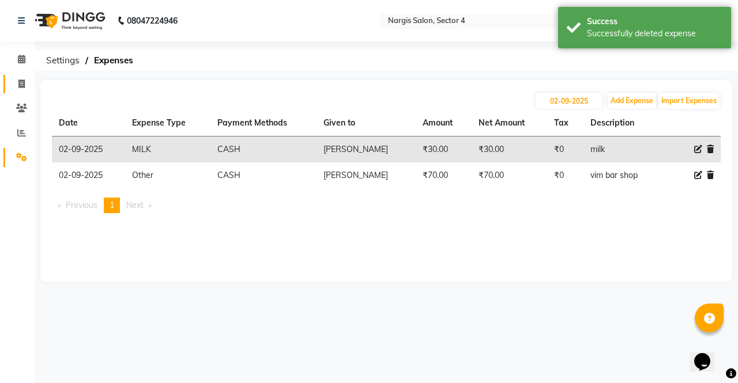
click at [21, 83] on icon at bounding box center [21, 84] width 6 height 9
select select "service"
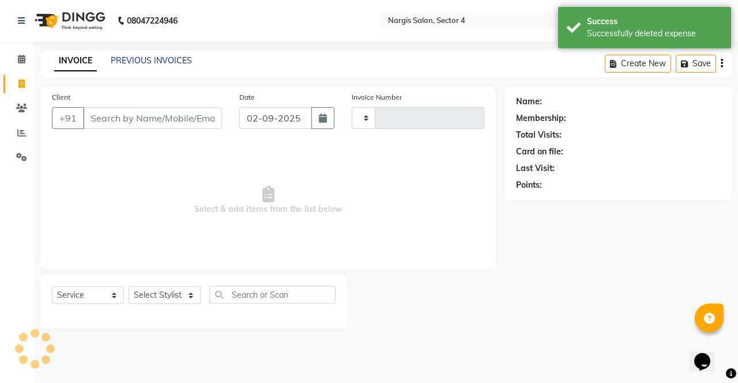
type input "3980"
select select "4130"
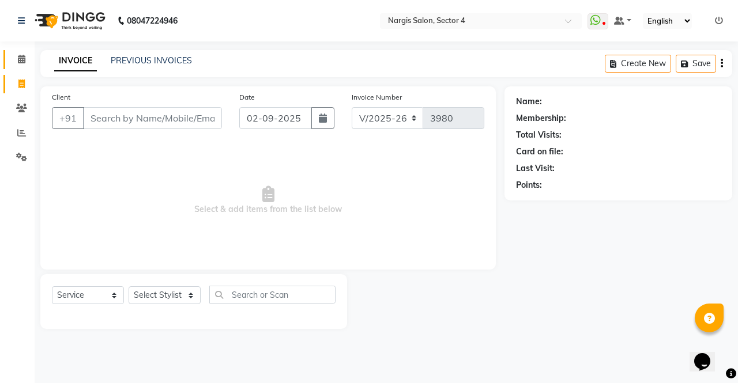
click at [28, 66] on span at bounding box center [22, 59] width 20 height 13
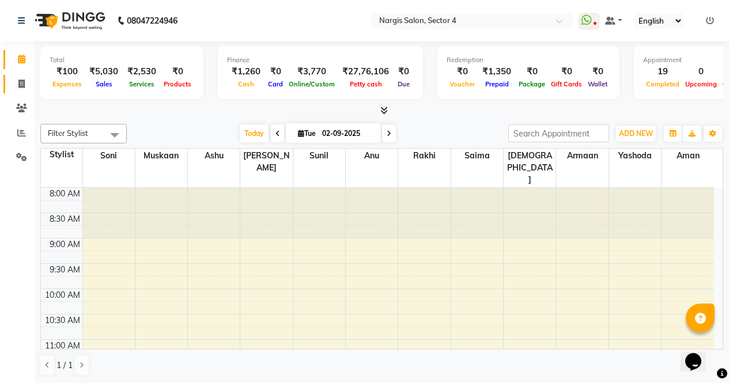
click at [22, 89] on span at bounding box center [22, 84] width 20 height 13
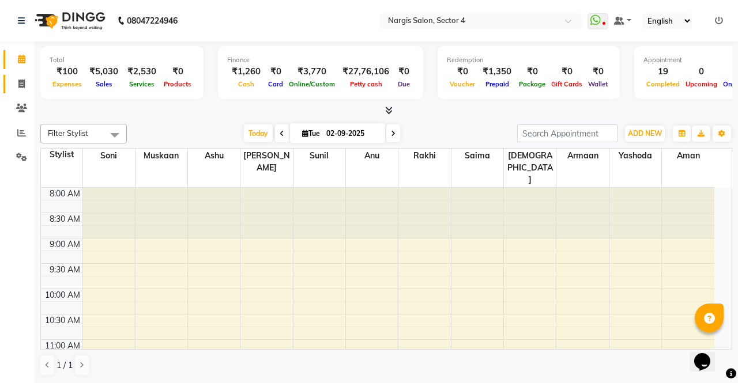
select select "service"
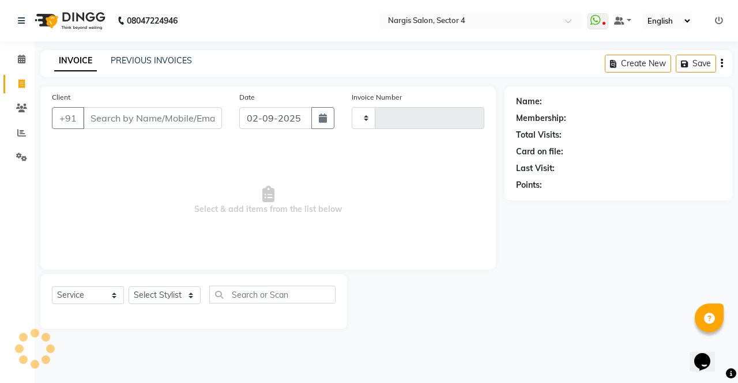
type input "3980"
select select "4130"
click at [175, 61] on link "PREVIOUS INVOICES" at bounding box center [151, 60] width 81 height 10
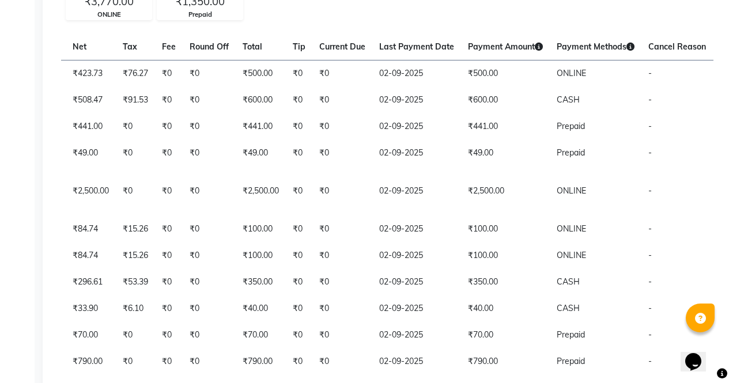
scroll to position [168, 0]
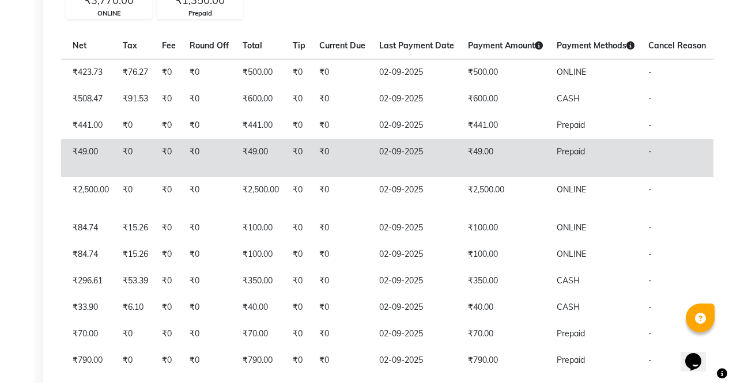
click at [557, 149] on span "Prepaid" at bounding box center [571, 151] width 28 height 10
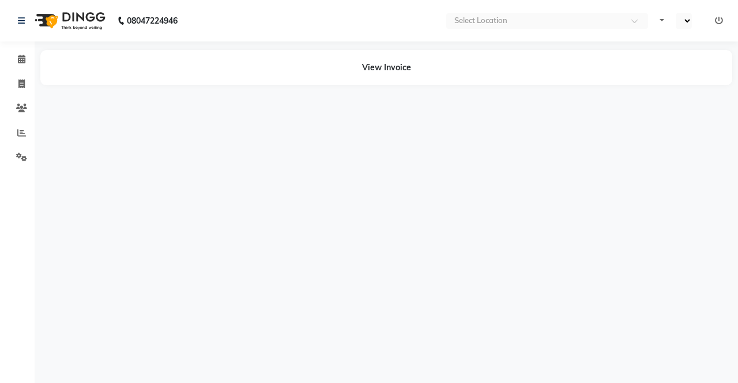
select select "en"
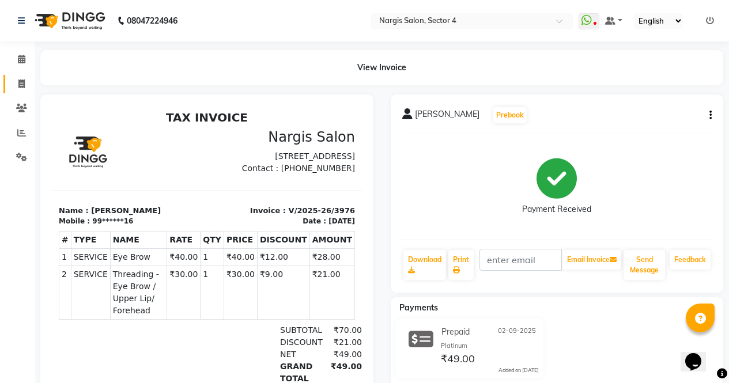
click at [22, 83] on icon at bounding box center [21, 84] width 6 height 9
select select "service"
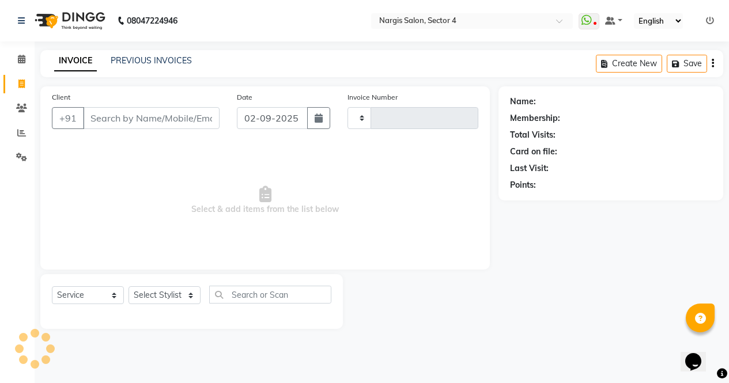
type input "3980"
select select "4130"
click at [170, 58] on link "PREVIOUS INVOICES" at bounding box center [151, 60] width 81 height 10
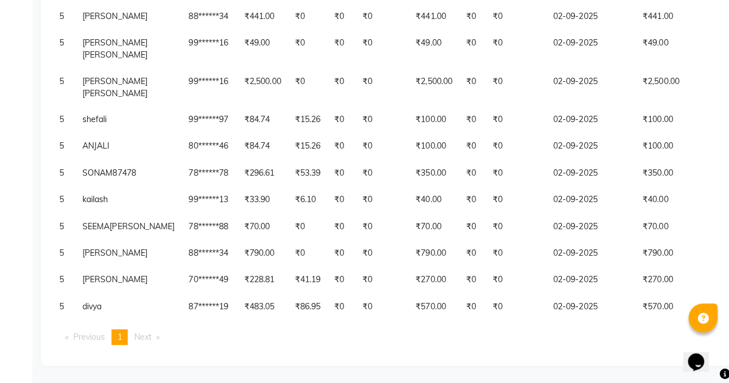
scroll to position [0, 111]
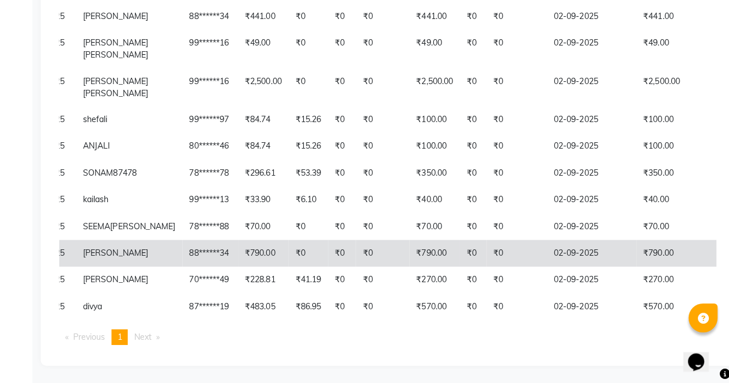
click at [549, 251] on td "02-09-2025" at bounding box center [589, 254] width 89 height 27
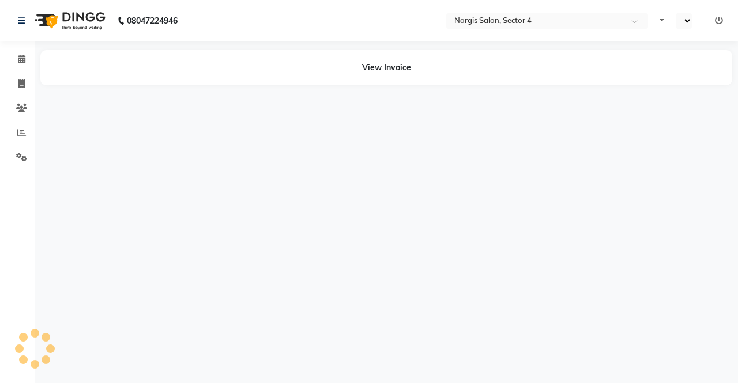
select select "en"
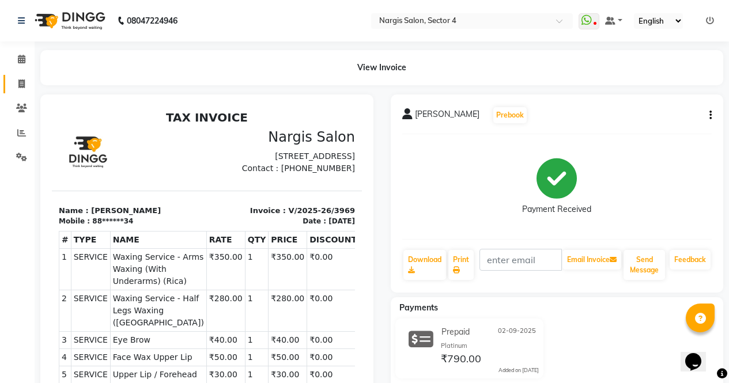
click at [10, 88] on link "Invoice" at bounding box center [17, 84] width 28 height 19
select select "4130"
select select "service"
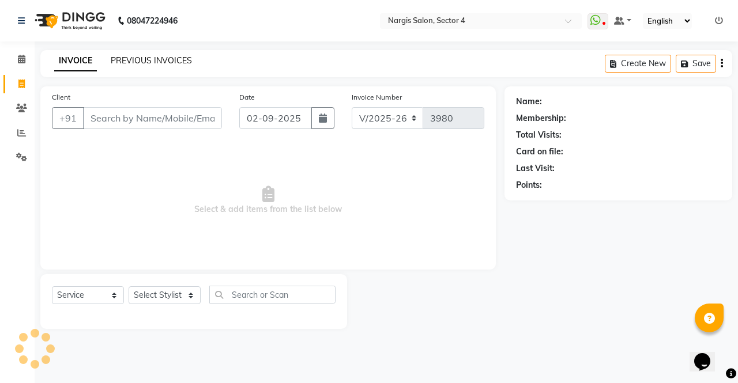
click at [165, 55] on link "PREVIOUS INVOICES" at bounding box center [151, 60] width 81 height 10
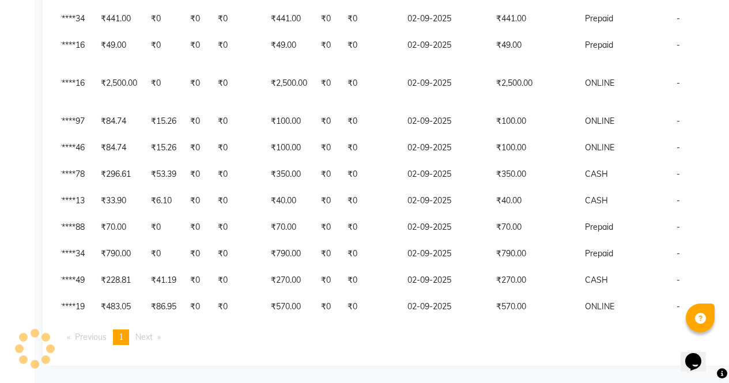
scroll to position [0, 236]
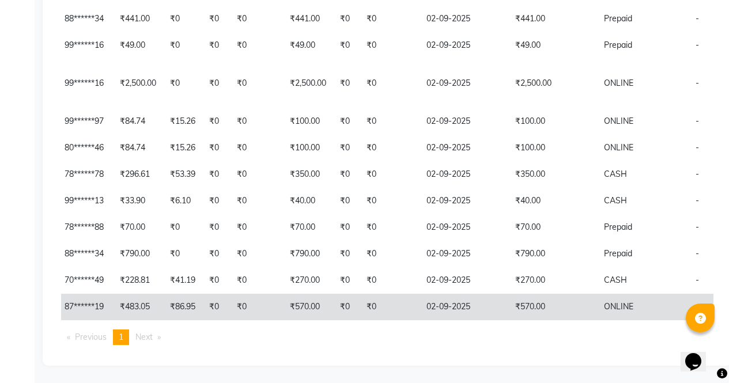
click at [597, 294] on td "ONLINE" at bounding box center [643, 307] width 92 height 27
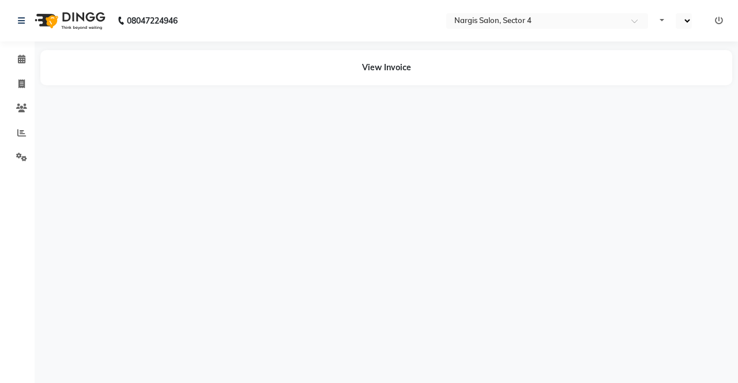
select select "en"
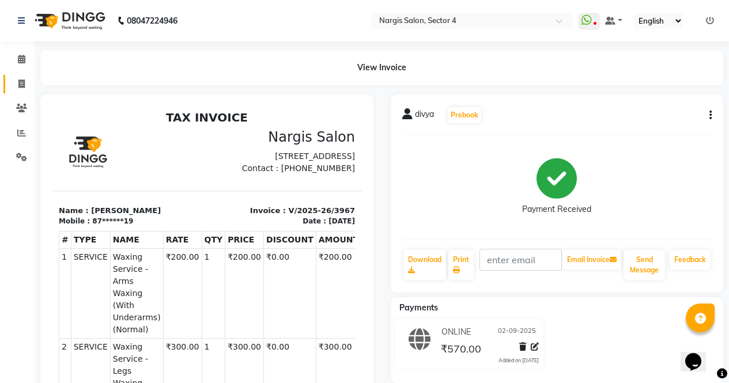
click at [27, 92] on link "Invoice" at bounding box center [17, 84] width 28 height 19
select select "service"
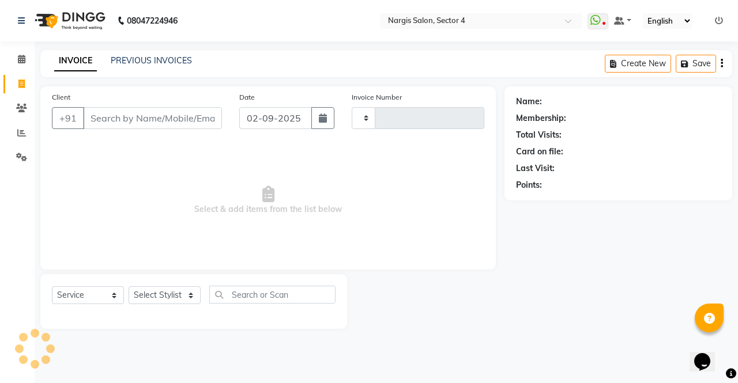
type input "3980"
select select "4130"
click at [165, 57] on link "PREVIOUS INVOICES" at bounding box center [151, 60] width 81 height 10
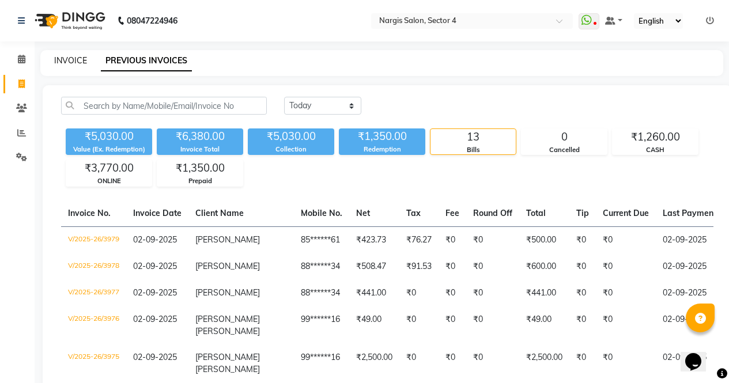
click at [80, 63] on link "INVOICE" at bounding box center [70, 60] width 33 height 10
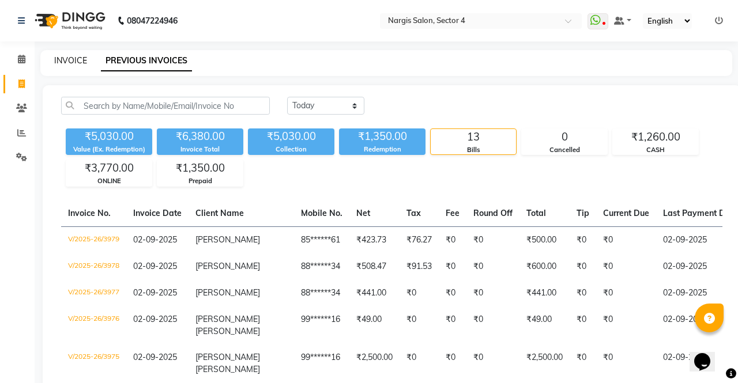
select select "service"
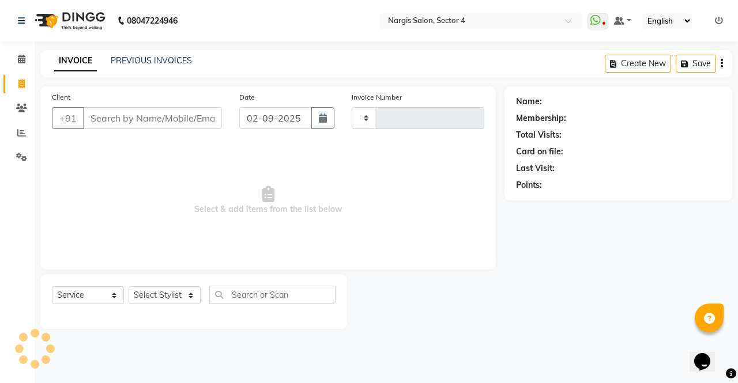
type input "3980"
select select "4130"
click at [18, 51] on link "Calendar" at bounding box center [17, 59] width 28 height 19
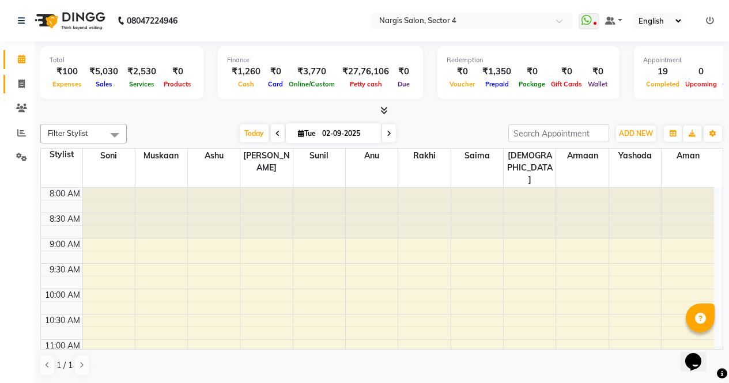
click at [18, 93] on link "Invoice" at bounding box center [17, 84] width 28 height 19
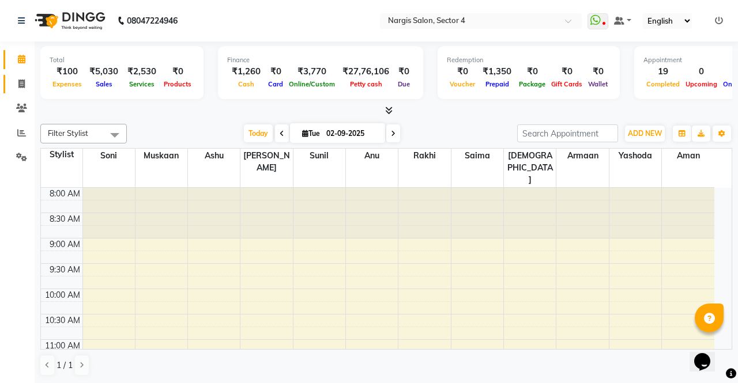
select select "service"
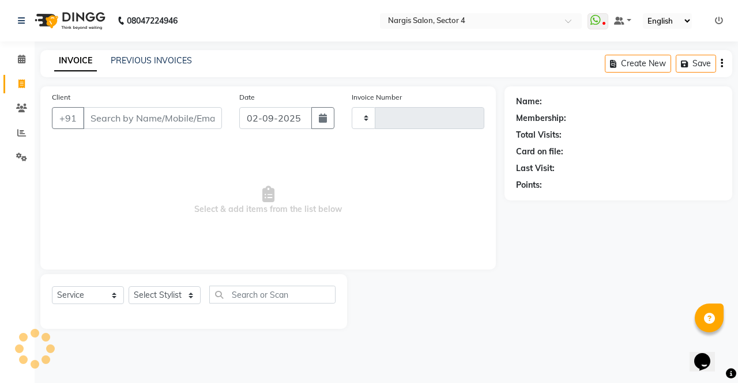
type input "3980"
select select "4130"
click at [175, 59] on link "PREVIOUS INVOICES" at bounding box center [151, 60] width 81 height 10
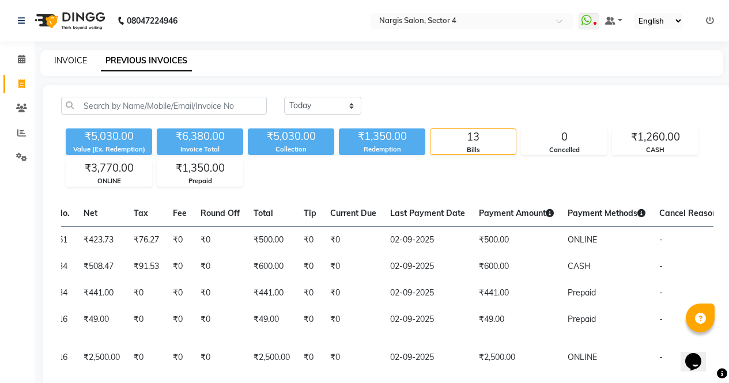
click at [60, 59] on link "INVOICE" at bounding box center [70, 60] width 33 height 10
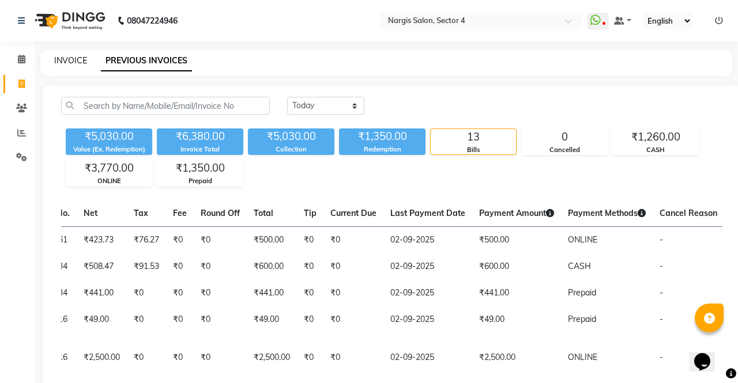
select select "service"
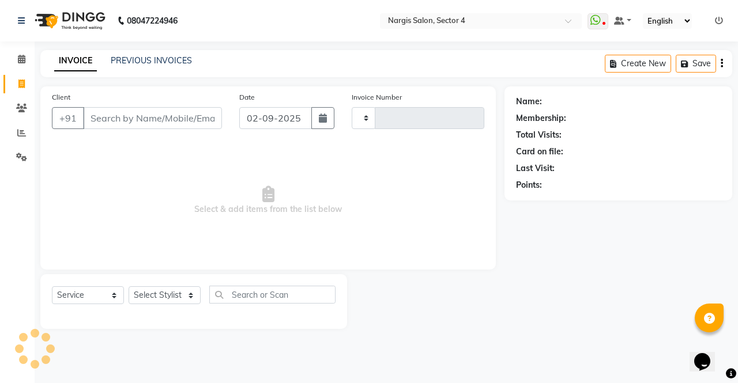
type input "3980"
select select "4130"
click at [18, 60] on icon at bounding box center [21, 59] width 7 height 9
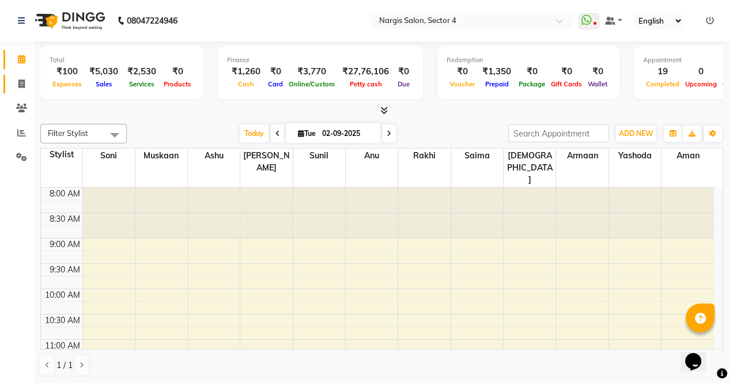
click at [29, 79] on span at bounding box center [22, 84] width 20 height 13
select select "service"
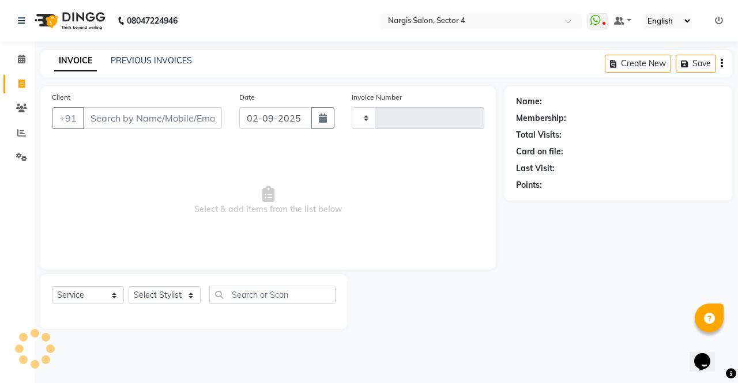
type input "3980"
select select "4130"
click at [139, 62] on link "PREVIOUS INVOICES" at bounding box center [151, 60] width 81 height 10
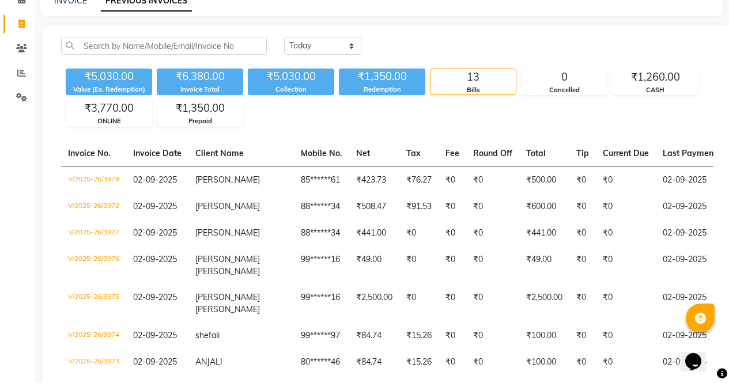
scroll to position [63, 0]
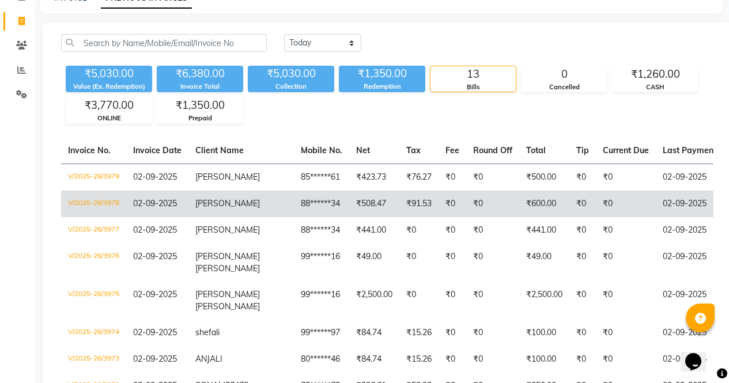
click at [247, 202] on td "[PERSON_NAME]" at bounding box center [240, 204] width 105 height 27
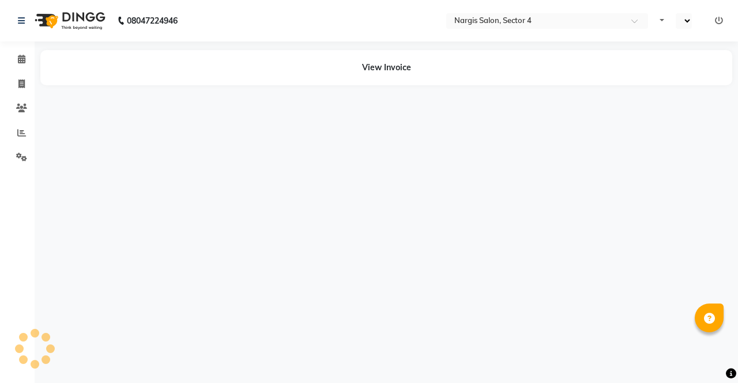
select select "en"
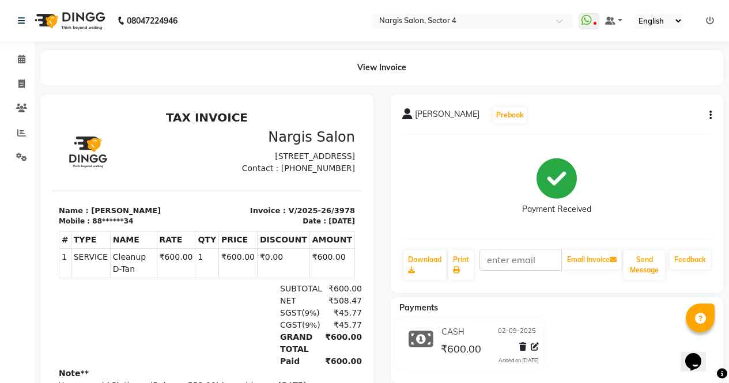
scroll to position [9, 0]
click at [28, 67] on link "Calendar" at bounding box center [17, 59] width 28 height 19
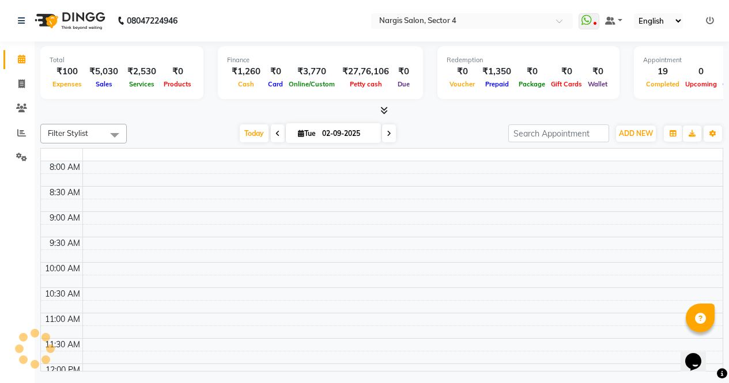
click at [22, 60] on icon at bounding box center [21, 59] width 7 height 9
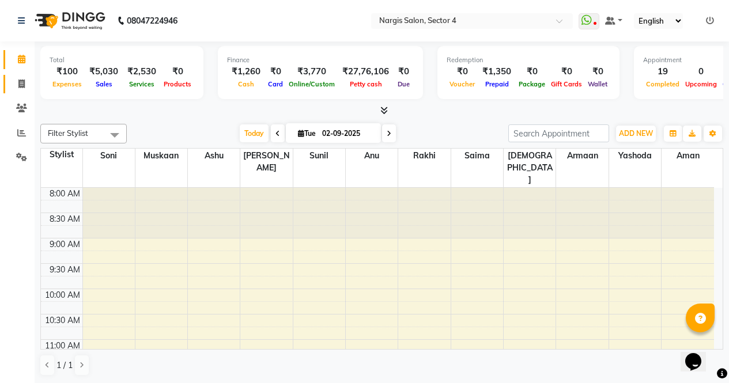
click at [22, 84] on icon at bounding box center [21, 84] width 6 height 9
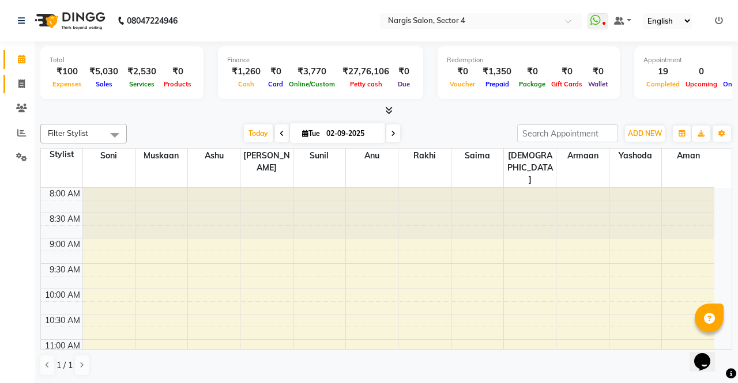
select select "service"
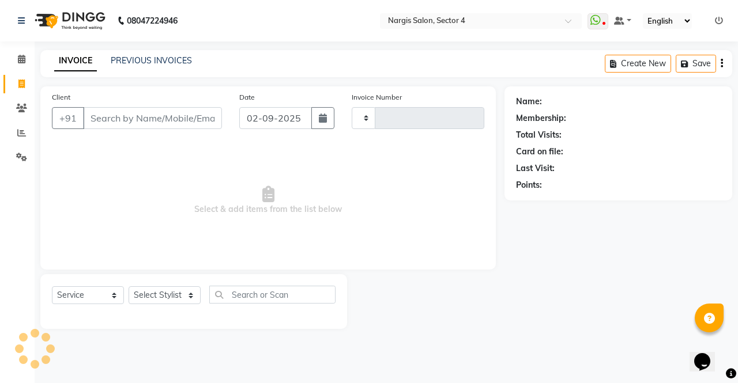
type input "3980"
select select "4130"
click at [18, 61] on icon at bounding box center [21, 59] width 7 height 9
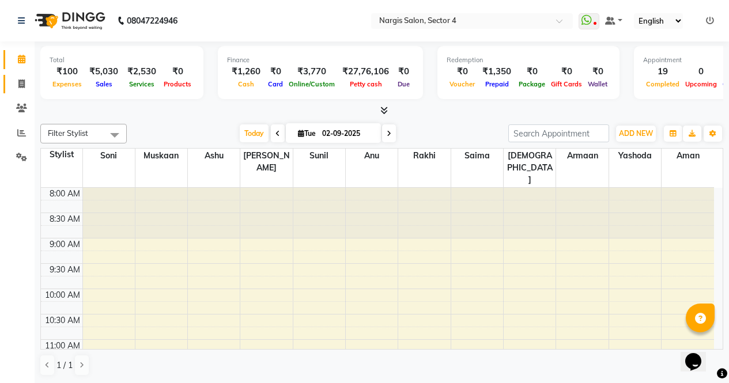
click at [16, 85] on span at bounding box center [22, 84] width 20 height 13
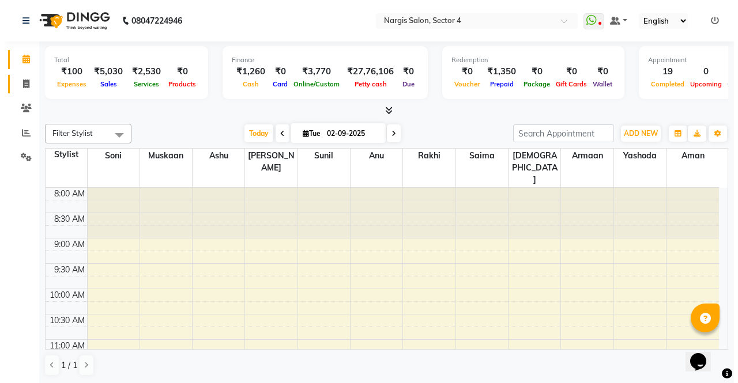
select select "service"
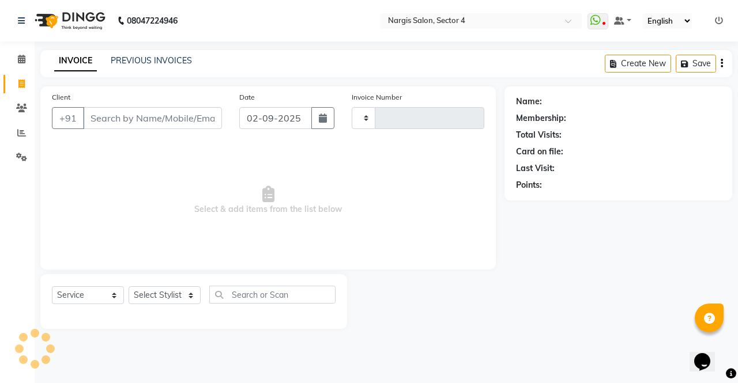
type input "3980"
select select "4130"
click at [138, 115] on input "Client" at bounding box center [152, 118] width 139 height 22
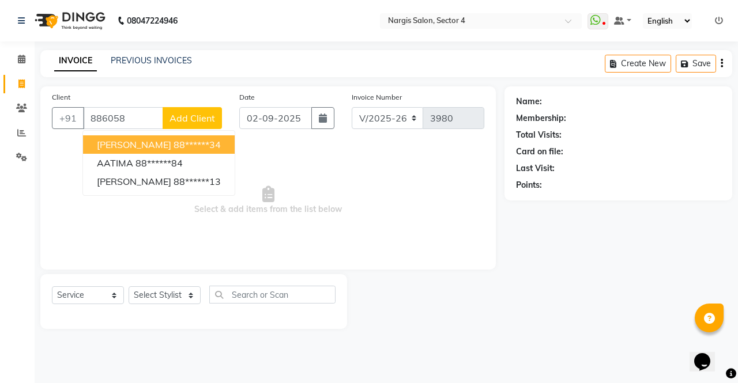
click at [108, 142] on span "[PERSON_NAME]" at bounding box center [134, 145] width 74 height 12
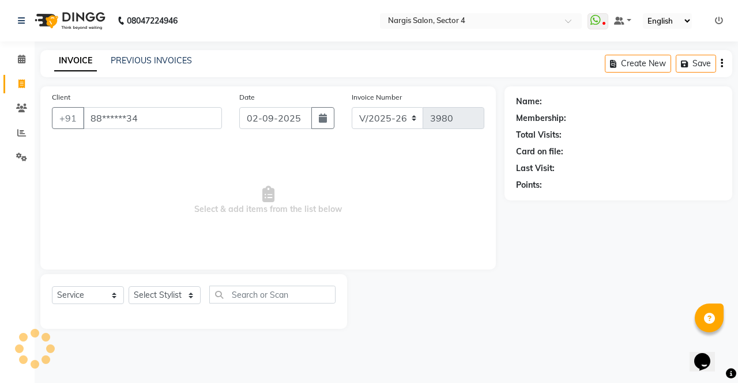
type input "88******34"
select select "1: Object"
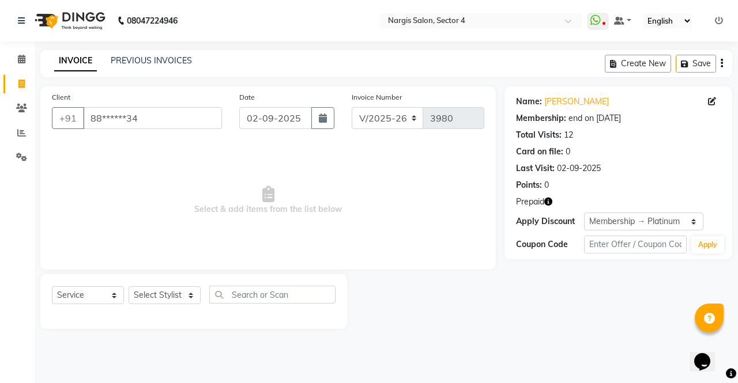
click at [548, 204] on icon "button" at bounding box center [548, 202] width 8 height 8
click at [172, 58] on link "PREVIOUS INVOICES" at bounding box center [151, 60] width 81 height 10
click at [135, 59] on link "PREVIOUS INVOICES" at bounding box center [151, 60] width 81 height 10
click at [160, 294] on select "Select Stylist [PERSON_NAME] [PERSON_NAME] [PERSON_NAME] Front Desk muskaan rak…" at bounding box center [165, 295] width 72 height 18
select select "87411"
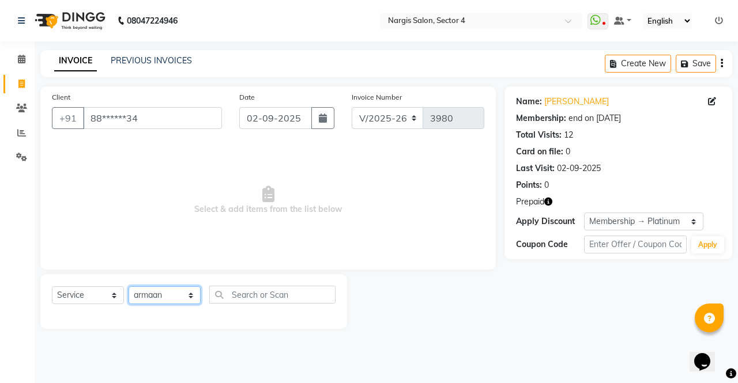
click at [129, 286] on select "Select Stylist [PERSON_NAME] [PERSON_NAME] [PERSON_NAME] Front Desk muskaan rak…" at bounding box center [165, 295] width 72 height 18
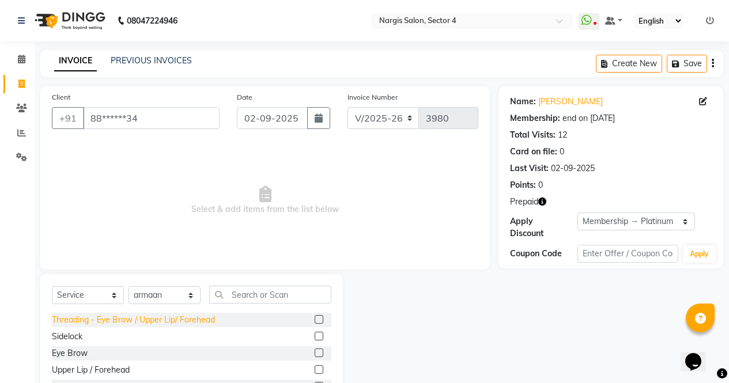
click at [67, 323] on div "Threading - Eye Brow / Upper Lip/ Forehead" at bounding box center [133, 320] width 163 height 12
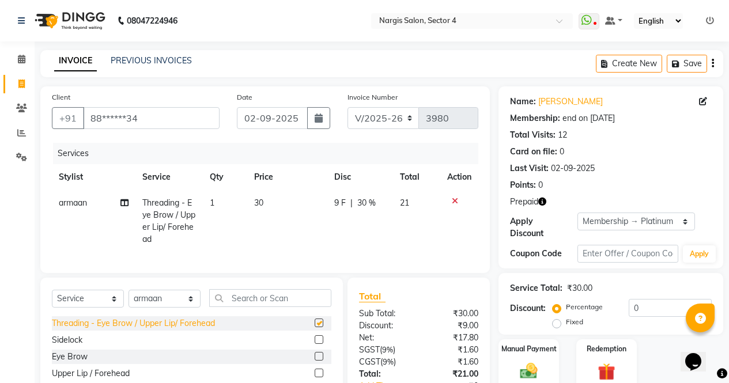
checkbox input "false"
click at [58, 363] on div "Eye Brow" at bounding box center [70, 357] width 36 height 12
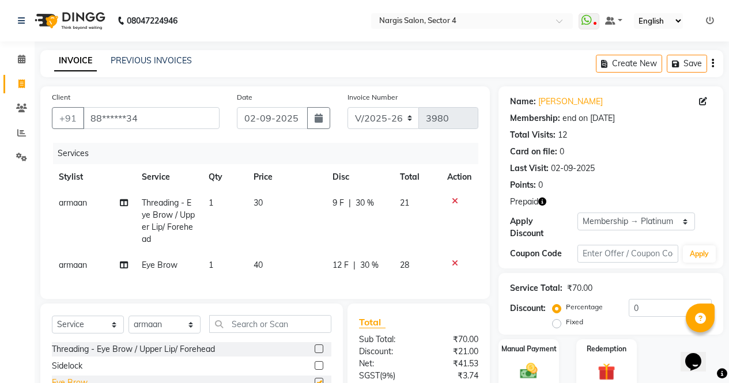
checkbox input "false"
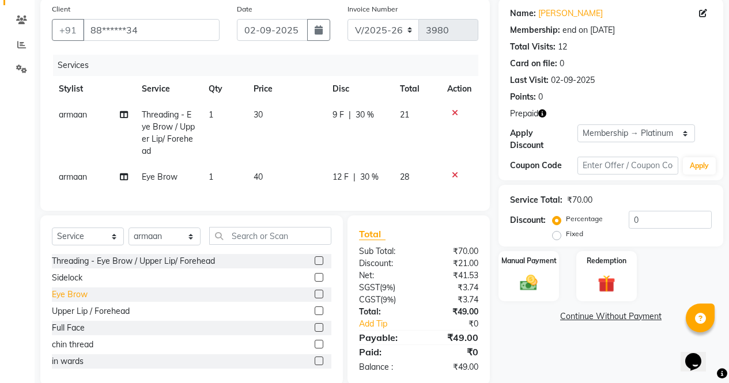
scroll to position [116, 0]
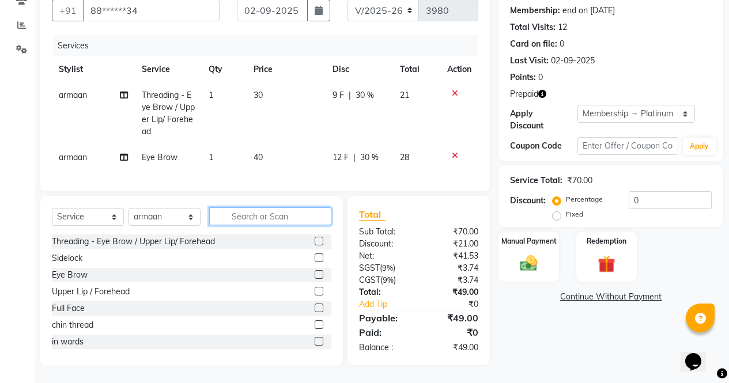
click at [273, 211] on input "text" at bounding box center [270, 217] width 122 height 18
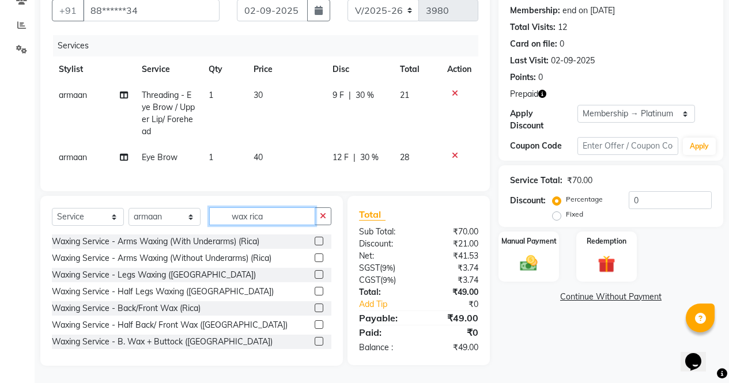
type input "wax rica"
click at [315, 255] on label at bounding box center [319, 258] width 9 height 9
click at [315, 255] on input "checkbox" at bounding box center [318, 258] width 7 height 7
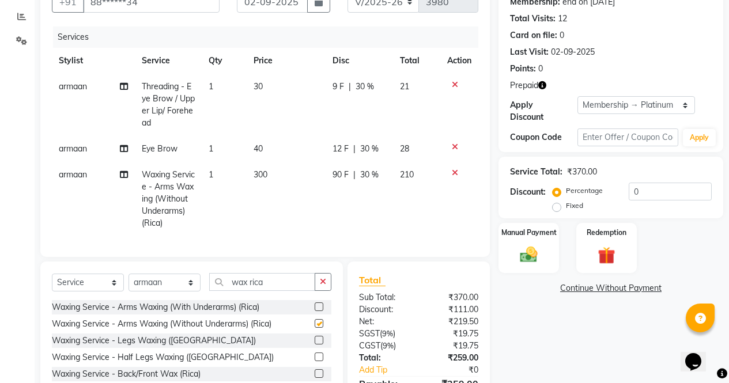
checkbox input "false"
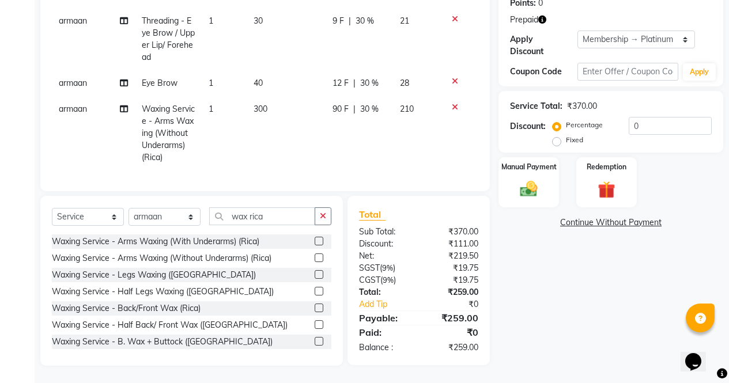
scroll to position [191, 0]
click at [455, 103] on icon at bounding box center [455, 107] width 6 height 8
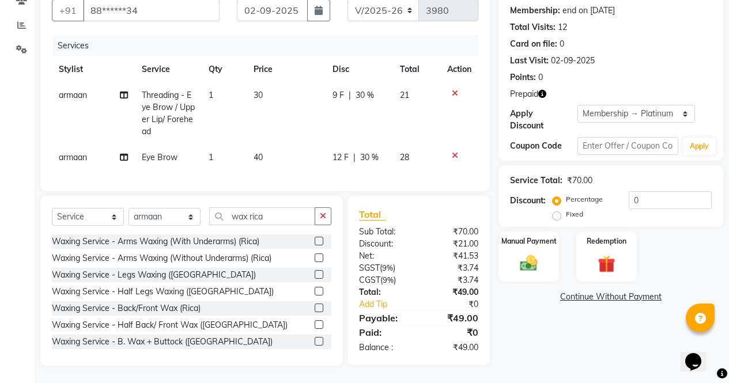
click at [315, 240] on label at bounding box center [319, 241] width 9 height 9
click at [315, 240] on input "checkbox" at bounding box center [318, 241] width 7 height 7
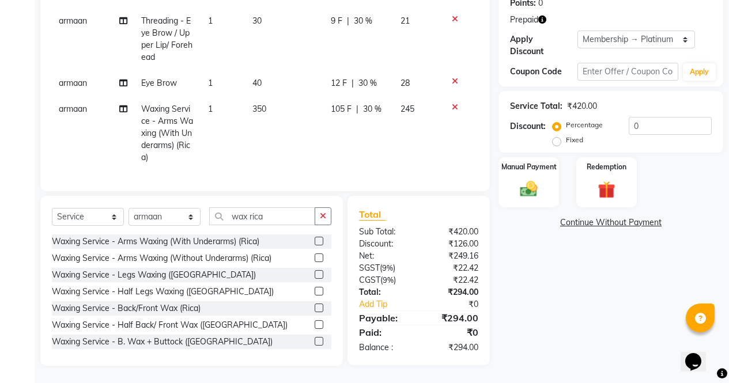
checkbox input "false"
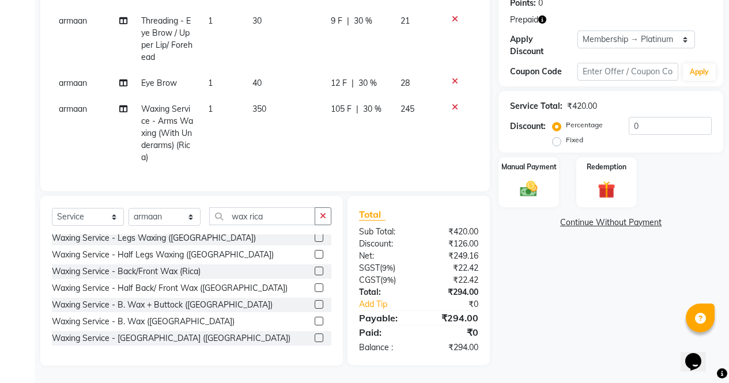
scroll to position [0, 0]
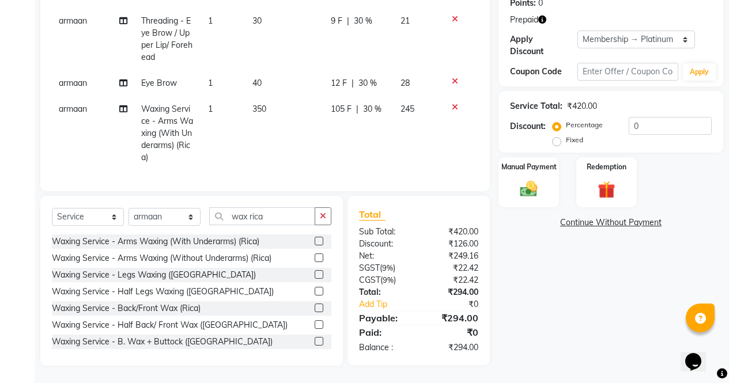
click at [315, 289] on label at bounding box center [319, 291] width 9 height 9
click at [315, 289] on input "checkbox" at bounding box center [318, 291] width 7 height 7
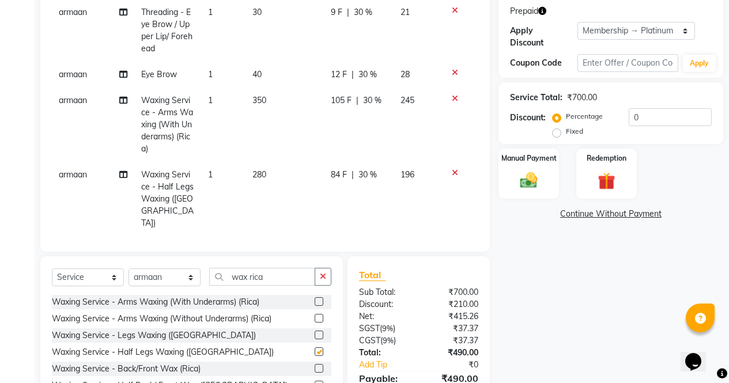
checkbox input "false"
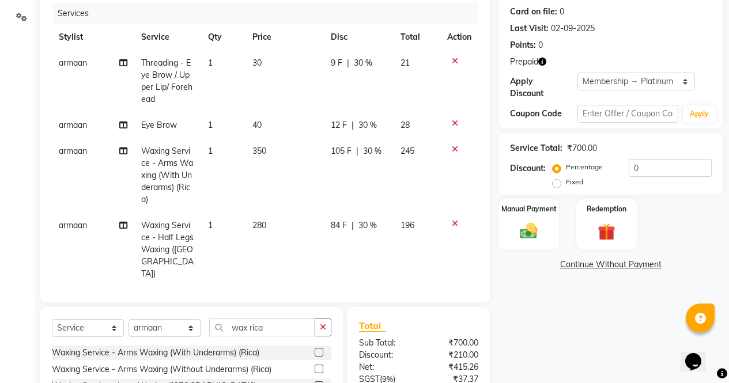
scroll to position [147, 0]
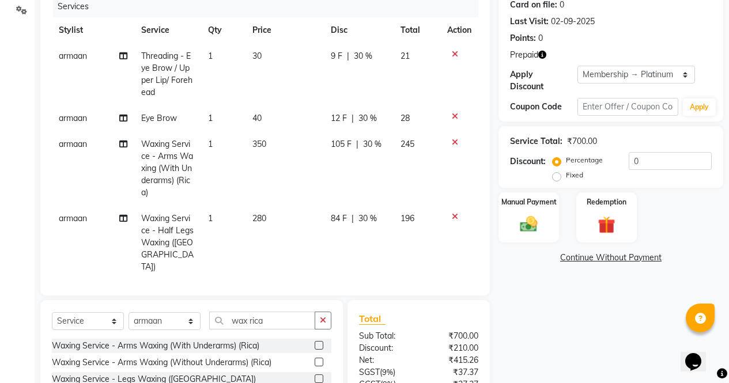
click at [366, 213] on span "30 %" at bounding box center [368, 219] width 18 height 12
select select "87411"
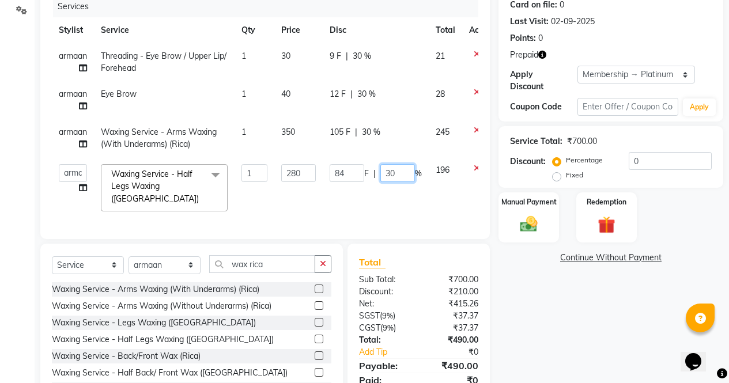
click at [402, 177] on input "30" at bounding box center [397, 173] width 35 height 18
type input "3"
click at [376, 125] on tbody "armaan Threading - Eye Brow / Upper Lip/ Forehead 1 30 9 F | 30 % 21 armaan Eye…" at bounding box center [276, 130] width 448 height 175
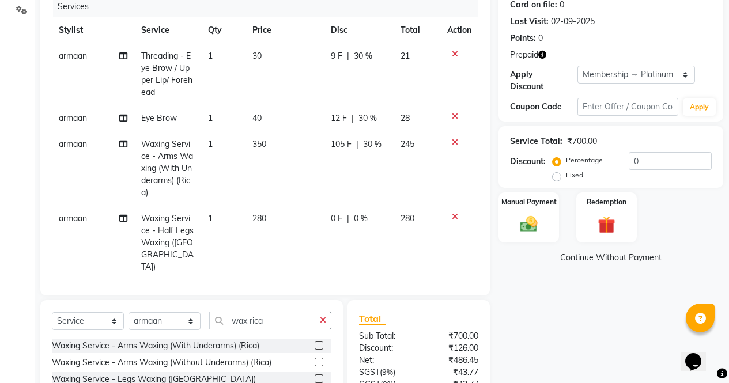
click at [373, 141] on span "30 %" at bounding box center [372, 144] width 18 height 12
select select "87411"
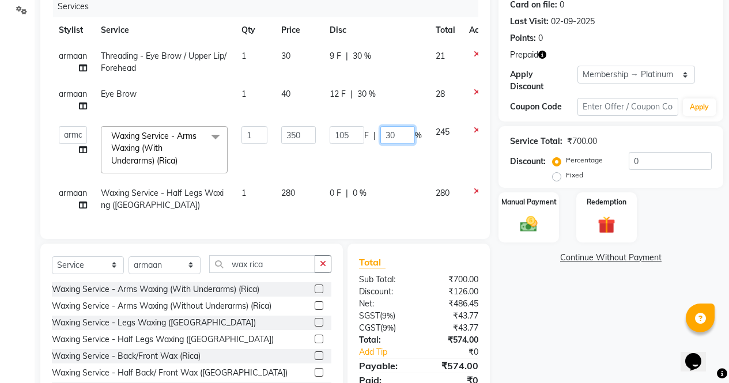
click at [398, 135] on input "30" at bounding box center [397, 135] width 35 height 18
type input "3"
click at [372, 95] on tbody "armaan Threading - Eye Brow / Upper Lip/ Forehead 1 30 9 F | 30 % 21 armaan Eye…" at bounding box center [276, 130] width 448 height 175
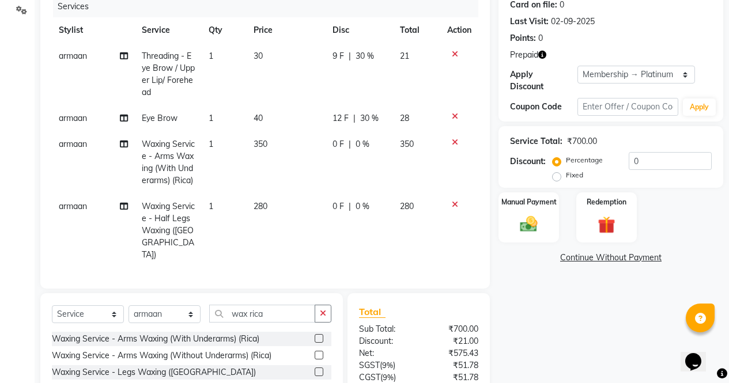
click at [375, 119] on span "30 %" at bounding box center [369, 118] width 18 height 12
select select "87411"
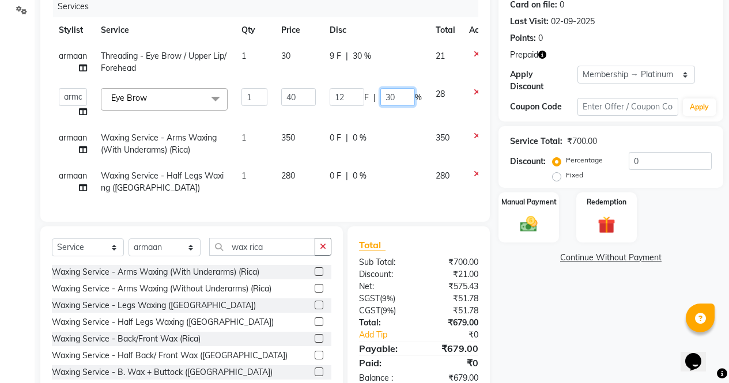
click at [392, 100] on input "30" at bounding box center [397, 97] width 35 height 18
click at [406, 100] on input "30" at bounding box center [397, 97] width 35 height 18
type input "3"
click at [359, 54] on span "30 %" at bounding box center [362, 56] width 18 height 12
select select "87411"
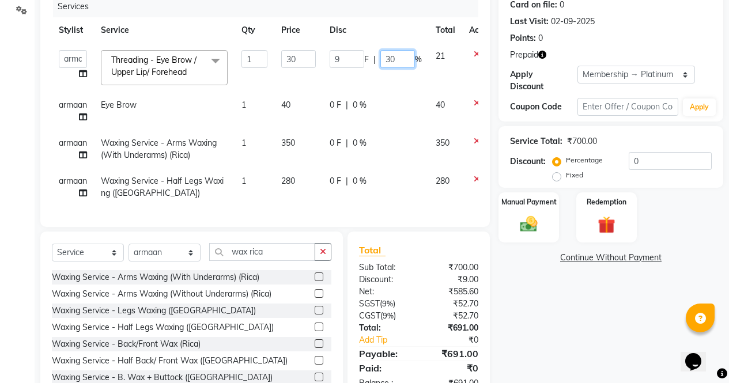
click at [401, 57] on input "30" at bounding box center [397, 59] width 35 height 18
type input "3"
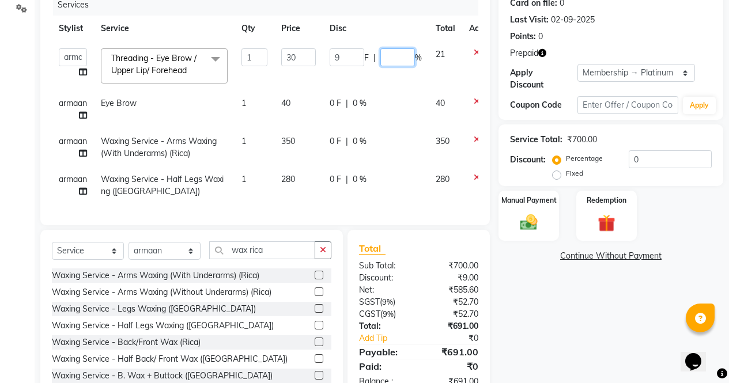
scroll to position [153, 0]
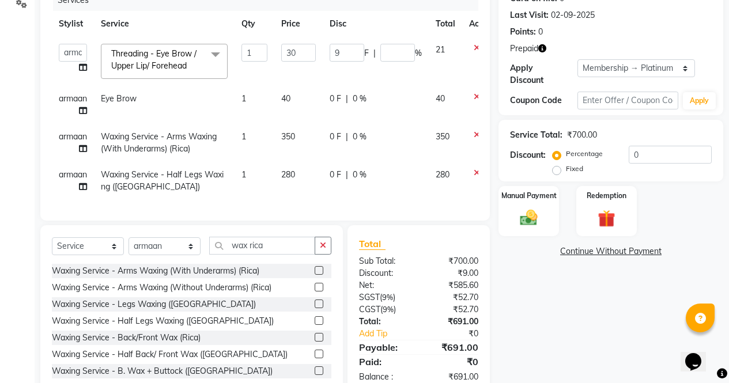
click at [575, 318] on div "Name: [PERSON_NAME] Membership: end on [DATE] Total Visits: 12 Card on file: 0 …" at bounding box center [615, 164] width 233 height 462
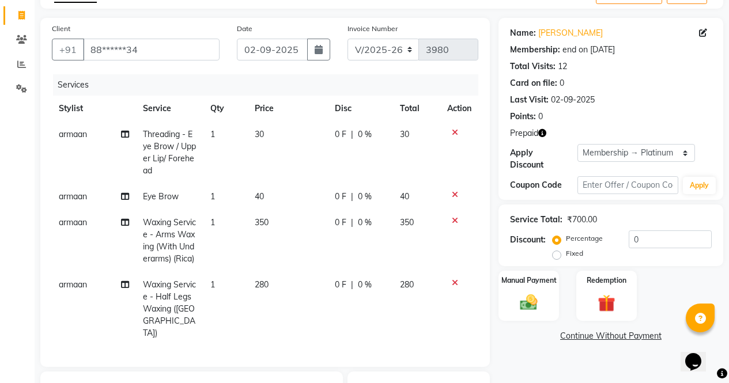
scroll to position [64, 0]
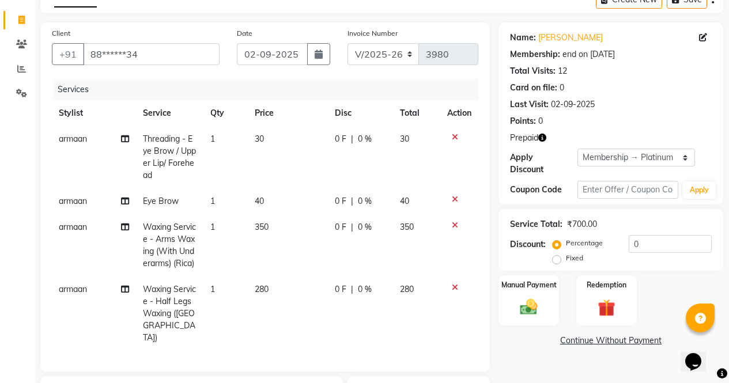
click at [542, 133] on button "button" at bounding box center [542, 138] width 8 height 12
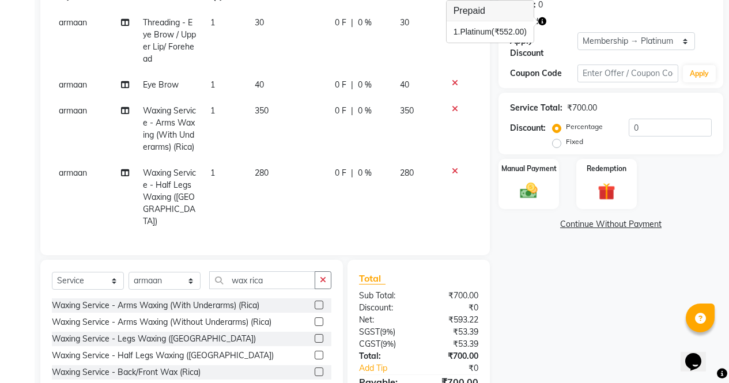
scroll to position [172, 0]
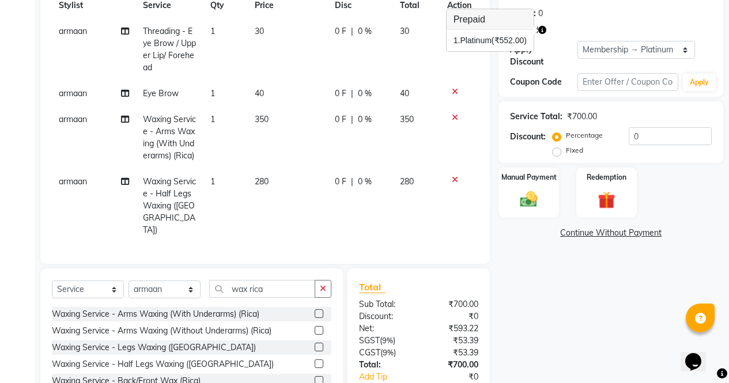
click at [360, 188] on span "0 %" at bounding box center [365, 182] width 14 height 12
select select "87411"
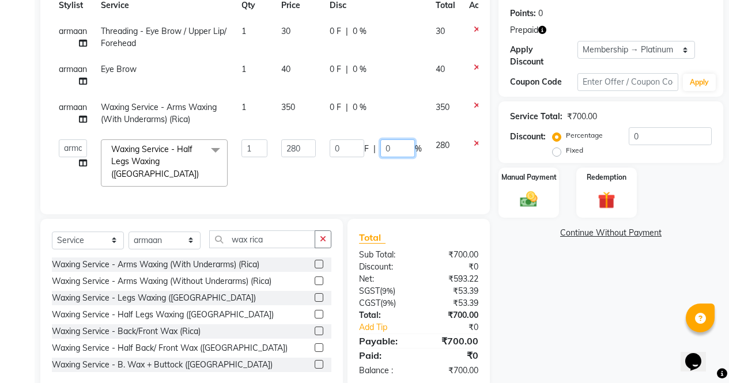
click at [383, 152] on input "0" at bounding box center [397, 148] width 35 height 18
type input "30"
click at [354, 108] on td "0 F | 0 %" at bounding box center [376, 114] width 106 height 38
select select "87411"
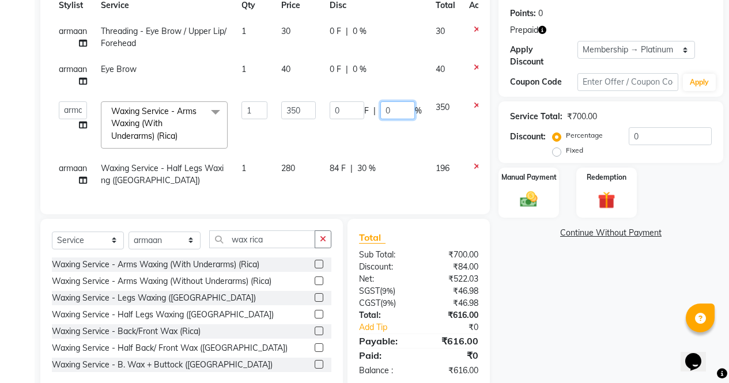
click at [383, 111] on input "0" at bounding box center [397, 110] width 35 height 18
type input "30"
click at [559, 325] on div "Name: [PERSON_NAME] Membership: end on [DATE] Total Visits: 12 Card on file: 0 …" at bounding box center [615, 152] width 233 height 474
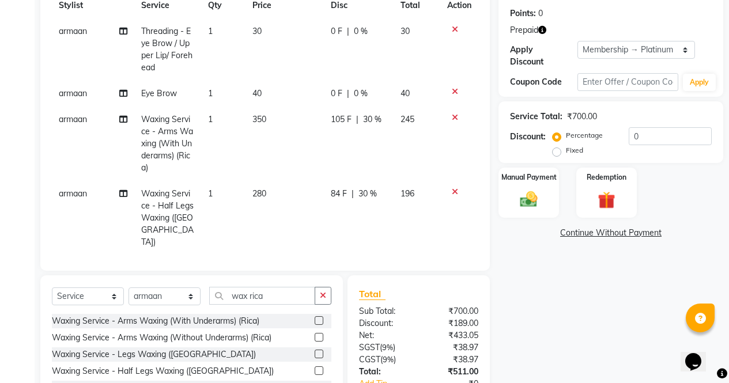
click at [452, 88] on icon at bounding box center [455, 92] width 6 height 8
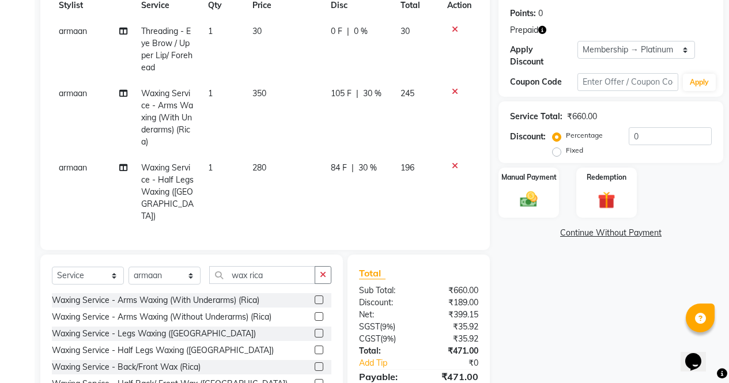
click at [454, 27] on icon at bounding box center [455, 29] width 6 height 8
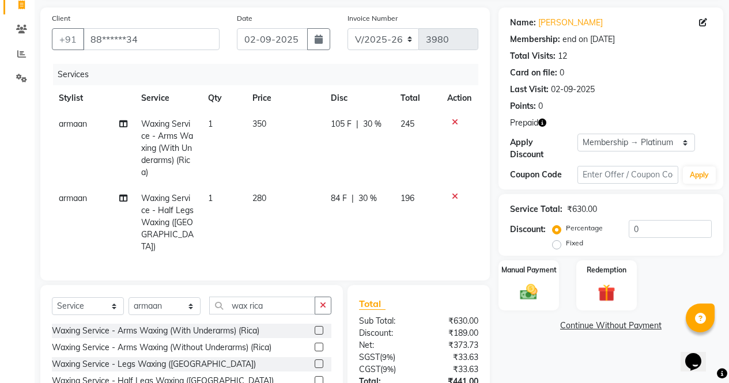
scroll to position [165, 0]
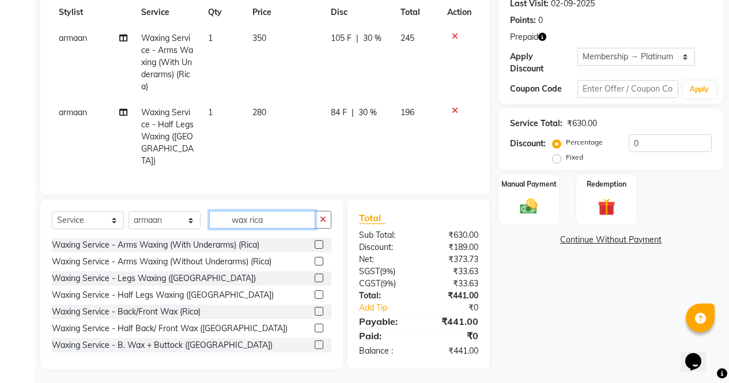
click at [276, 214] on input "wax rica" at bounding box center [262, 220] width 106 height 18
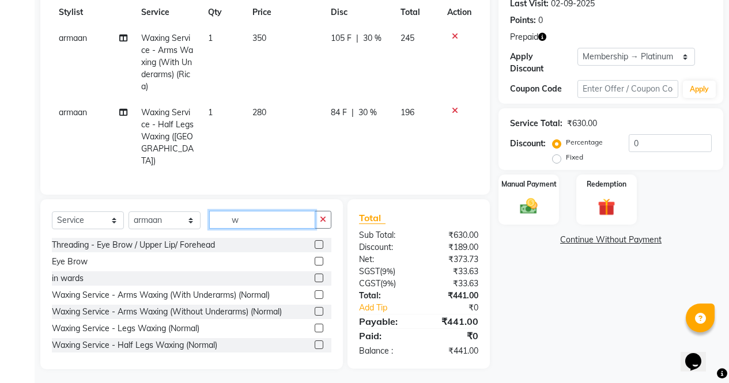
type input "w"
click at [315, 242] on label at bounding box center [319, 244] width 9 height 9
click at [315, 242] on input "checkbox" at bounding box center [318, 245] width 7 height 7
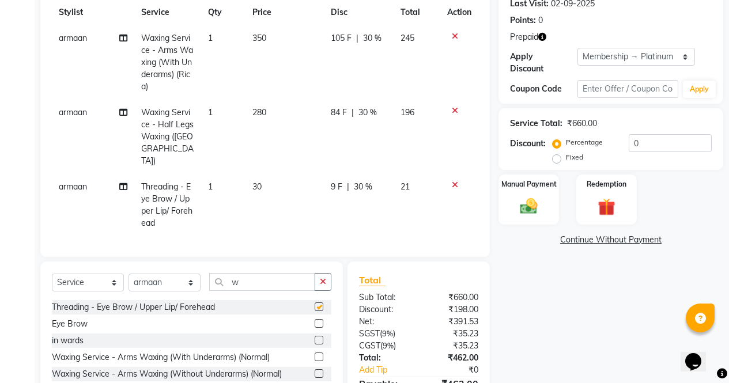
checkbox input "false"
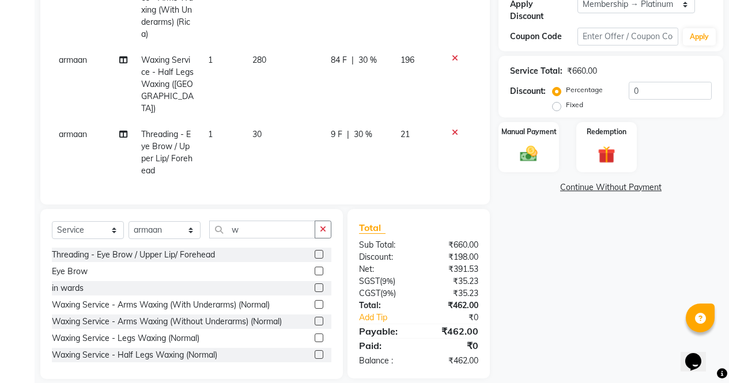
scroll to position [227, 0]
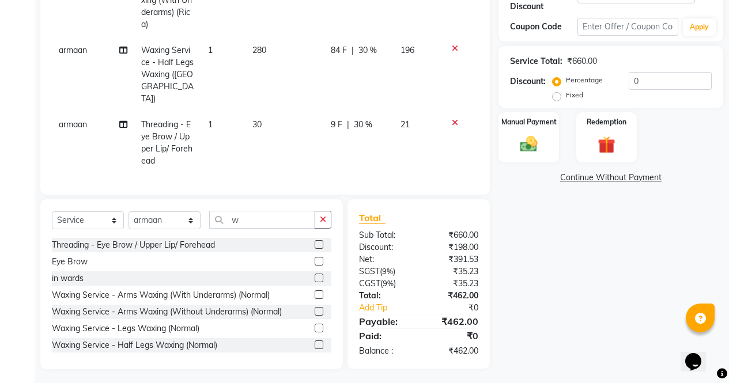
click at [315, 258] on label at bounding box center [319, 261] width 9 height 9
click at [315, 258] on input "checkbox" at bounding box center [318, 261] width 7 height 7
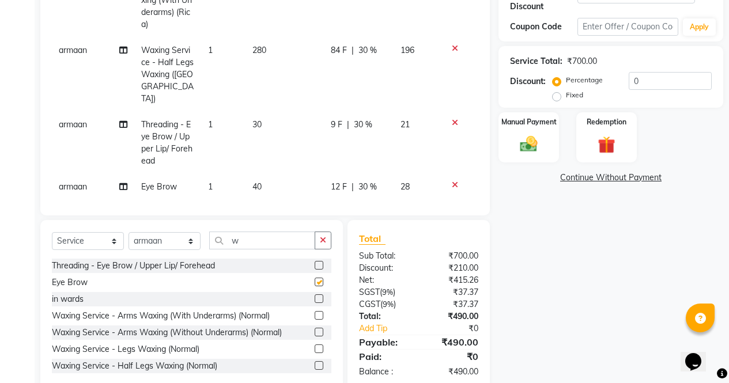
checkbox input "false"
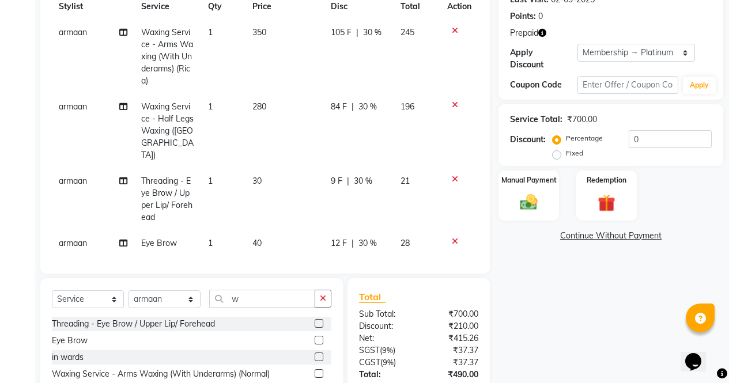
scroll to position [170, 0]
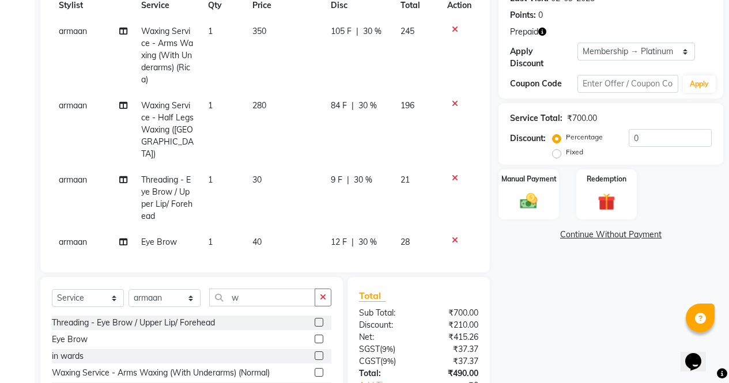
click at [533, 40] on div "Name: [PERSON_NAME] Membership: end on [DATE] Total Visits: 12 Card on file: 0 …" at bounding box center [611, 7] width 225 height 182
click at [531, 23] on div "Name: [PERSON_NAME] Membership: end on [DATE] Total Visits: 12 Card on file: 0 …" at bounding box center [611, 7] width 225 height 182
click at [532, 32] on span "Prepaid" at bounding box center [524, 32] width 28 height 12
click at [540, 31] on icon "button" at bounding box center [542, 32] width 8 height 8
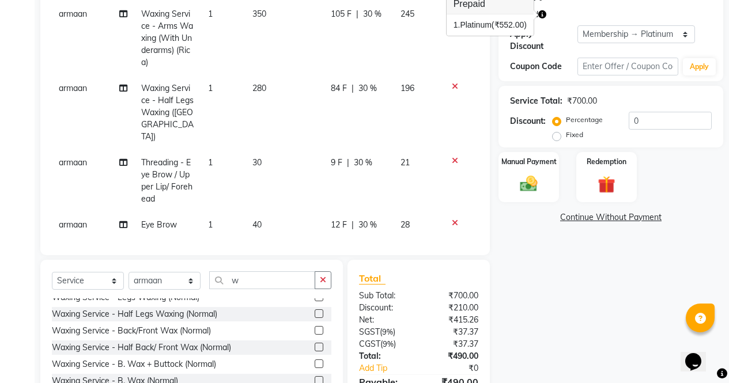
scroll to position [187, 0]
click at [452, 220] on icon at bounding box center [455, 224] width 6 height 8
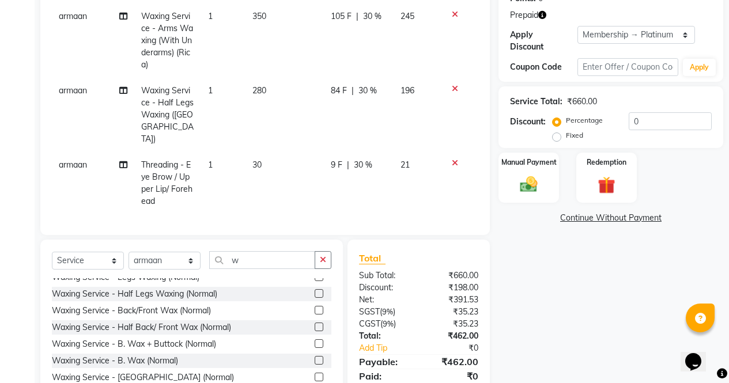
scroll to position [0, 0]
click at [457, 159] on icon at bounding box center [455, 163] width 6 height 8
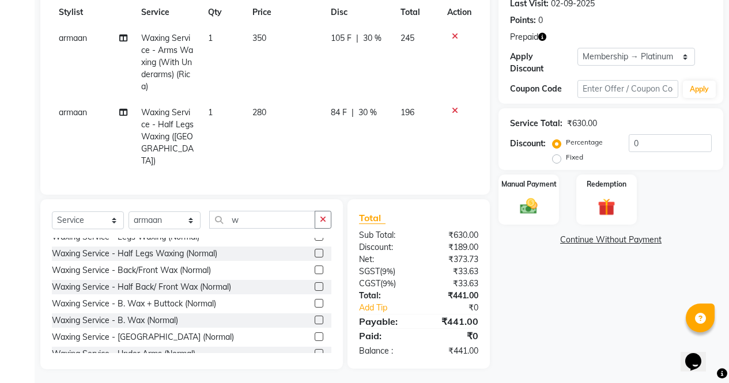
click at [455, 112] on icon at bounding box center [455, 111] width 6 height 8
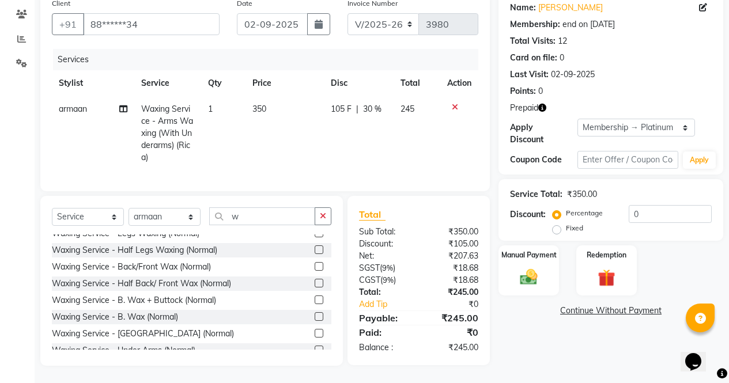
click at [452, 103] on icon at bounding box center [455, 107] width 6 height 8
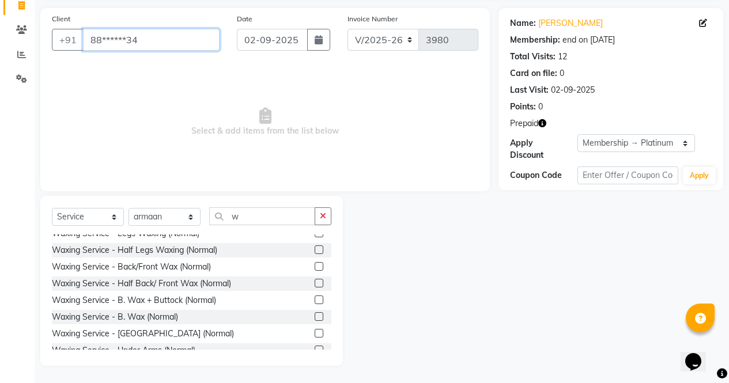
click at [151, 43] on input "88******34" at bounding box center [151, 40] width 137 height 22
click at [560, 122] on div "Prepaid" at bounding box center [611, 124] width 202 height 12
click at [539, 123] on icon "button" at bounding box center [542, 123] width 8 height 8
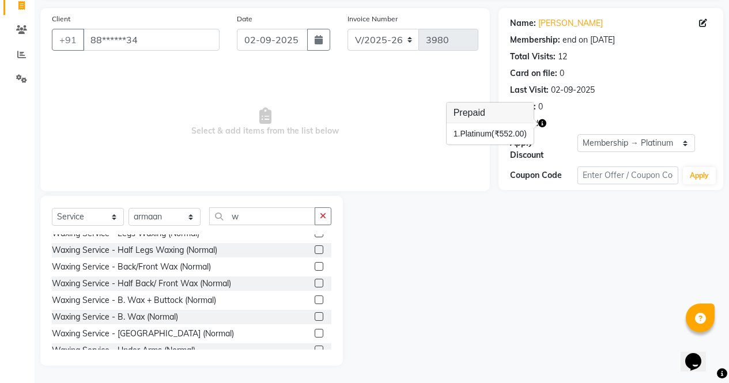
click at [151, 16] on div "Client +91 88******34" at bounding box center [135, 36] width 185 height 47
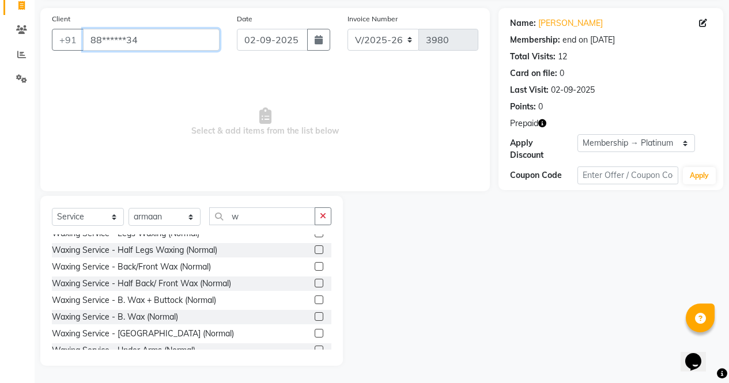
click at [148, 35] on input "88******34" at bounding box center [151, 40] width 137 height 22
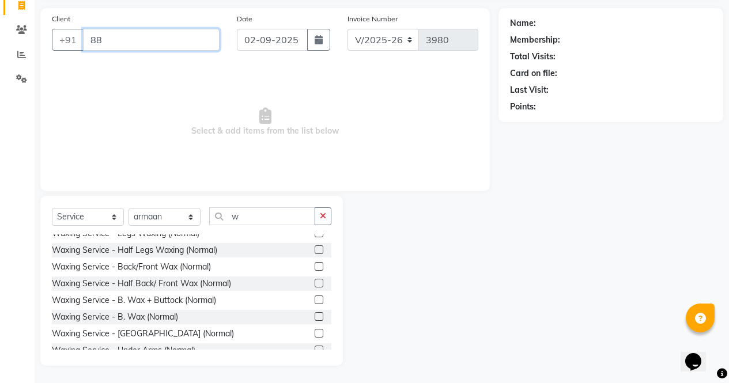
type input "8"
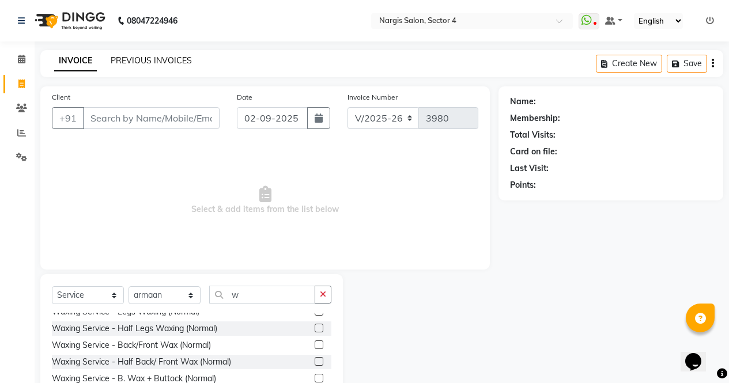
click at [136, 59] on link "PREVIOUS INVOICES" at bounding box center [151, 60] width 81 height 10
